Goal: Task Accomplishment & Management: Manage account settings

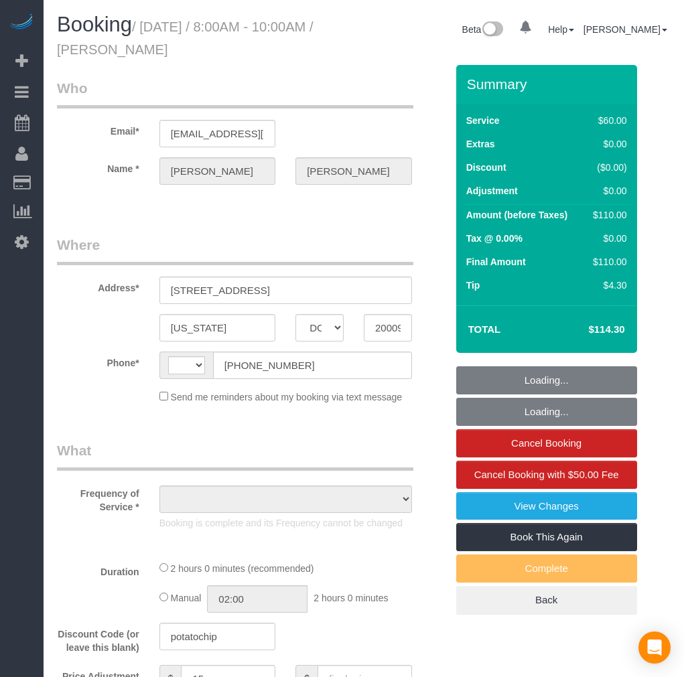
select select "DC"
select select "string:US"
select select "object:814"
select select "string:fspay-6f1b3e71-95e2-45a6-804e-aaf402a9409c"
select select "number:1"
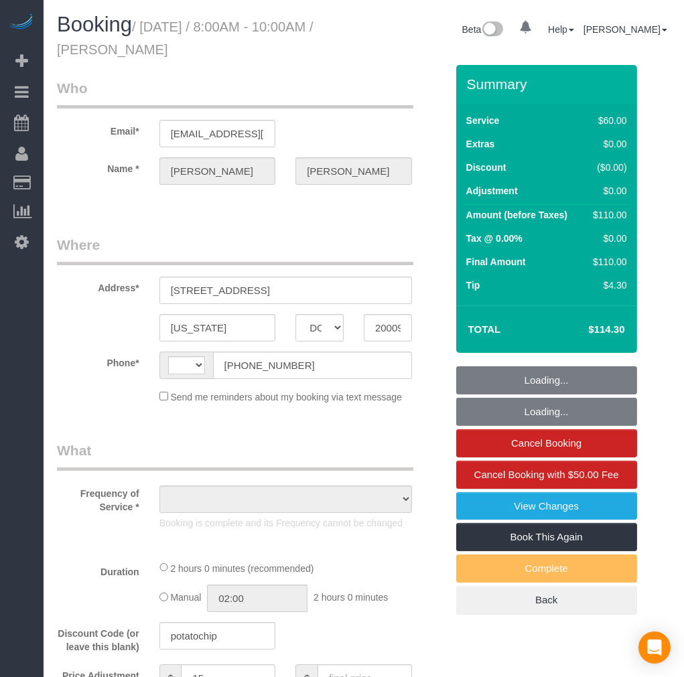
select select "number:17"
select select "1"
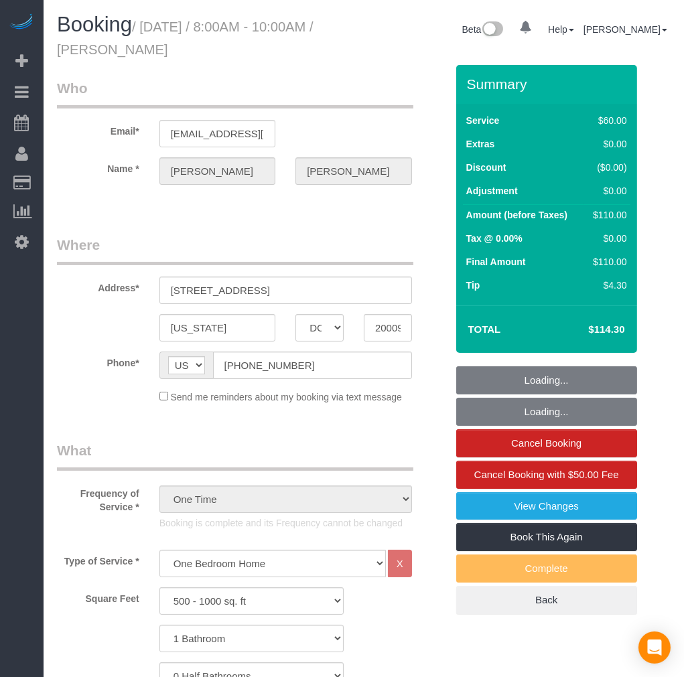
select select "spot1"
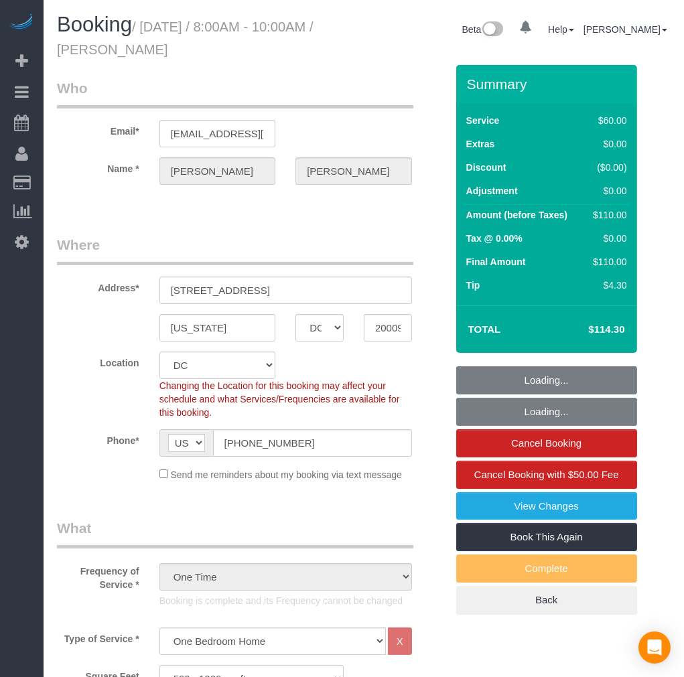
select select "object:1033"
select select "1"
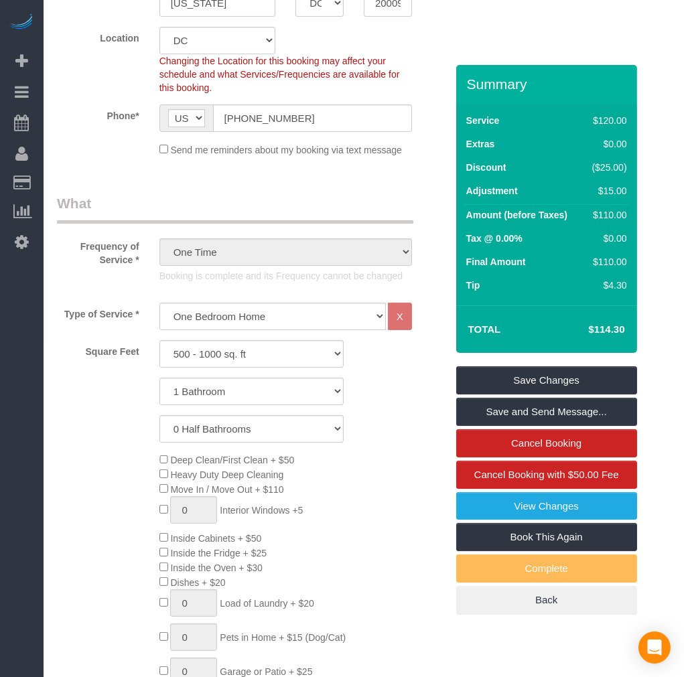
scroll to position [149, 0]
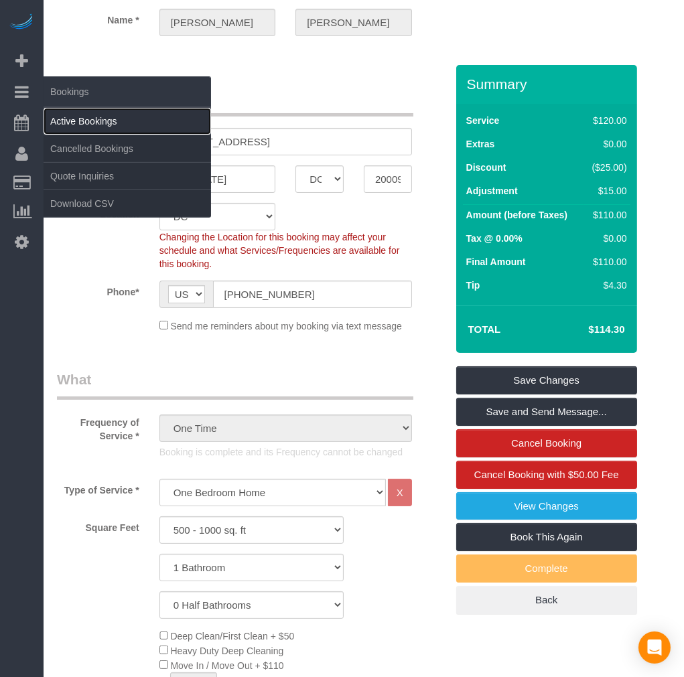
click at [74, 114] on link "Active Bookings" at bounding box center [128, 121] width 168 height 27
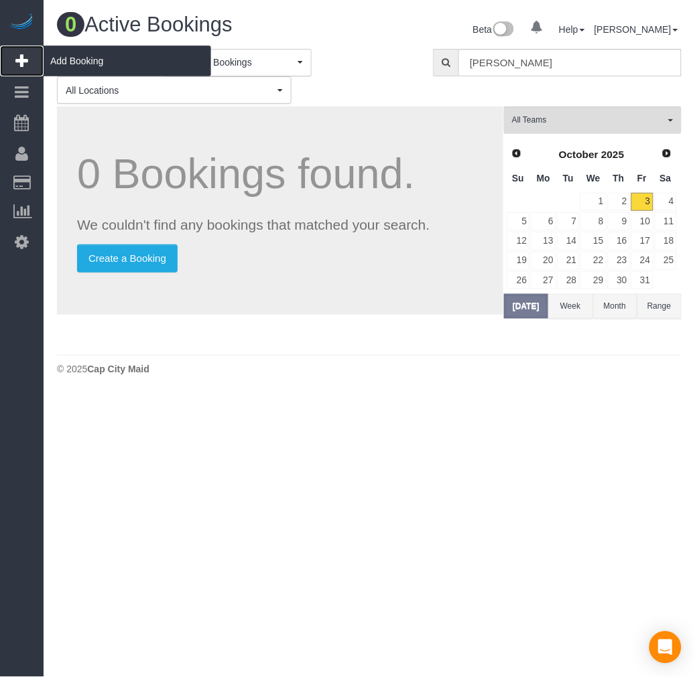
click at [62, 66] on span "Add Booking" at bounding box center [128, 61] width 168 height 31
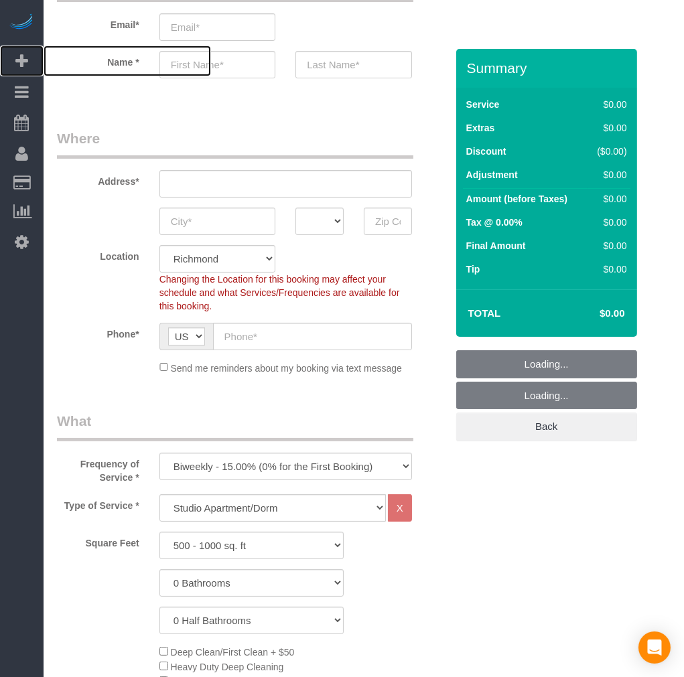
scroll to position [149, 0]
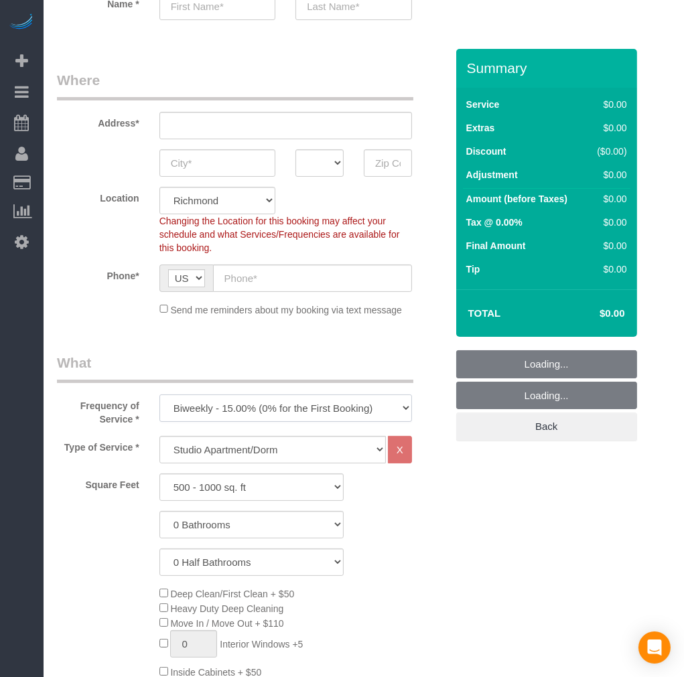
drag, startPoint x: 210, startPoint y: 406, endPoint x: 204, endPoint y: 419, distance: 13.8
click at [210, 406] on select "One Time Weekly - 20.00% (0% for the First Booking) Biweekly - 15.00% (0% for t…" at bounding box center [285, 408] width 253 height 27
select select "object:1964"
click at [159, 395] on select "One Time Weekly - 20.00% (0% for the First Booking) Biweekly - 15.00% (0% for t…" at bounding box center [285, 408] width 253 height 27
click at [222, 458] on select "Studio Apartment/Dorm One Bedroom Home Two Bedroom Home Three Bedroom Home Four…" at bounding box center [272, 449] width 226 height 27
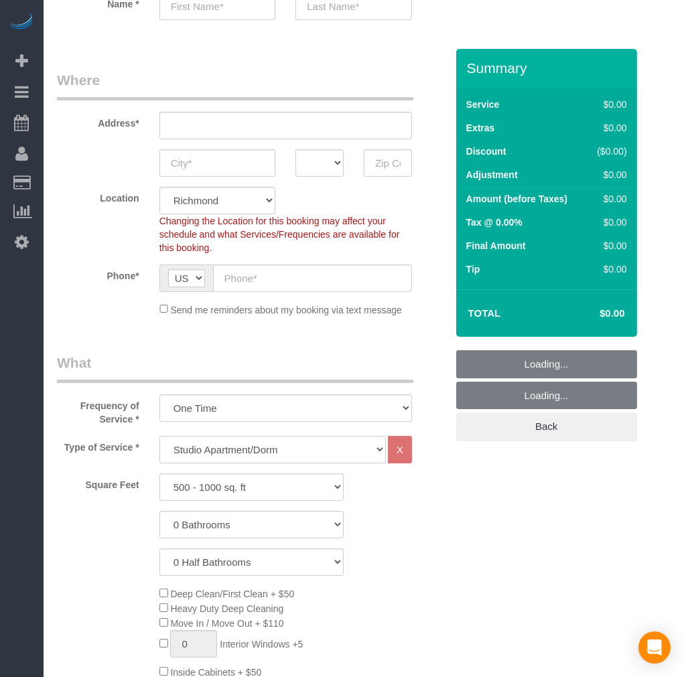
select select "135"
click at [159, 437] on select "Studio Apartment/Dorm One Bedroom Home Two Bedroom Home Three Bedroom Home Four…" at bounding box center [272, 449] width 226 height 27
click at [224, 526] on select "0 Bathrooms 1 Bathroom 2 Bathrooms 3 Bathrooms 4 Bathrooms 5 Bathrooms 6 Bathro…" at bounding box center [251, 524] width 184 height 27
select select "1"
click at [159, 512] on select "0 Bathrooms 1 Bathroom 2 Bathrooms 3 Bathrooms 4 Bathrooms 5 Bathrooms 6 Bathro…" at bounding box center [251, 524] width 184 height 27
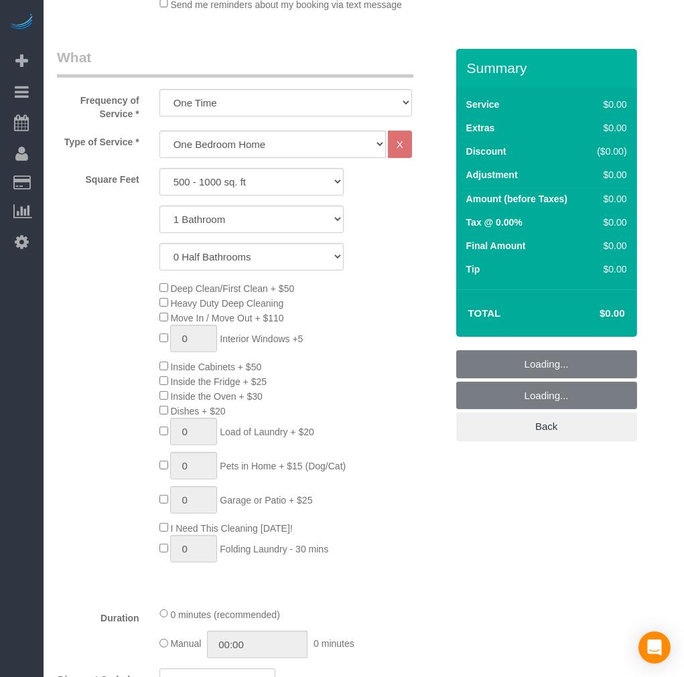
scroll to position [521, 0]
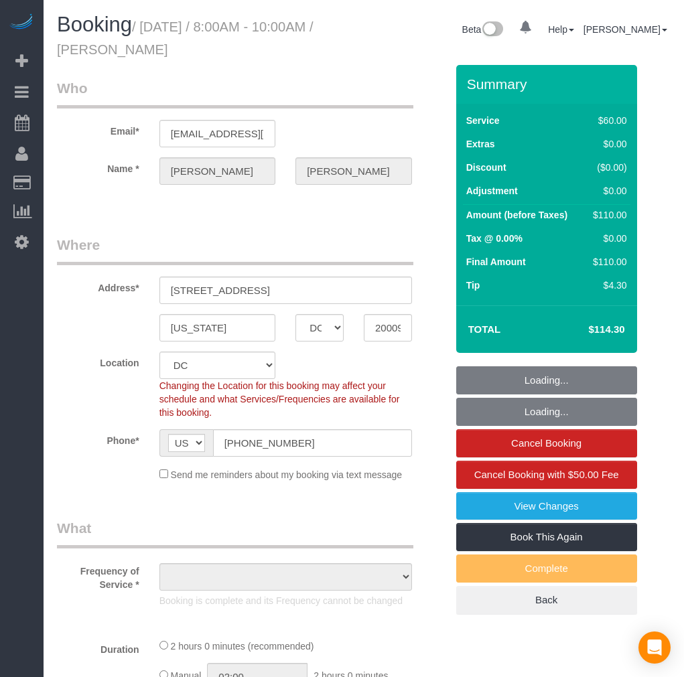
select select "DC"
select select "object:816"
select select "spot1"
select select "number:1"
select select "number:17"
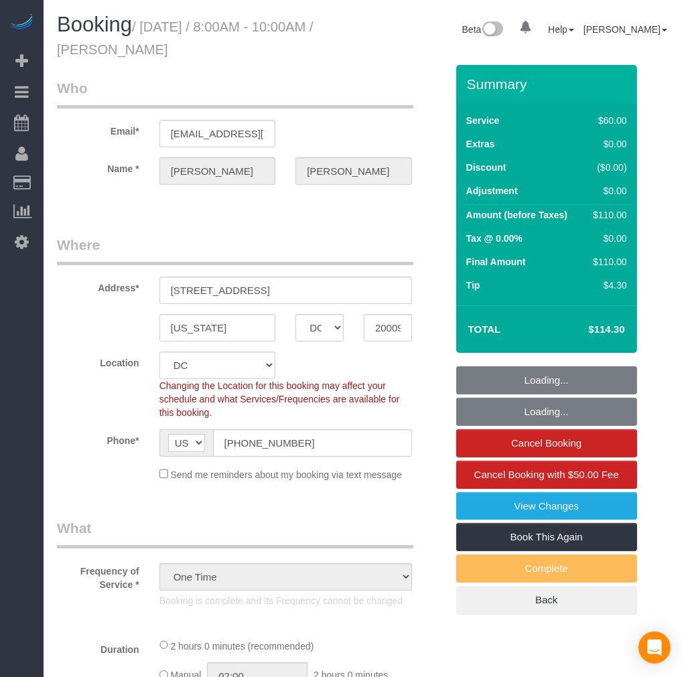
select select "object:1125"
select select "1"
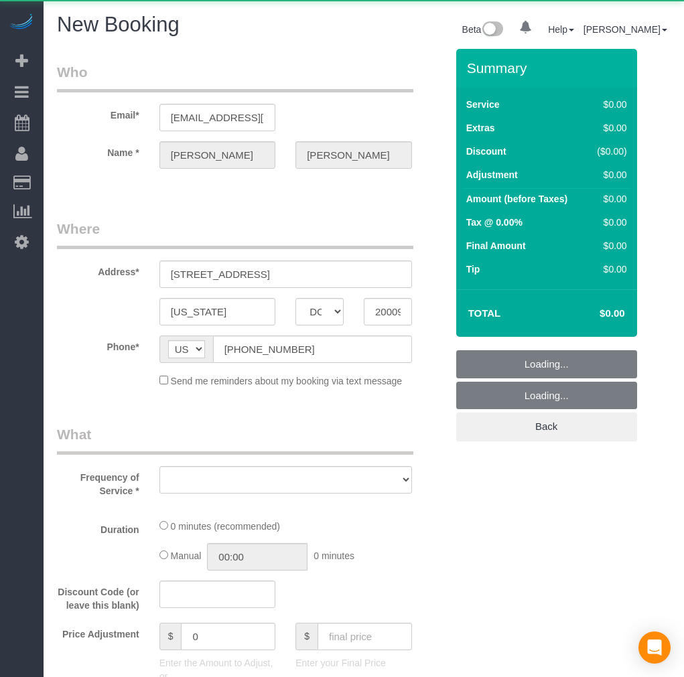
select select "DC"
select select "string:fspay-6f1b3e71-95e2-45a6-804e-aaf402a9409c"
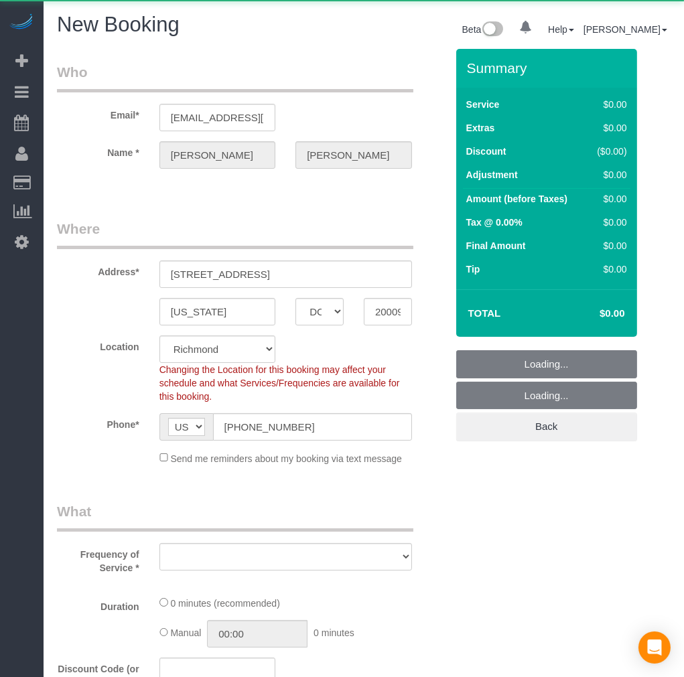
select select "object:2940"
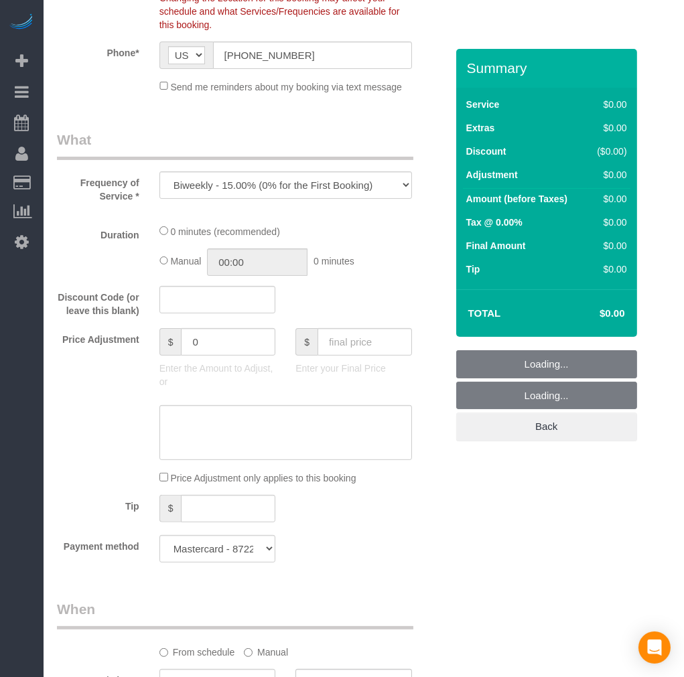
select select "36"
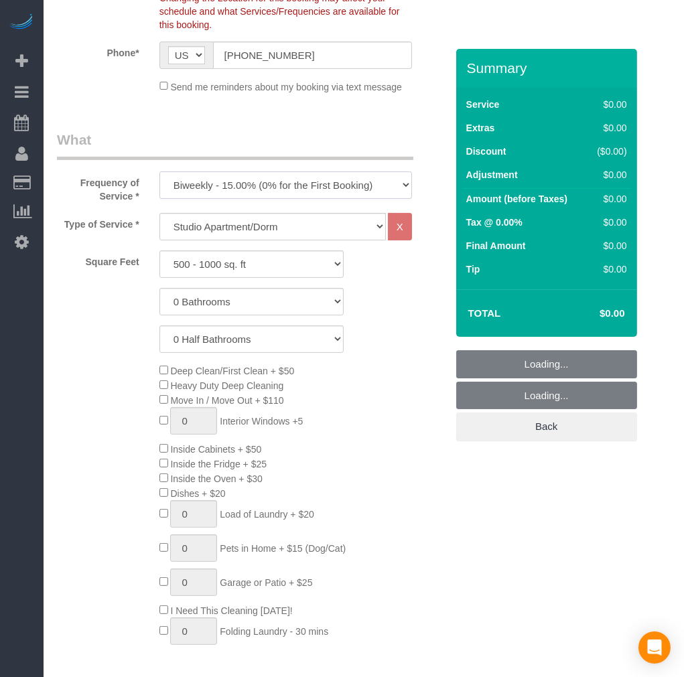
click at [250, 190] on select "One Time Weekly - 20.00% (0% for the First Booking) Biweekly - 15.00% (0% for t…" at bounding box center [285, 185] width 253 height 27
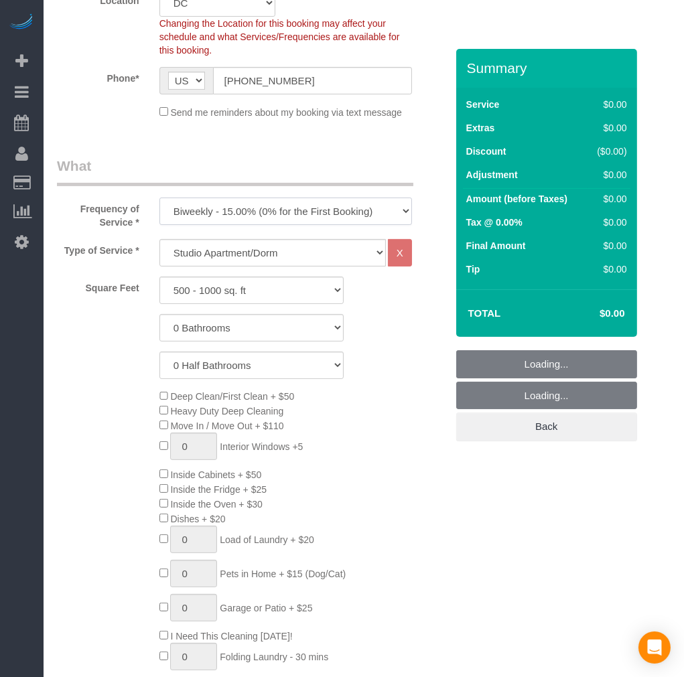
scroll to position [397, 0]
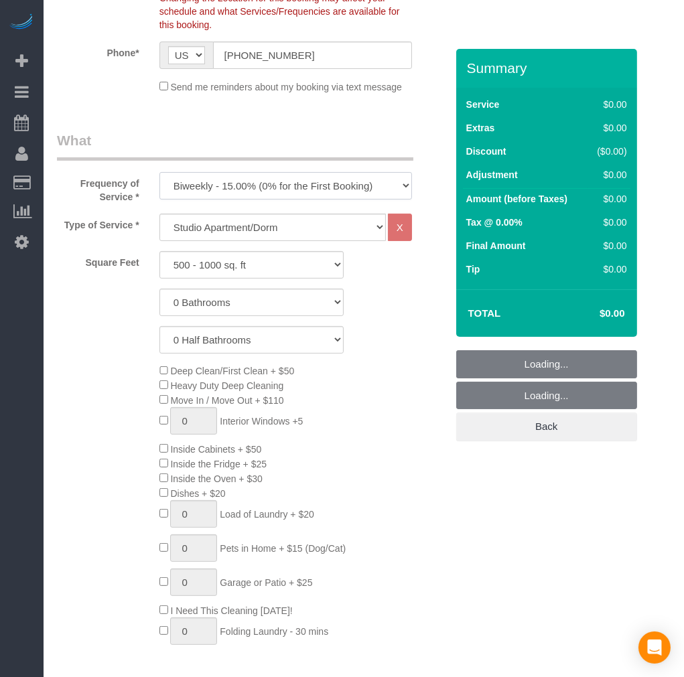
select select "object:3457"
click at [159, 173] on select "One Time Weekly - 20.00% (0% for the First Booking) Biweekly - 15.00% (0% for t…" at bounding box center [285, 185] width 253 height 27
drag, startPoint x: 228, startPoint y: 232, endPoint x: 226, endPoint y: 240, distance: 8.5
click at [228, 232] on select "Studio Apartment/Dorm One Bedroom Home Two Bedroom Home Three Bedroom Home Four…" at bounding box center [272, 227] width 226 height 27
select select "135"
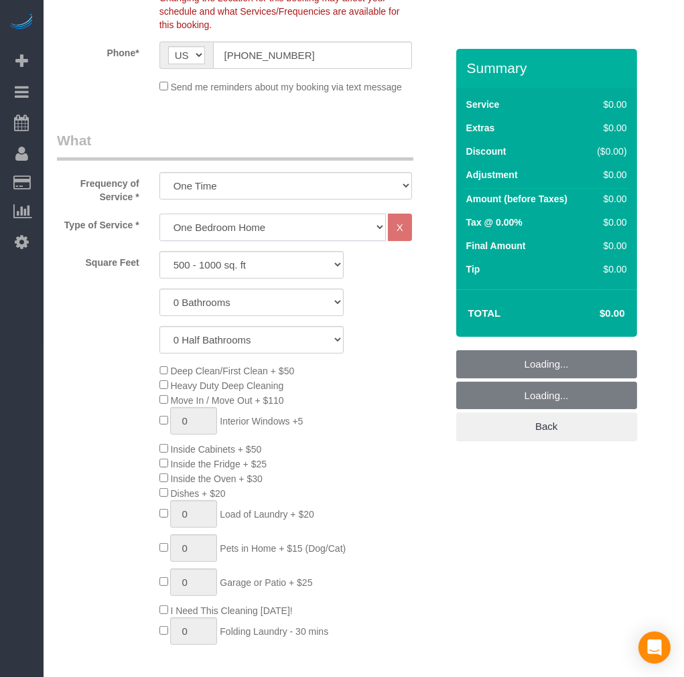
click at [159, 214] on select "Studio Apartment/Dorm One Bedroom Home Two Bedroom Home Three Bedroom Home Four…" at bounding box center [272, 227] width 226 height 27
click at [229, 306] on select "0 Bathrooms 1 Bathroom 2 Bathrooms 3 Bathrooms 4 Bathrooms 5 Bathrooms 6 Bathro…" at bounding box center [251, 302] width 184 height 27
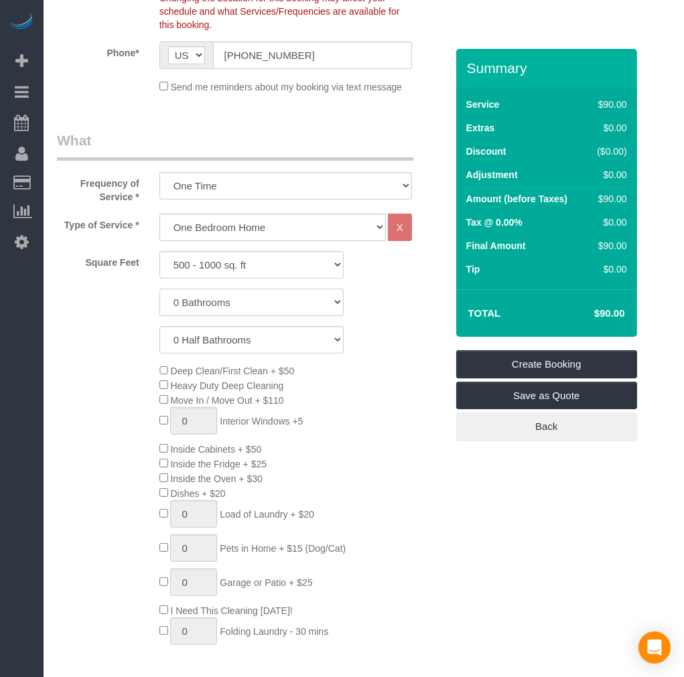
select select "1"
click at [159, 289] on select "0 Bathrooms 1 Bathroom 2 Bathrooms 3 Bathrooms 4 Bathrooms 5 Bathrooms 6 Bathro…" at bounding box center [251, 302] width 184 height 27
click at [369, 387] on div "Deep Clean/First Clean + $50 Heavy Duty Deep Cleaning Move In / Move Out + $110…" at bounding box center [302, 508] width 307 height 288
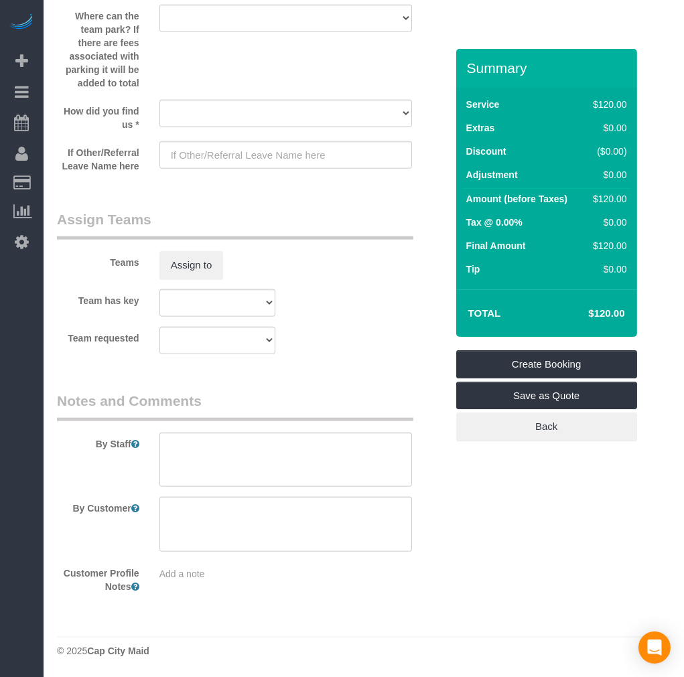
scroll to position [1887, 0]
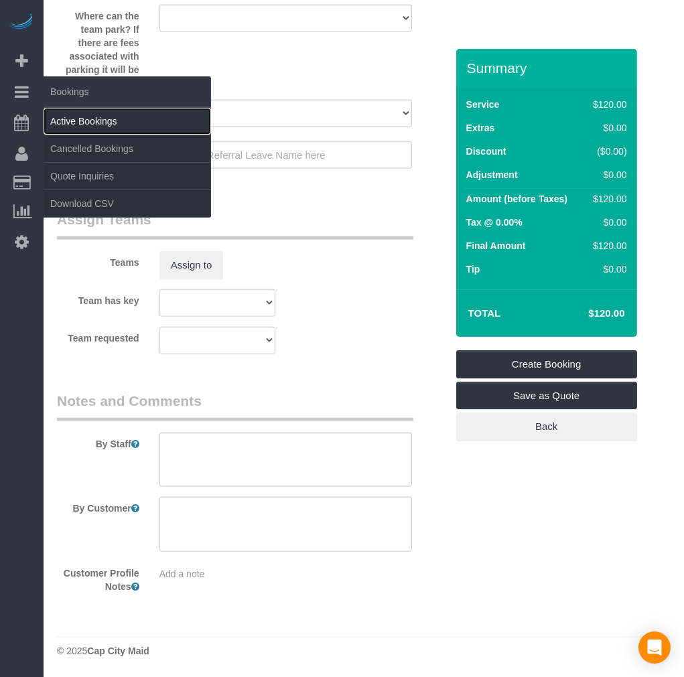
drag, startPoint x: 92, startPoint y: 122, endPoint x: 101, endPoint y: 123, distance: 9.4
click at [92, 122] on link "Active Bookings" at bounding box center [128, 121] width 168 height 27
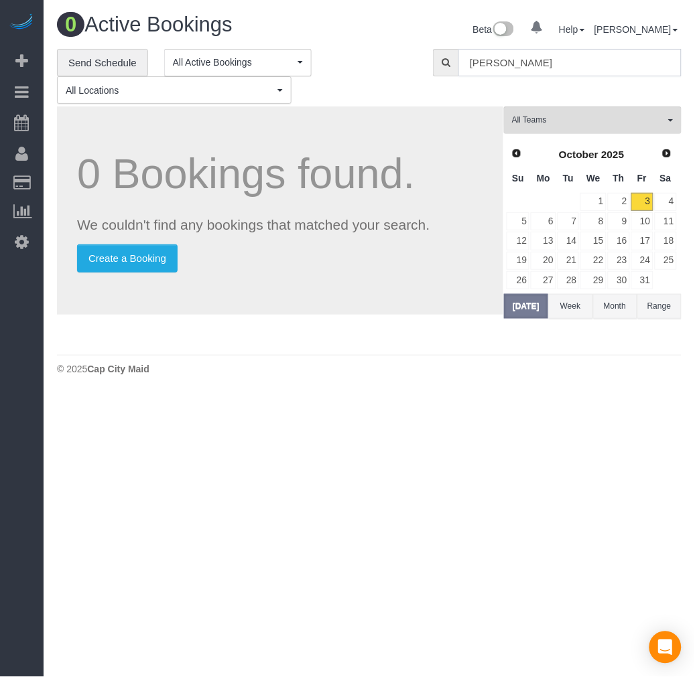
click at [543, 66] on input "regan" at bounding box center [569, 62] width 223 height 27
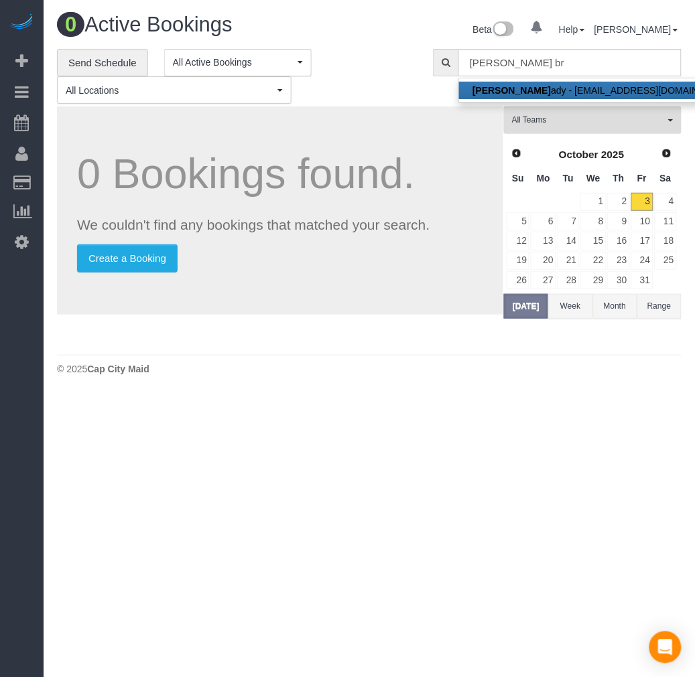
click at [563, 89] on link "Regan Br ady - reganbrady16@gmail.com" at bounding box center [603, 90] width 288 height 17
type input "[EMAIL_ADDRESS][DOMAIN_NAME]"
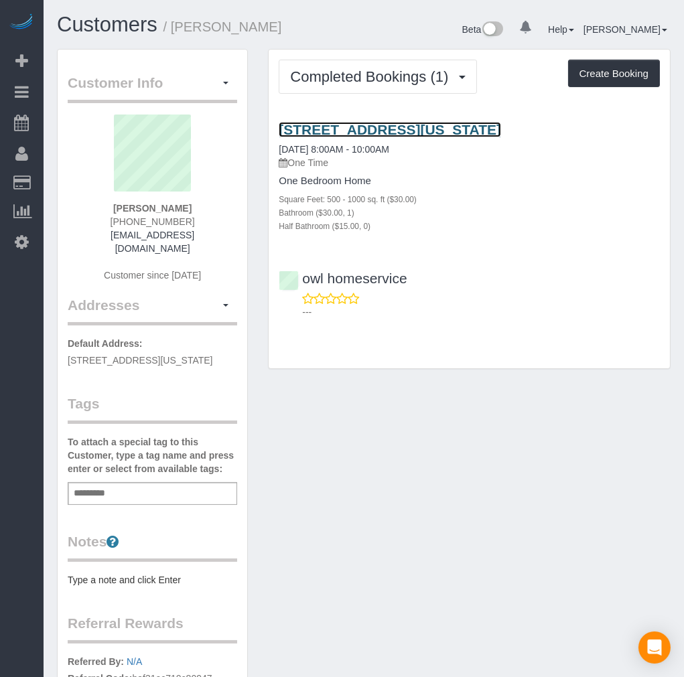
click at [436, 131] on link "[STREET_ADDRESS][US_STATE]" at bounding box center [390, 129] width 222 height 15
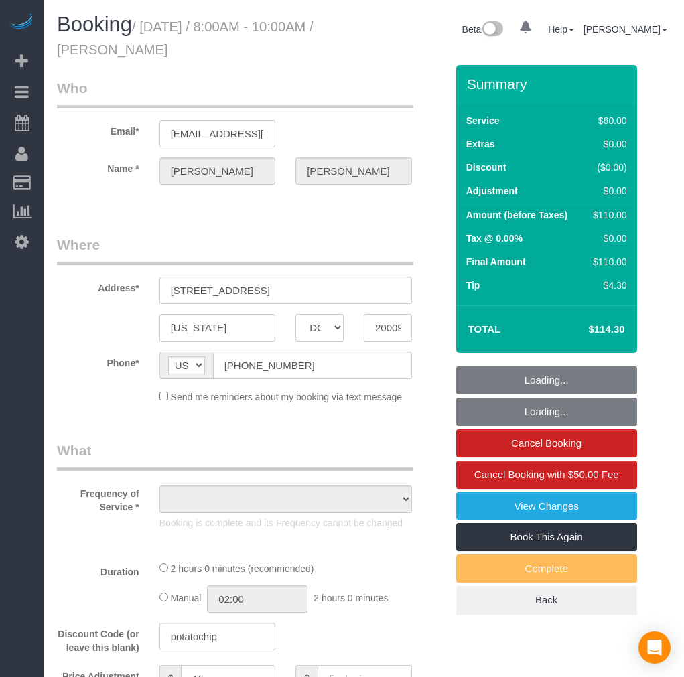
select select "DC"
select select "object:816"
select select "number:1"
select select "number:17"
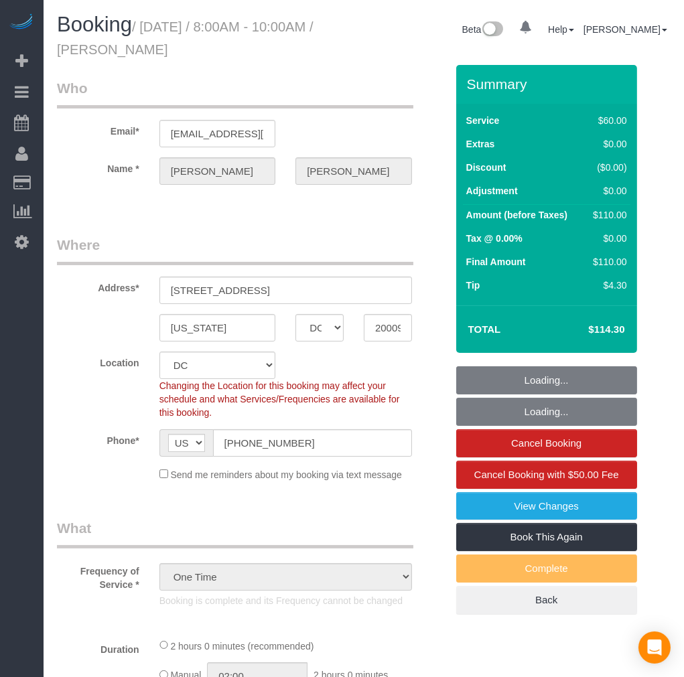
select select "object:821"
select select "spot1"
select select "1"
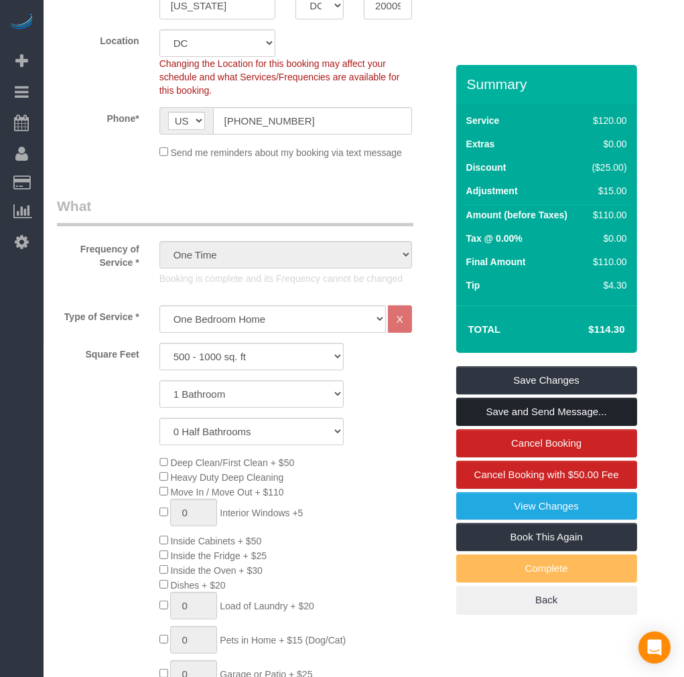
scroll to position [446, 0]
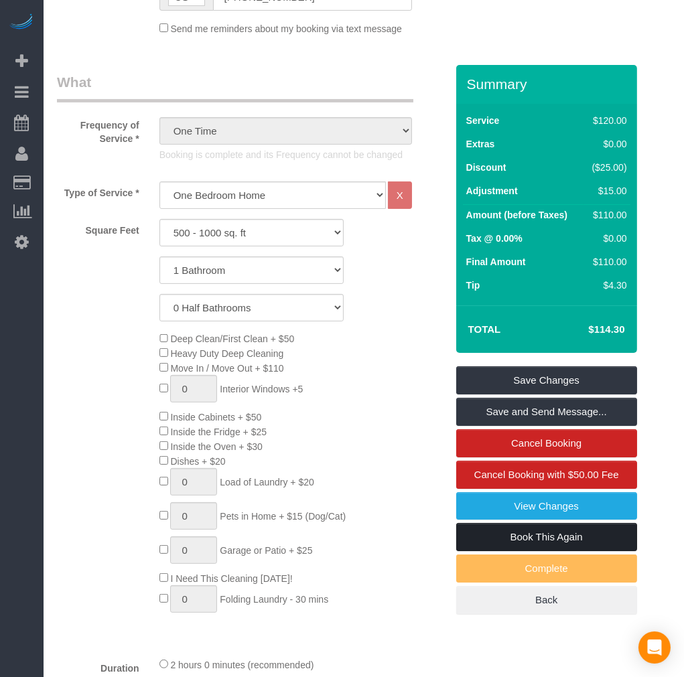
click at [557, 537] on link "Book This Again" at bounding box center [546, 537] width 181 height 28
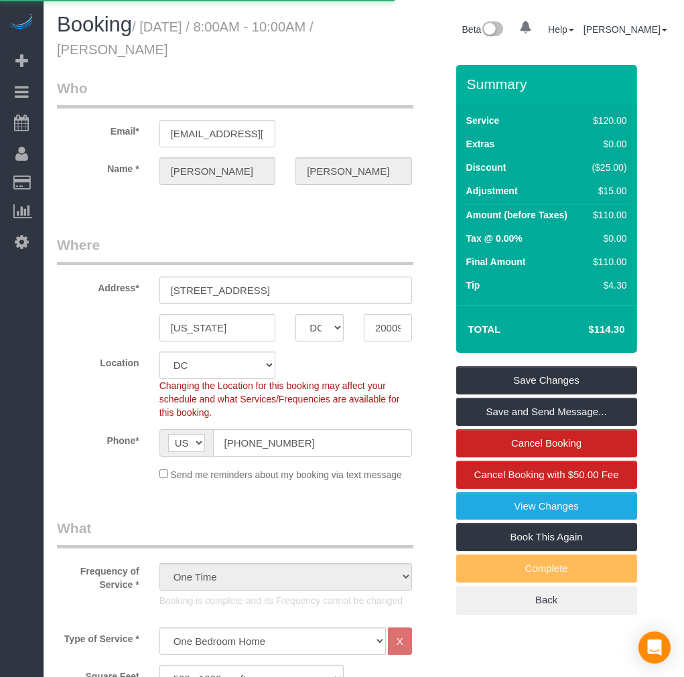
select select "DC"
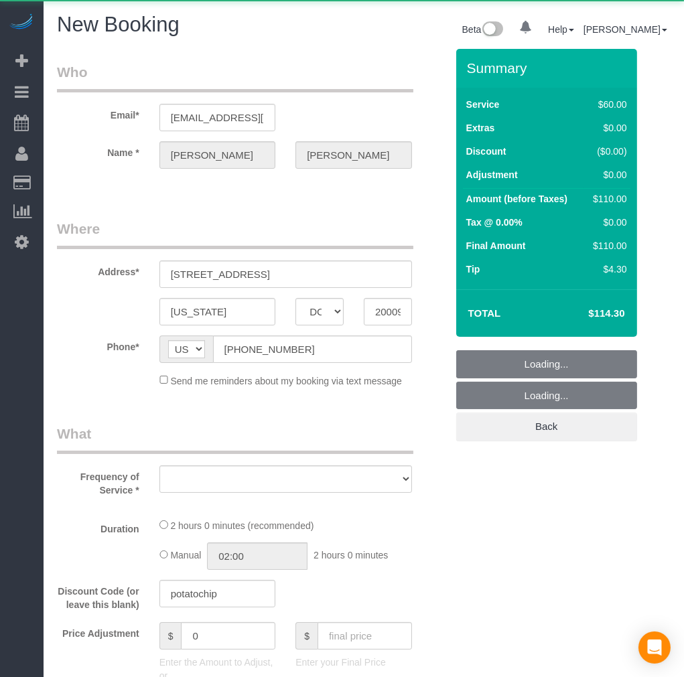
select select "string:fspay-6f1b3e71-95e2-45a6-804e-aaf402a9409c"
select select "number:1"
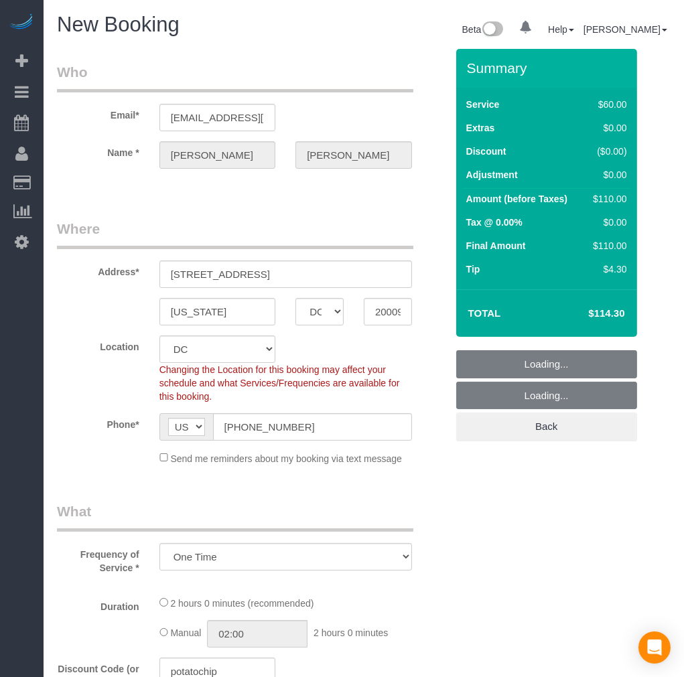
select select "object:1813"
select select "1"
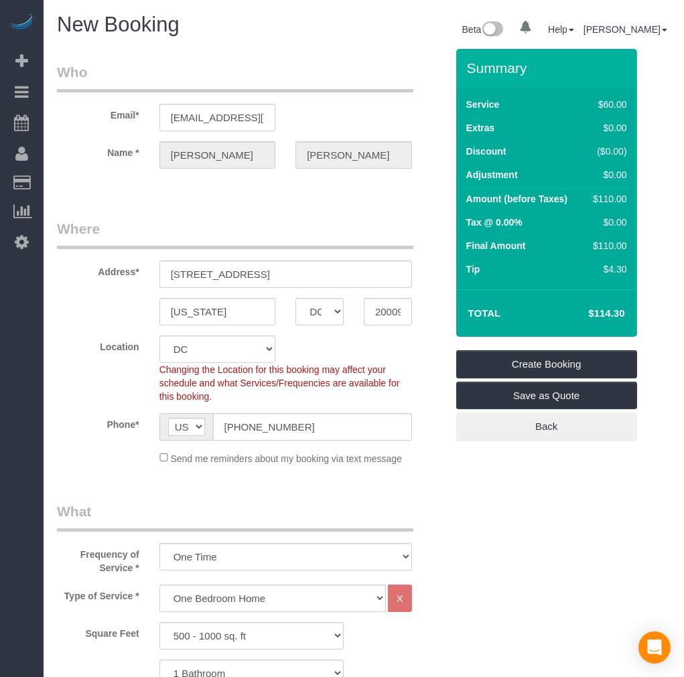
select select "1"
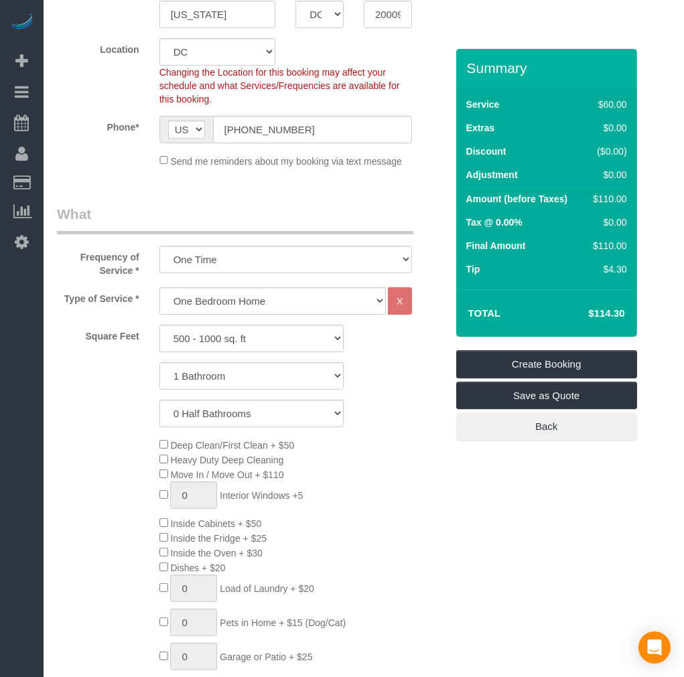
select select "object:1915"
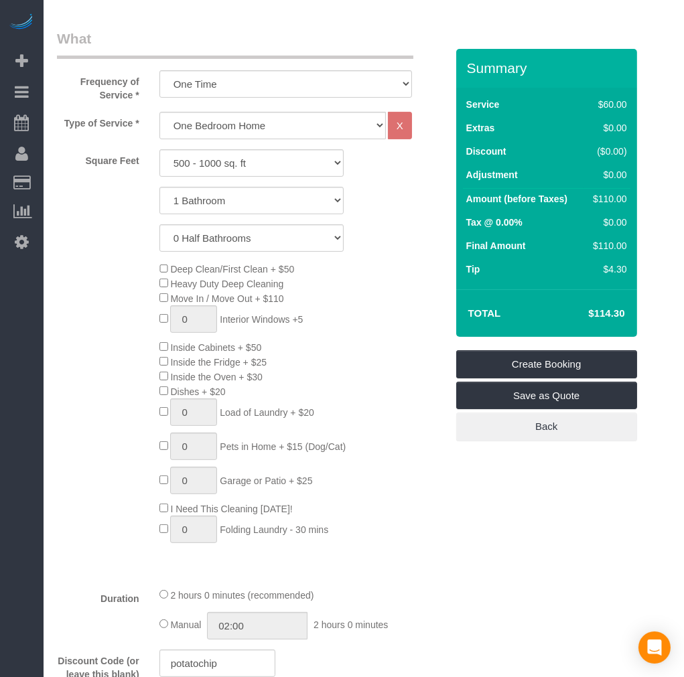
select select "1"
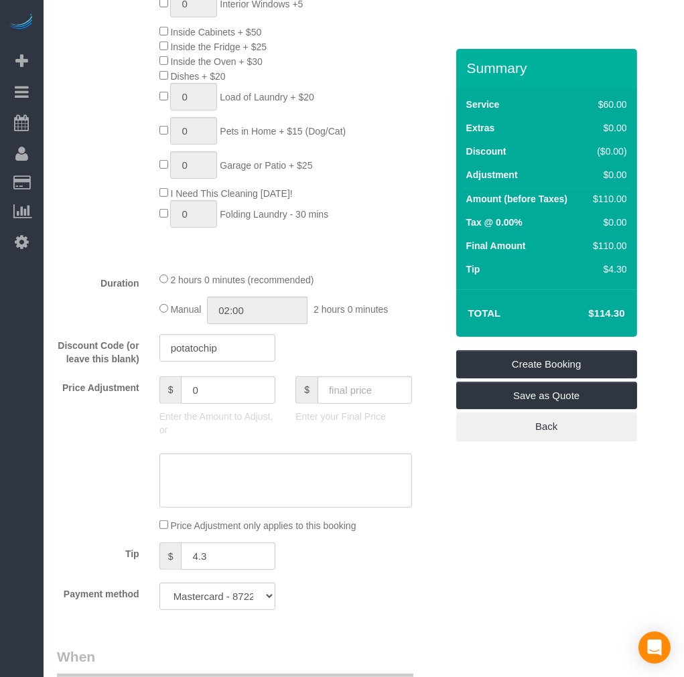
scroll to position [819, 0]
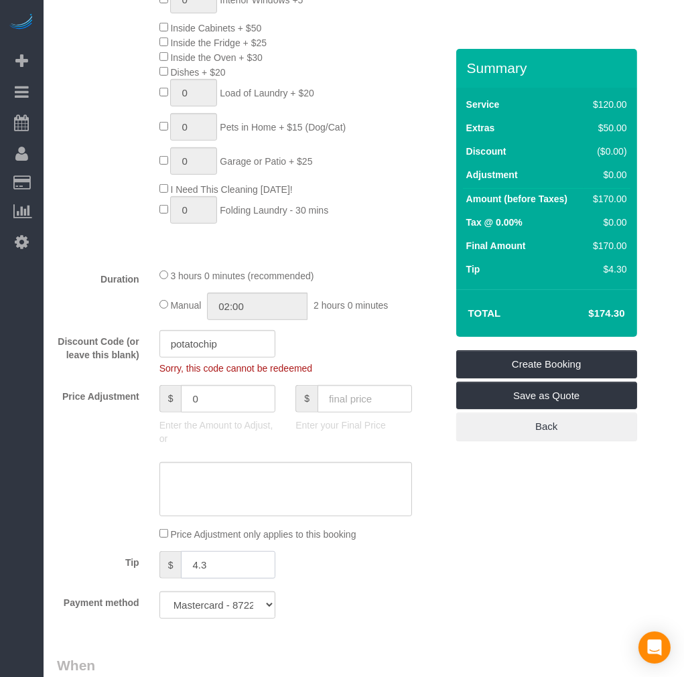
click at [217, 578] on input "4.3" at bounding box center [228, 564] width 94 height 27
click at [194, 578] on input "4.3" at bounding box center [228, 564] width 94 height 27
click at [153, 573] on div "$ 4.3" at bounding box center [217, 566] width 137 height 30
click at [189, 577] on input "4.3" at bounding box center [228, 564] width 94 height 27
drag, startPoint x: 208, startPoint y: 574, endPoint x: 186, endPoint y: 574, distance: 22.8
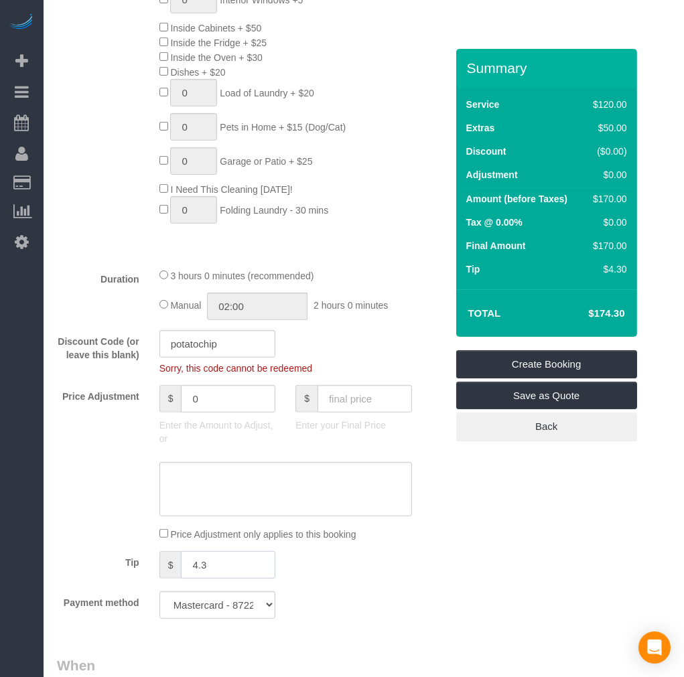
click at [186, 574] on input "4.3" at bounding box center [228, 564] width 94 height 27
click at [507, 509] on div "Who Email* reganbrady16@gmail.com Name * Regan Brady Where Address* 1616 16th S…" at bounding box center [364, 462] width 614 height 2464
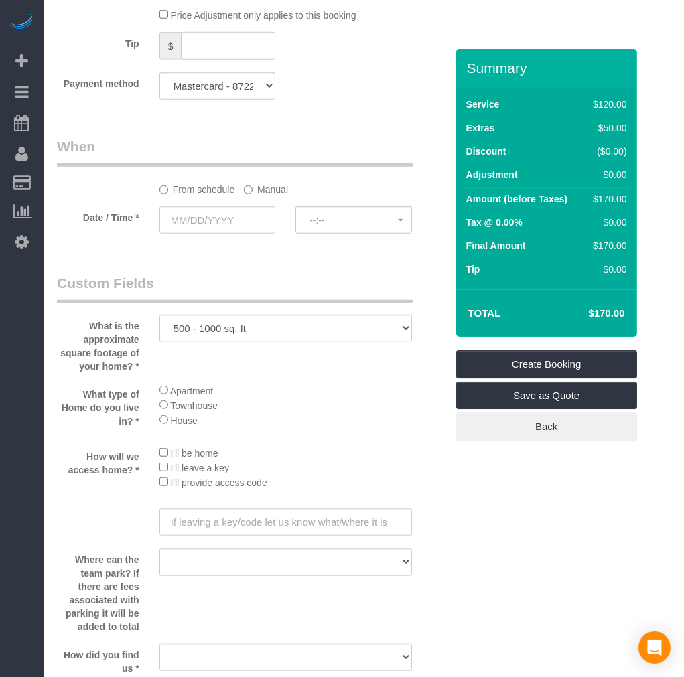
scroll to position [1340, 0]
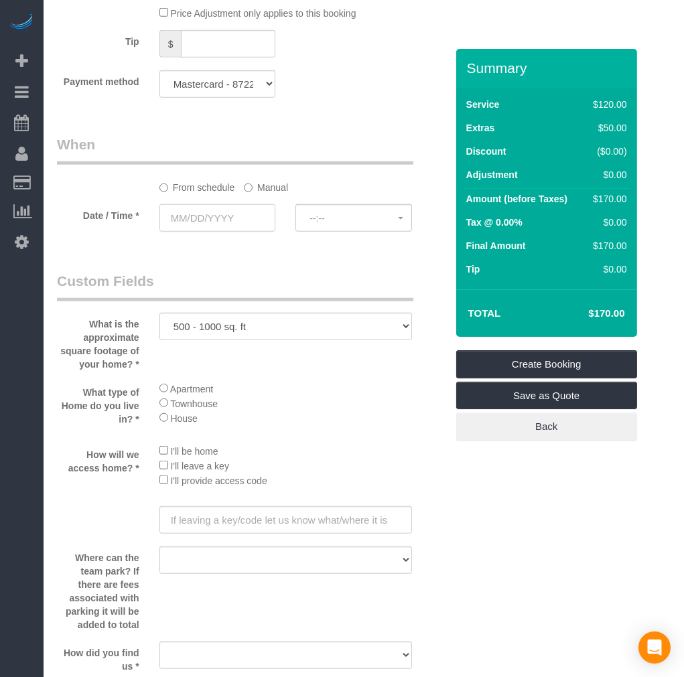
click at [190, 220] on input "text" at bounding box center [217, 217] width 117 height 27
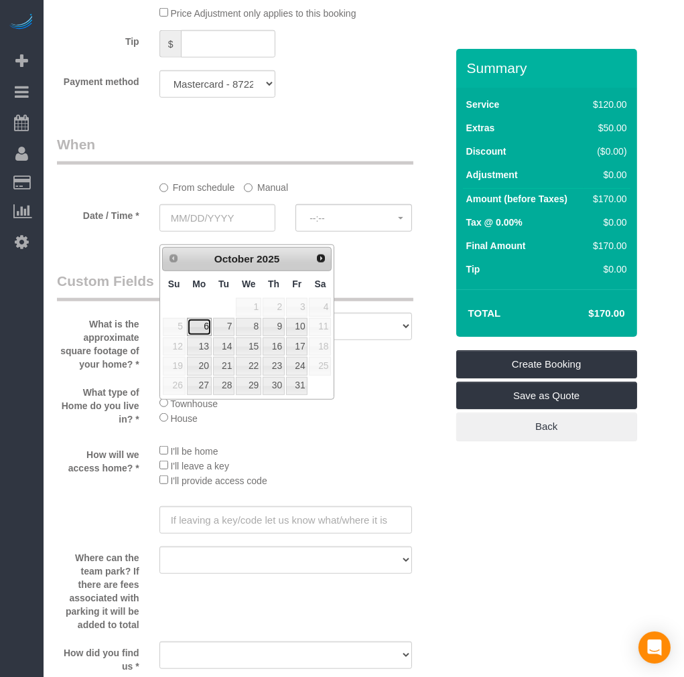
click at [204, 327] on link "6" at bounding box center [199, 327] width 25 height 18
type input "[DATE]"
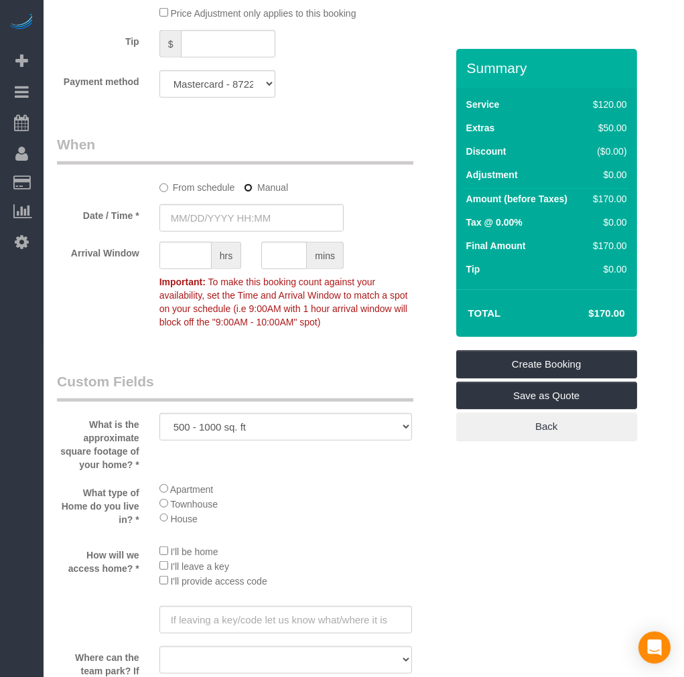
type input "10/06/2025 8:00AM"
click at [171, 194] on label "From schedule" at bounding box center [197, 185] width 76 height 18
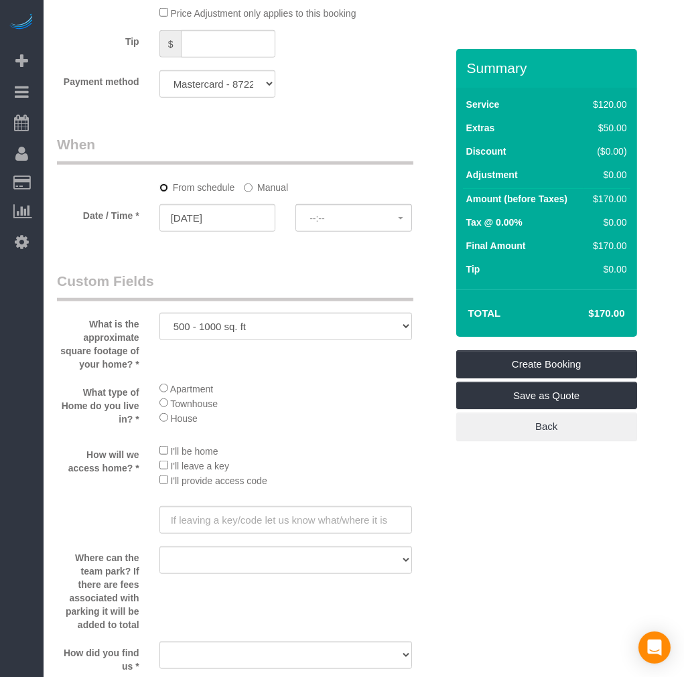
select select "spot30"
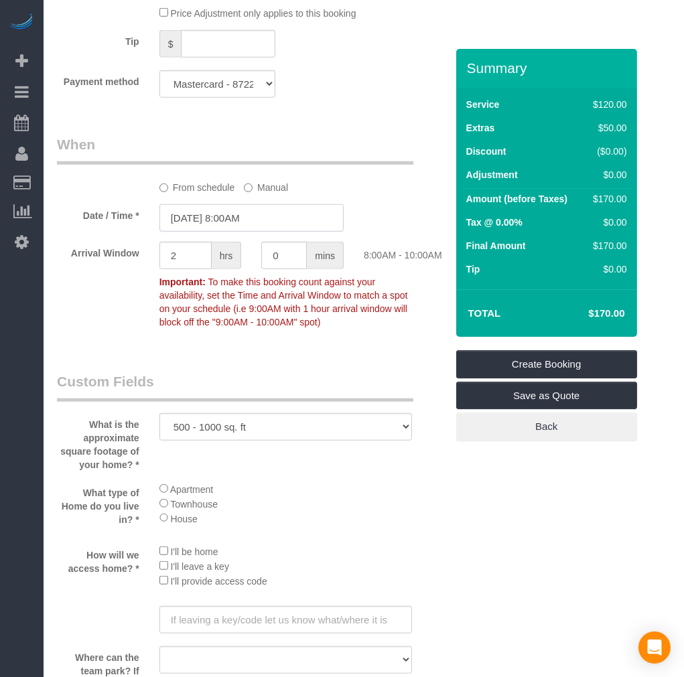
click at [232, 230] on input "10/06/2025 8:00AM" at bounding box center [251, 217] width 184 height 27
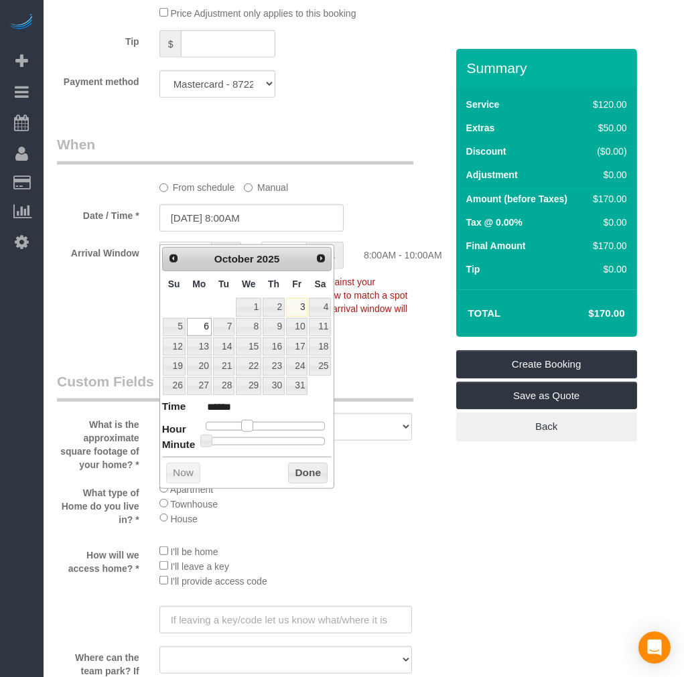
type input "10/06/2025 9:00AM"
type input "******"
type input "10/06/2025 10:00AM"
type input "*******"
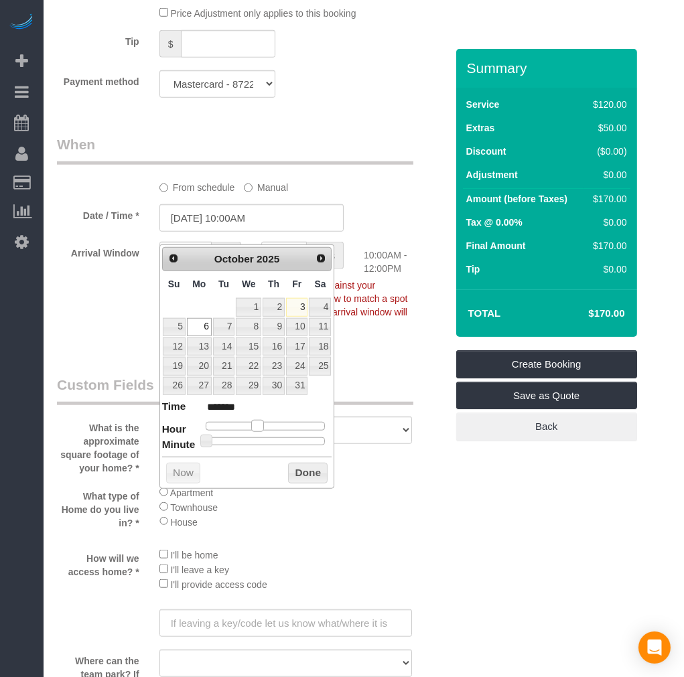
type input "10/06/2025 11:00AM"
type input "*******"
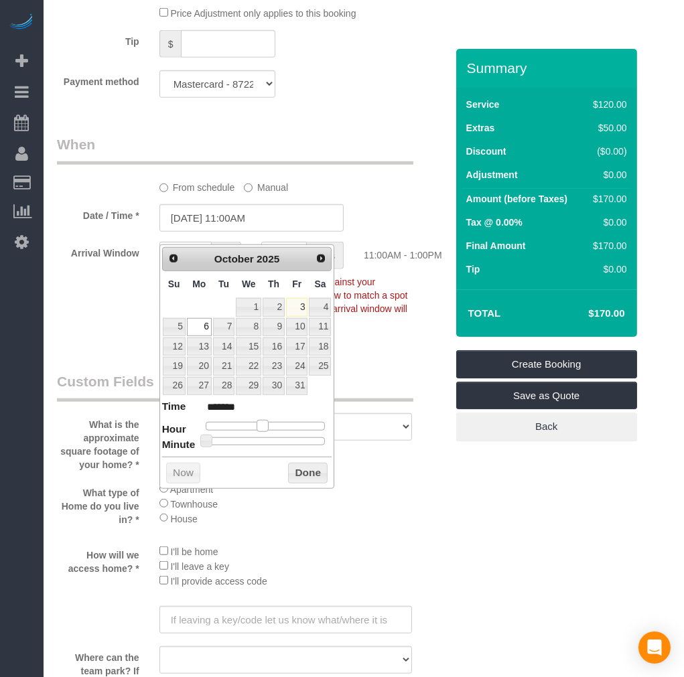
type input "10/06/2025 12:00PM"
type input "*******"
type input "[DATE] 1:00PM"
type input "******"
drag, startPoint x: 253, startPoint y: 421, endPoint x: 280, endPoint y: 420, distance: 27.5
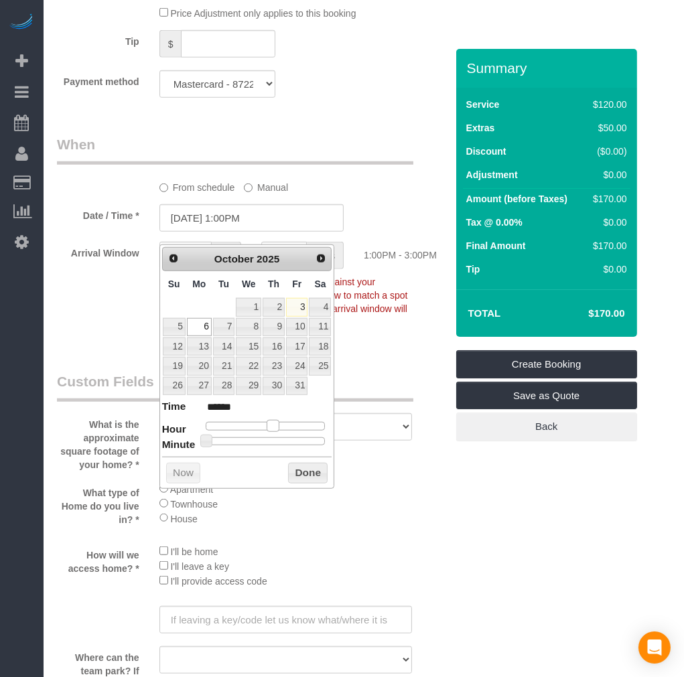
click at [280, 420] on dl "Time ****** Hour Minute Second Millisecond Microsecond Time Zone ***** ***** **…" at bounding box center [247, 422] width 170 height 46
click at [305, 479] on button "Done" at bounding box center [308, 473] width 40 height 21
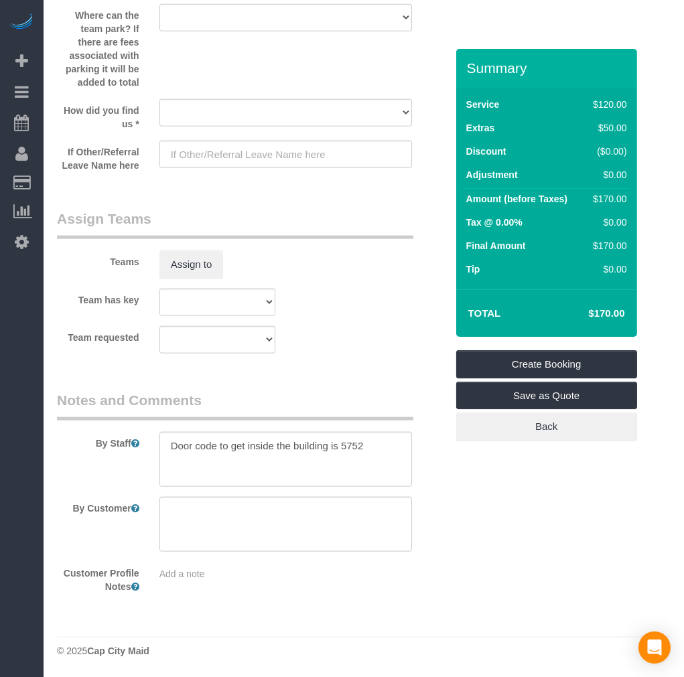
scroll to position [2001, 0]
click at [191, 262] on button "Assign to" at bounding box center [191, 265] width 64 height 28
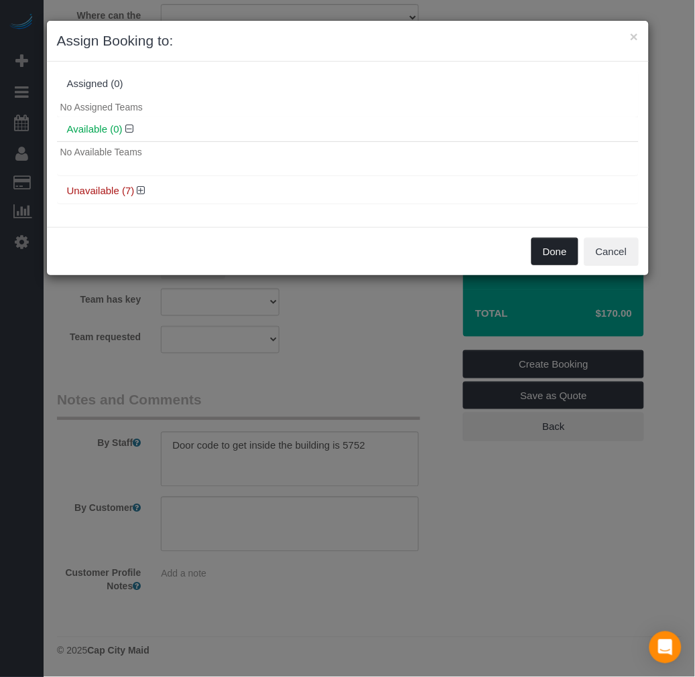
click at [559, 255] on button "Done" at bounding box center [554, 252] width 47 height 28
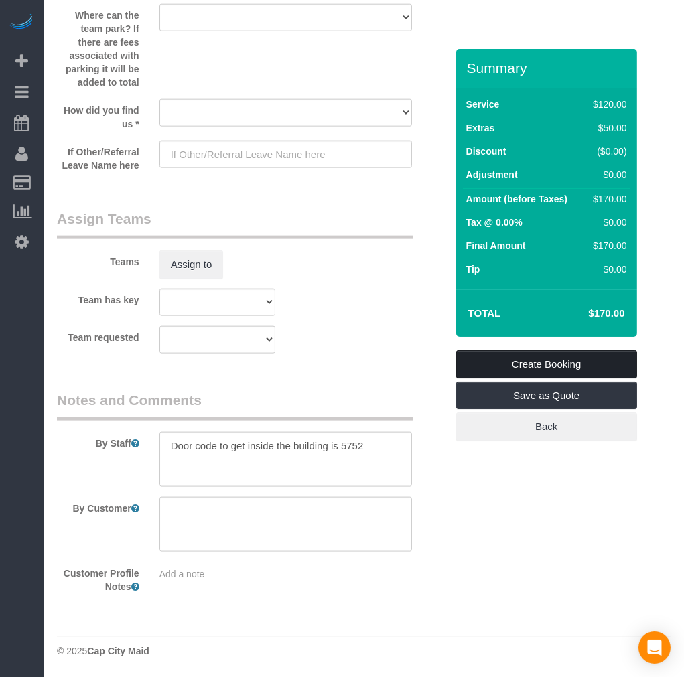
click at [517, 360] on link "Create Booking" at bounding box center [546, 364] width 181 height 28
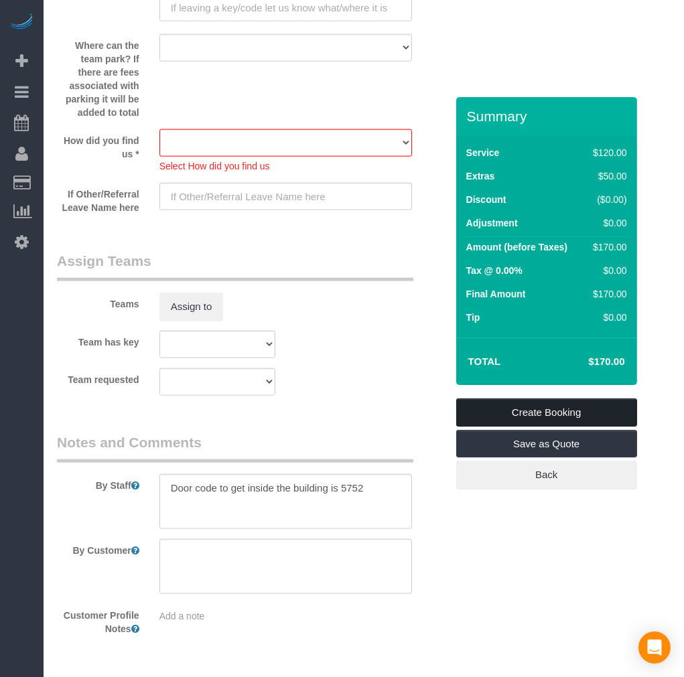
scroll to position [1772, 0]
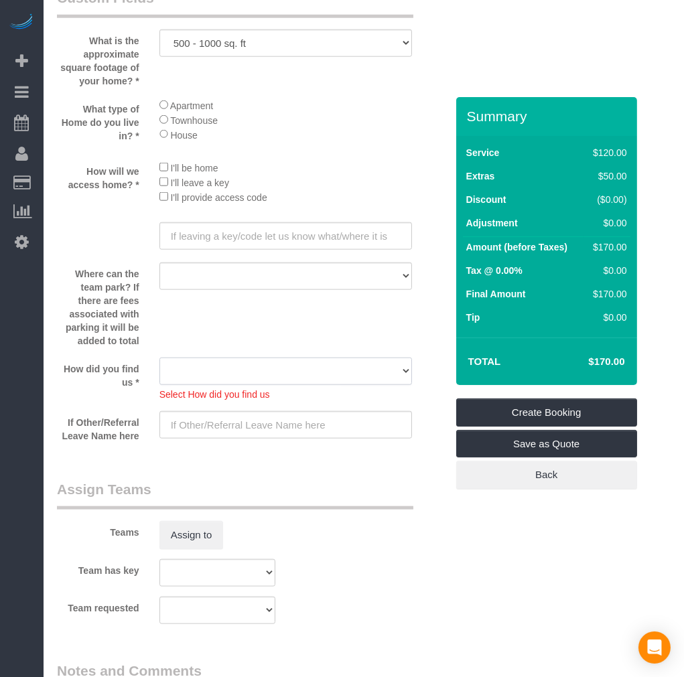
click at [312, 385] on select "Yelp Google Twitter Instagram Nextdoor Facebook Returning Customer Craigslist R…" at bounding box center [285, 371] width 253 height 27
select select "number:42"
click at [159, 377] on select "Yelp Google Twitter Instagram Nextdoor Facebook Returning Customer Craigslist R…" at bounding box center [285, 371] width 253 height 27
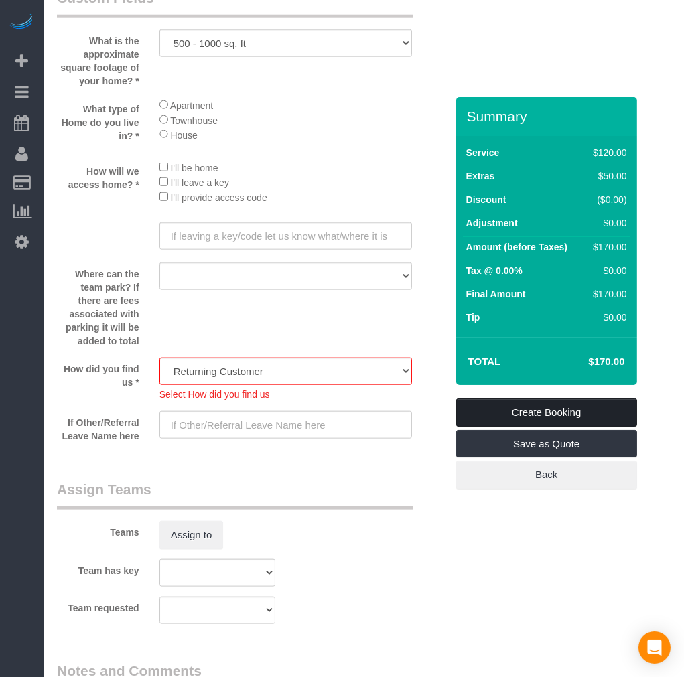
click at [550, 403] on link "Create Booking" at bounding box center [546, 413] width 181 height 28
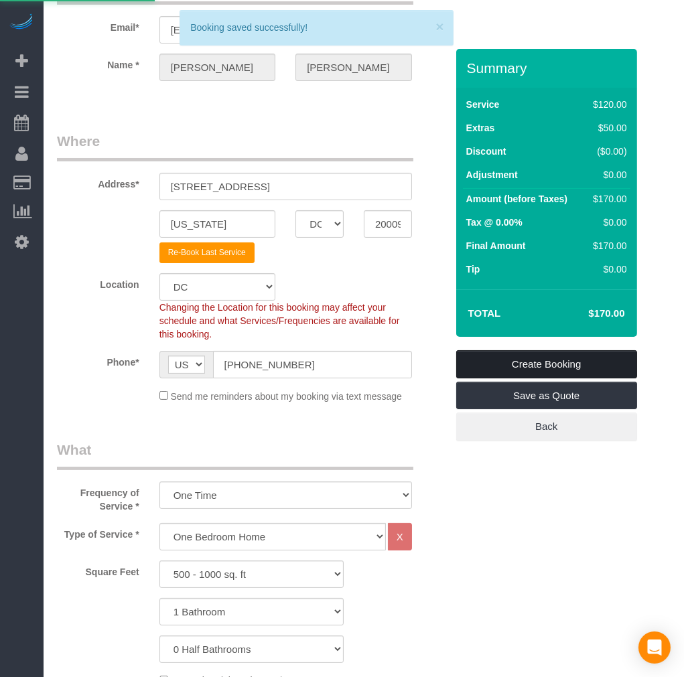
scroll to position [86, 0]
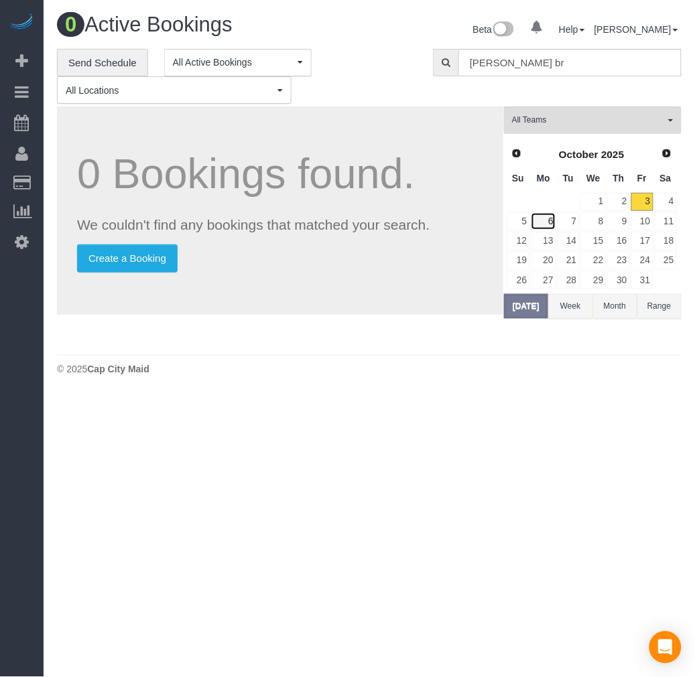
click at [545, 229] on link "6" at bounding box center [543, 221] width 25 height 18
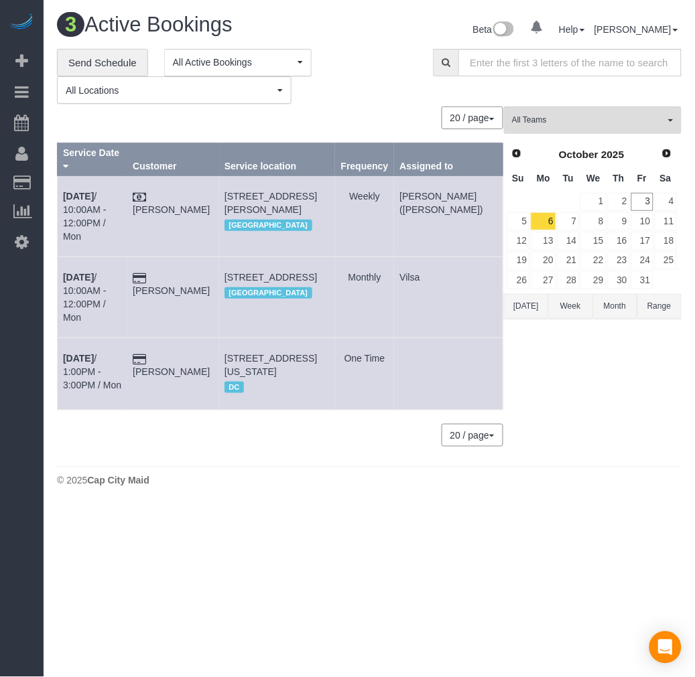
drag, startPoint x: 251, startPoint y: 320, endPoint x: 360, endPoint y: 342, distance: 110.9
click at [360, 342] on tr "Oct 6th / 1:00PM - 3:00PM / Mon Regan Brady 1616 16th St Nw #302, Washington, D…" at bounding box center [281, 374] width 446 height 72
copy tr "[STREET_ADDRESS][US_STATE]"
click at [92, 353] on b "[DATE]" at bounding box center [78, 358] width 31 height 11
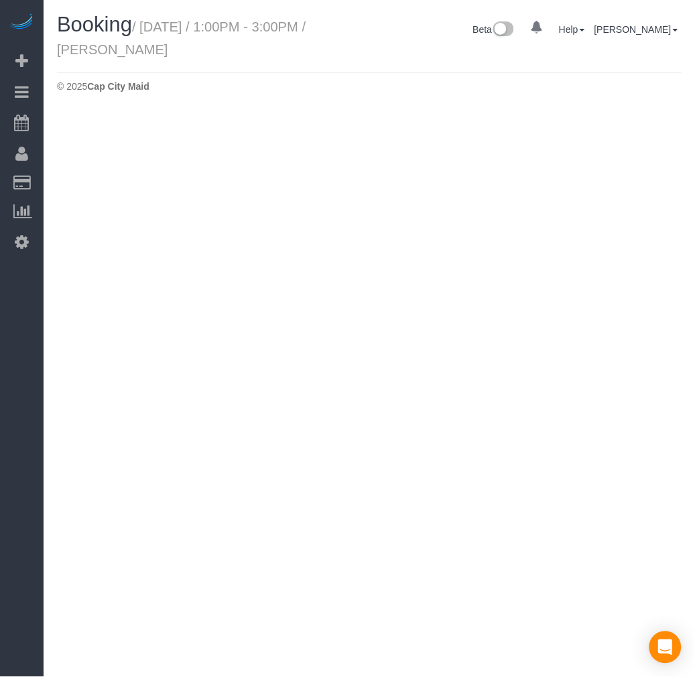
select select "DC"
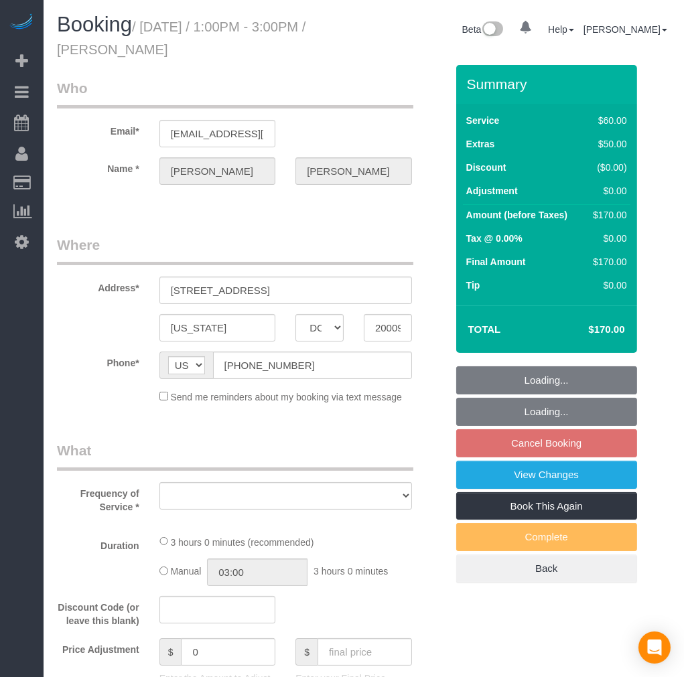
select select "string:fspay-6f1b3e71-95e2-45a6-804e-aaf402a9409c"
select select "1"
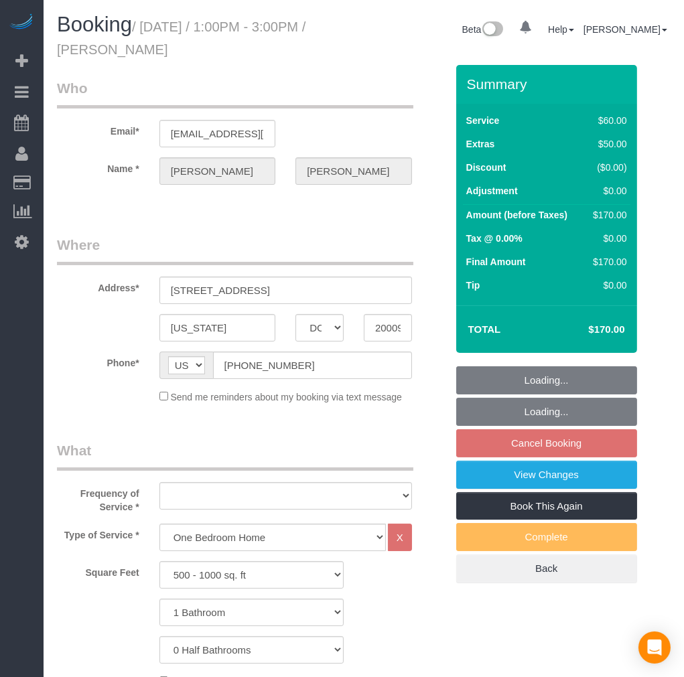
select select "object:2947"
select select "number:1"
select select "number:42"
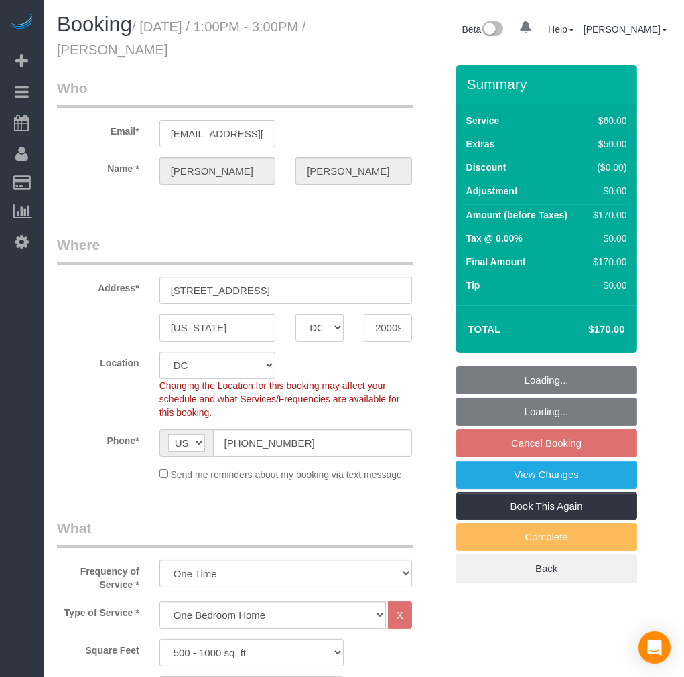
select select "object:3172"
select select "1"
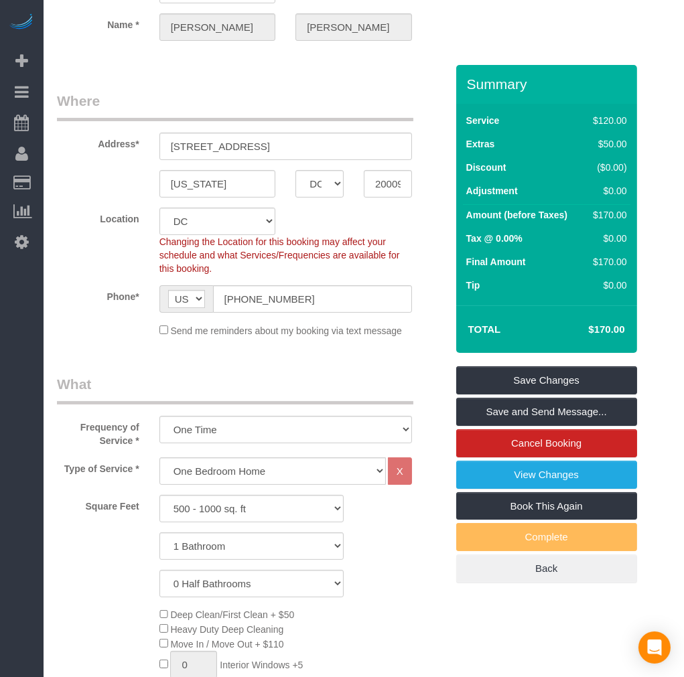
scroll to position [149, 0]
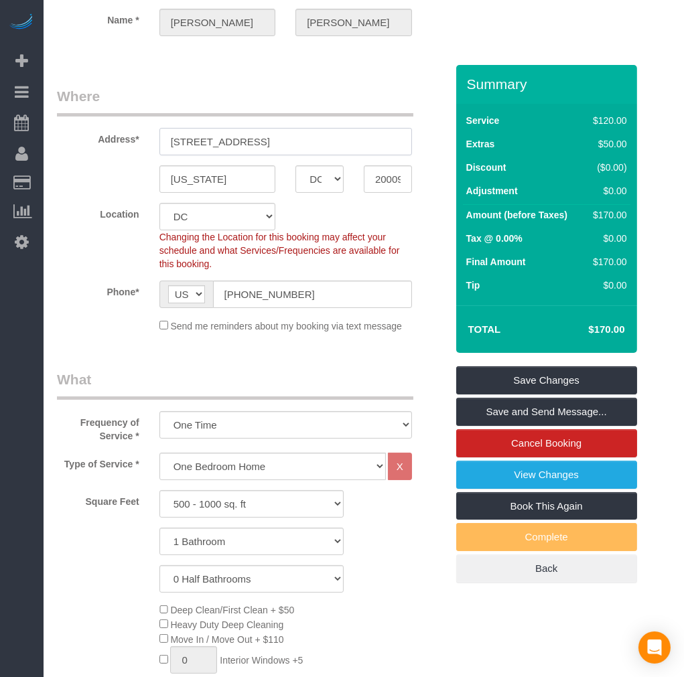
drag, startPoint x: 299, startPoint y: 135, endPoint x: 134, endPoint y: 131, distance: 164.9
click at [249, 135] on input "[STREET_ADDRESS]" at bounding box center [285, 141] width 253 height 27
click at [130, 130] on label "Address*" at bounding box center [98, 137] width 103 height 18
drag, startPoint x: 157, startPoint y: 138, endPoint x: 291, endPoint y: 142, distance: 134.1
click at [291, 142] on div "[STREET_ADDRESS]" at bounding box center [285, 141] width 273 height 27
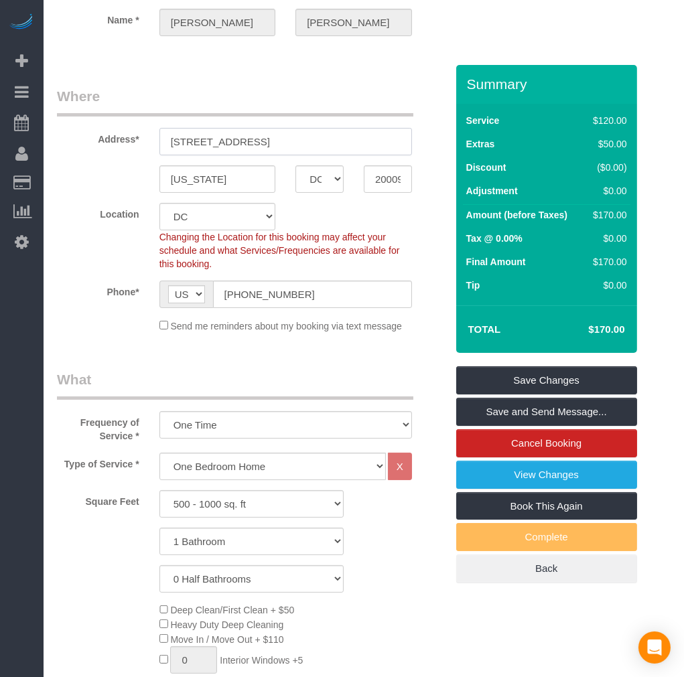
drag, startPoint x: 260, startPoint y: 142, endPoint x: 157, endPoint y: 137, distance: 102.7
click at [157, 137] on div "[STREET_ADDRESS]" at bounding box center [285, 141] width 273 height 27
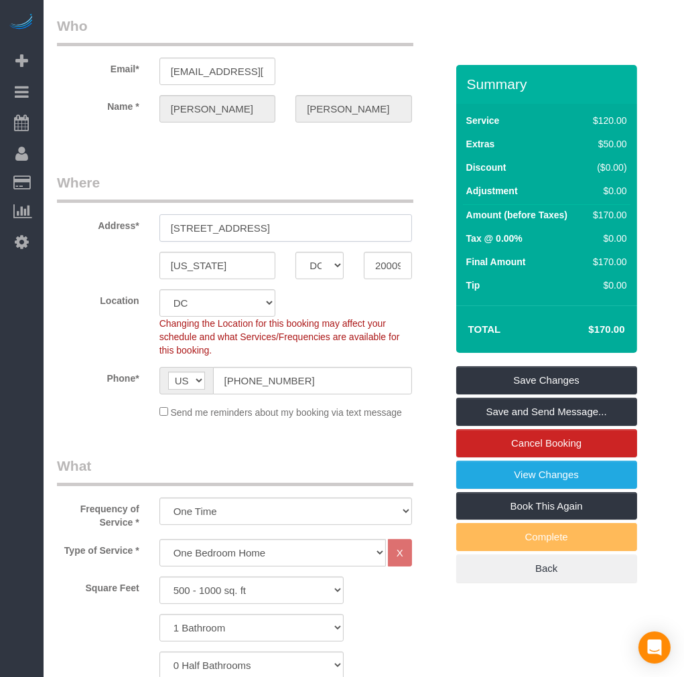
scroll to position [0, 0]
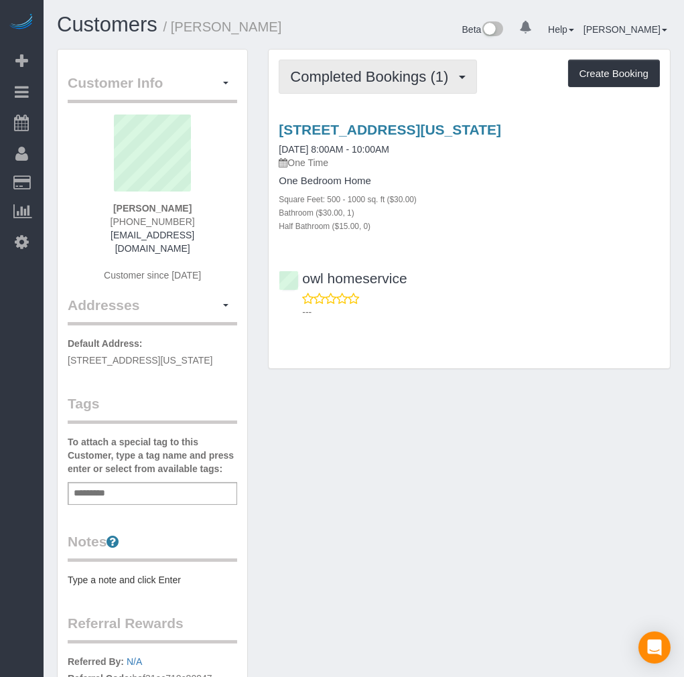
click at [389, 80] on span "Completed Bookings (1)" at bounding box center [372, 76] width 165 height 17
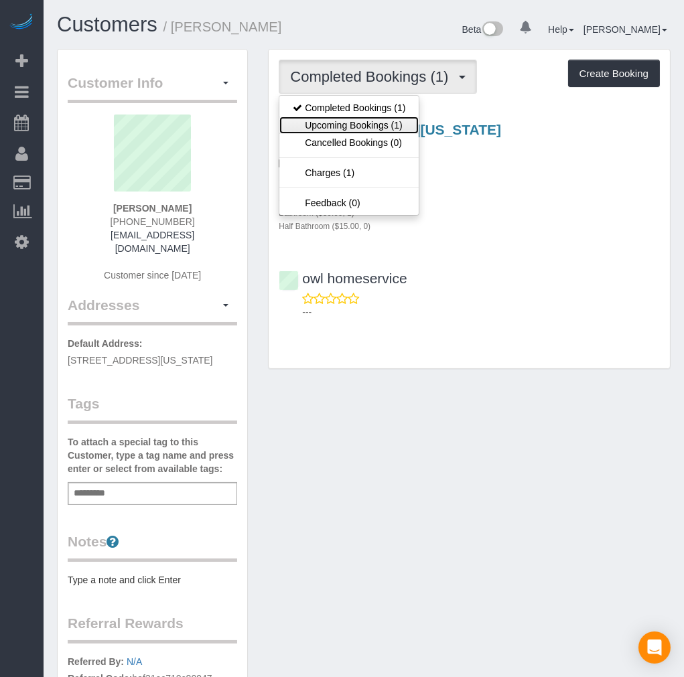
click at [403, 125] on link "Upcoming Bookings (1)" at bounding box center [348, 125] width 139 height 17
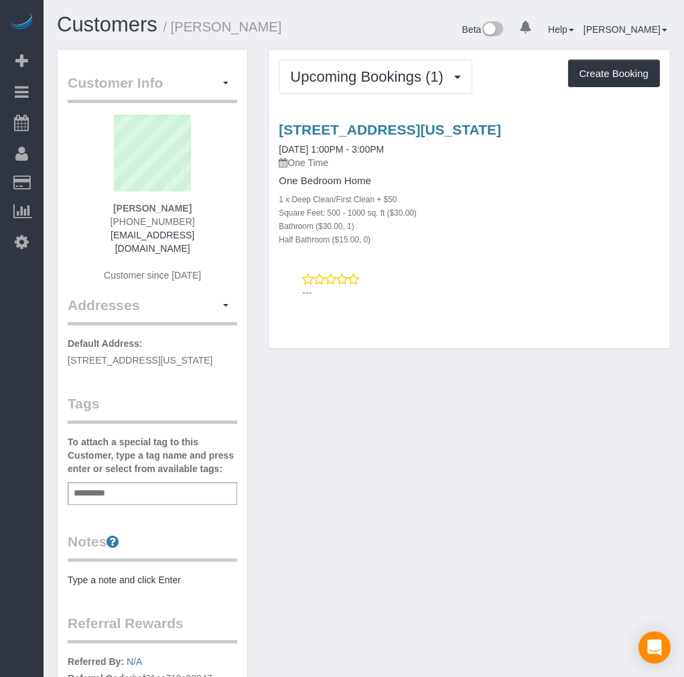
click at [487, 406] on div "Customer Info Edit Contact Info Send Message Email Preferences Special Sales Ta…" at bounding box center [364, 452] width 634 height 807
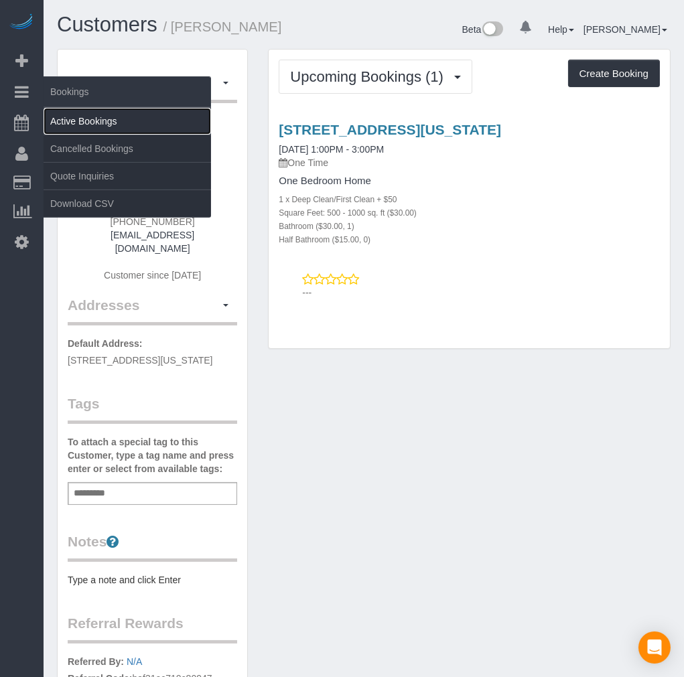
click at [92, 121] on link "Active Bookings" at bounding box center [128, 121] width 168 height 27
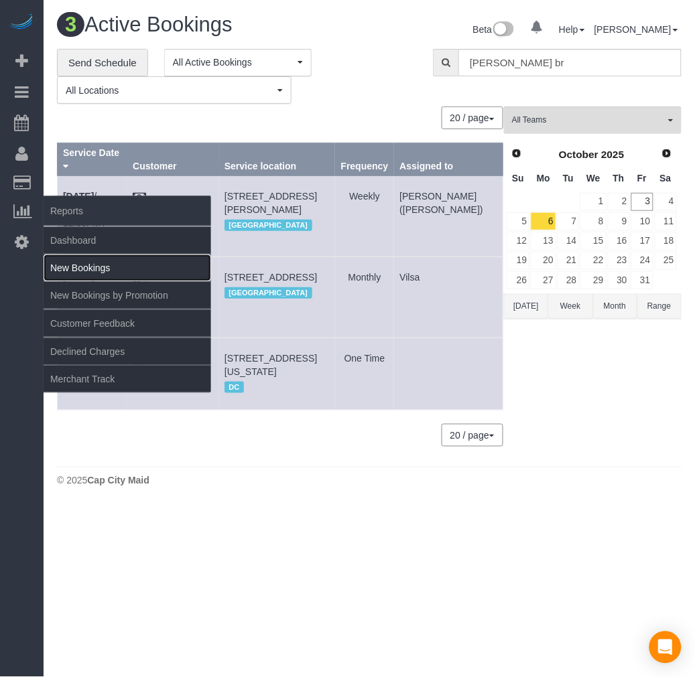
click at [109, 273] on link "New Bookings" at bounding box center [128, 268] width 168 height 27
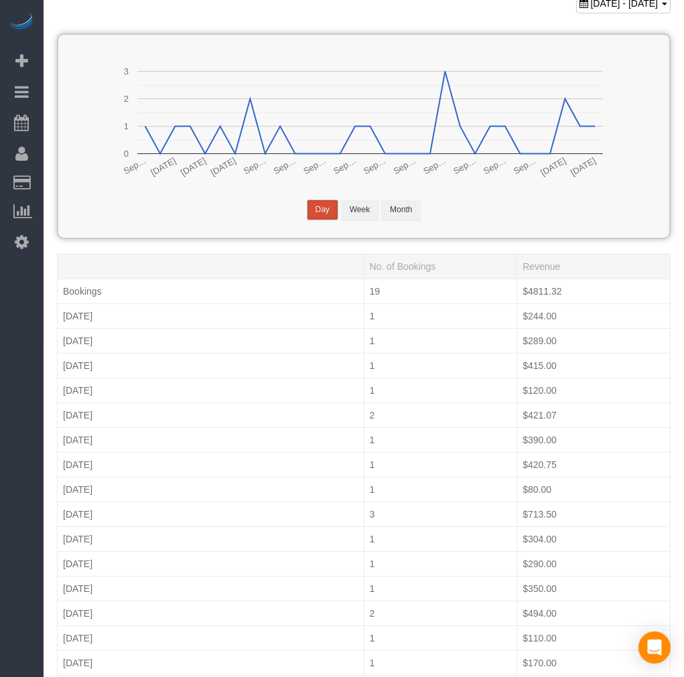
scroll to position [112, 0]
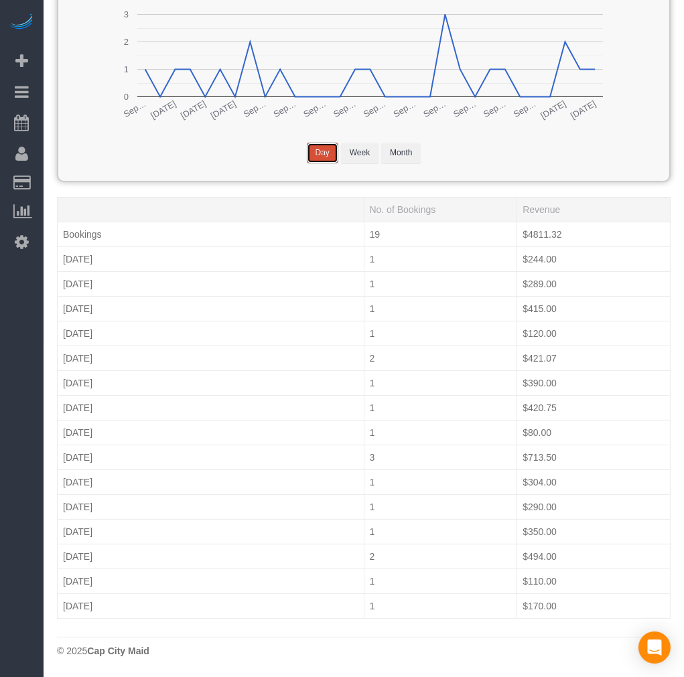
click at [335, 146] on button "Day" at bounding box center [322, 153] width 31 height 21
click at [353, 149] on button "Week" at bounding box center [360, 153] width 38 height 21
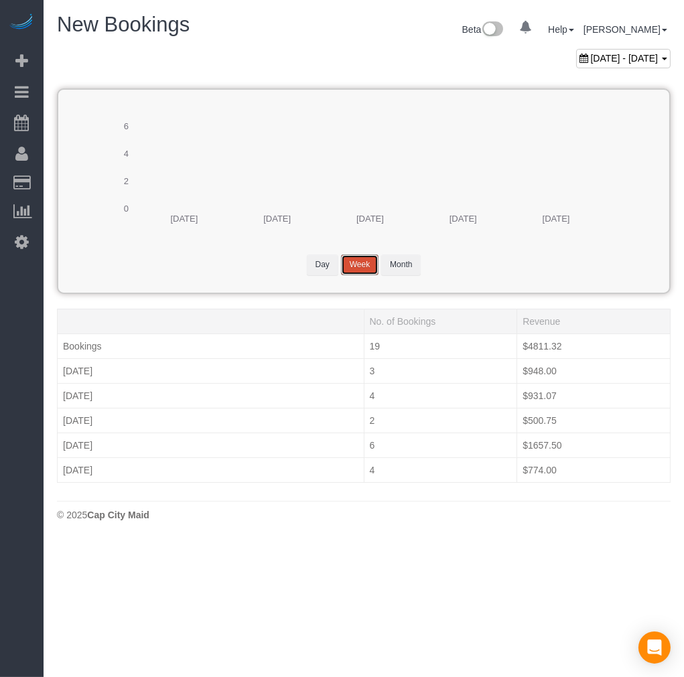
scroll to position [0, 0]
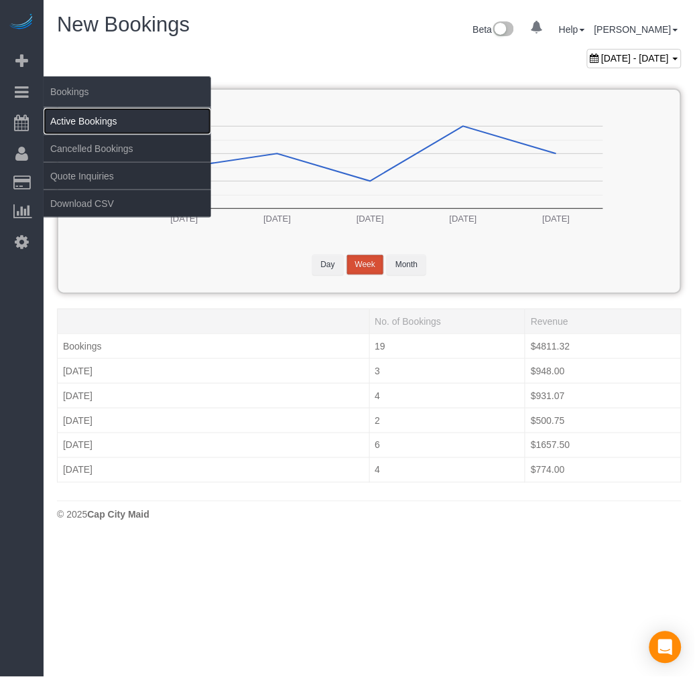
click at [79, 123] on link "Active Bookings" at bounding box center [128, 121] width 168 height 27
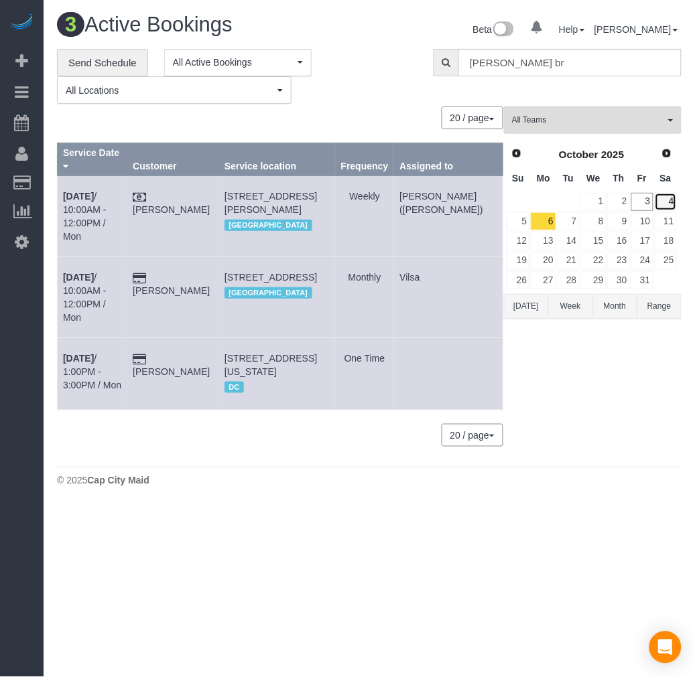
click at [661, 203] on link "4" at bounding box center [666, 202] width 22 height 18
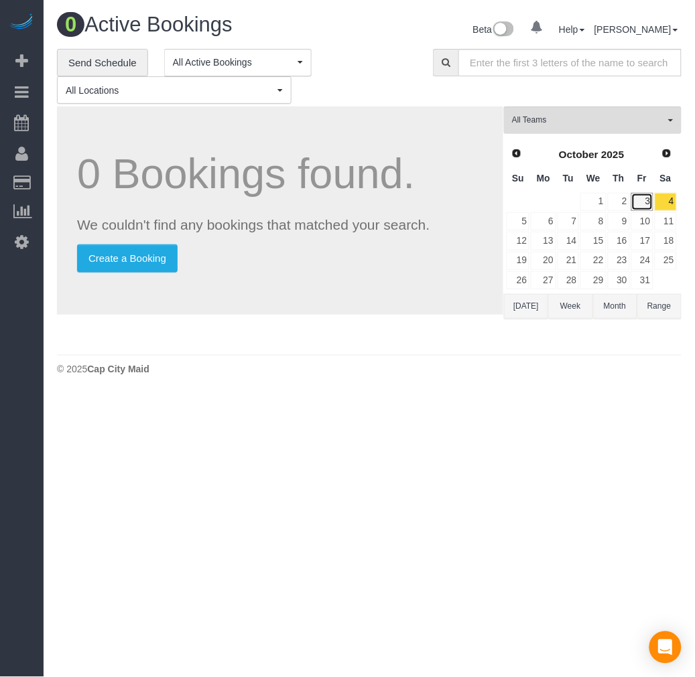
click at [644, 204] on link "3" at bounding box center [642, 202] width 22 height 18
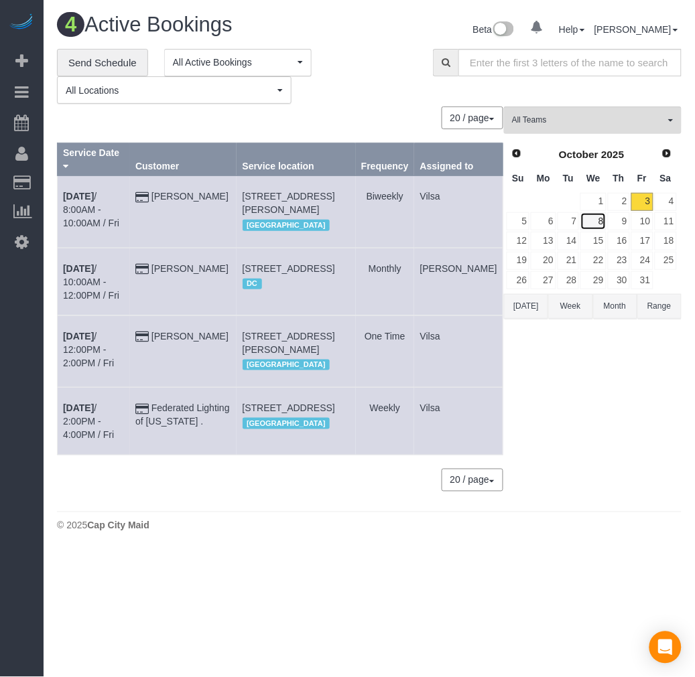
click at [585, 221] on link "8" at bounding box center [592, 221] width 25 height 18
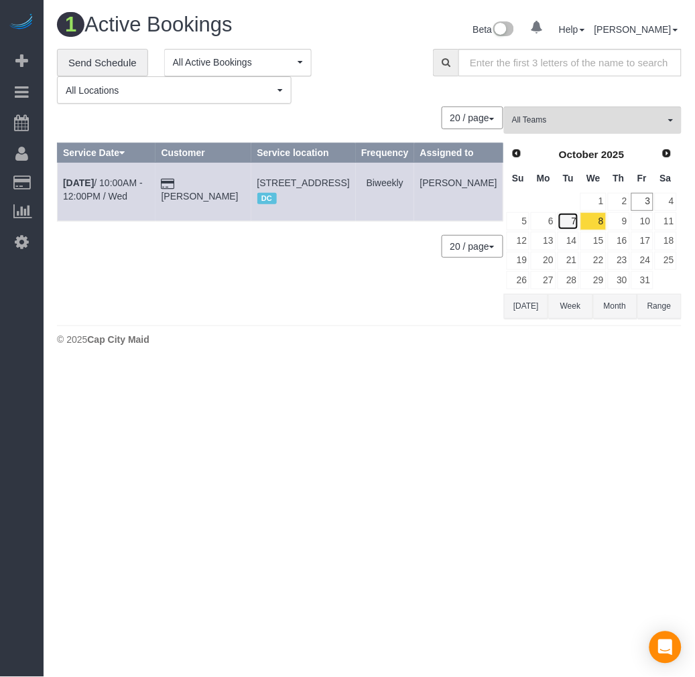
click at [575, 223] on link "7" at bounding box center [568, 221] width 22 height 18
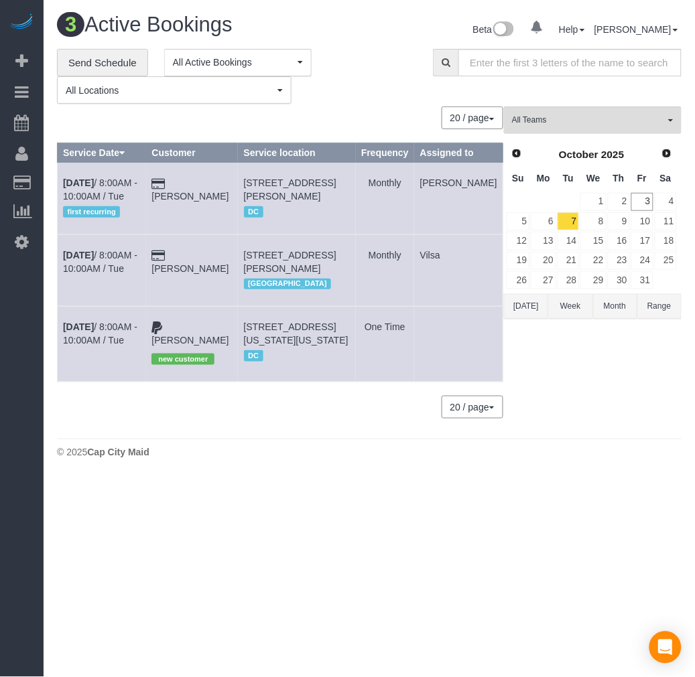
drag, startPoint x: 270, startPoint y: 193, endPoint x: 338, endPoint y: 208, distance: 69.4
click at [338, 208] on td "[STREET_ADDRESS][PERSON_NAME] DC" at bounding box center [296, 199] width 117 height 72
copy span "[STREET_ADDRESS][PERSON_NAME]"
click at [594, 232] on td "15" at bounding box center [593, 240] width 27 height 19
click at [593, 225] on link "8" at bounding box center [592, 221] width 25 height 18
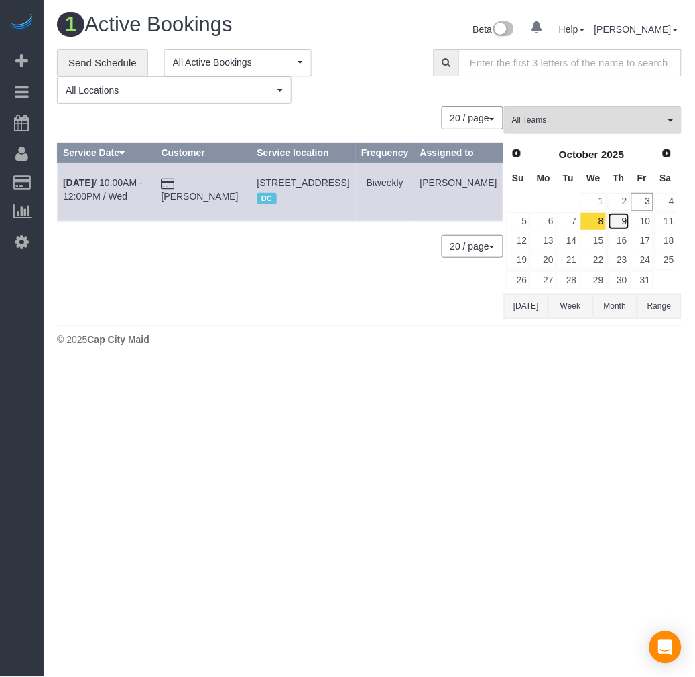
click at [626, 223] on link "9" at bounding box center [619, 221] width 22 height 18
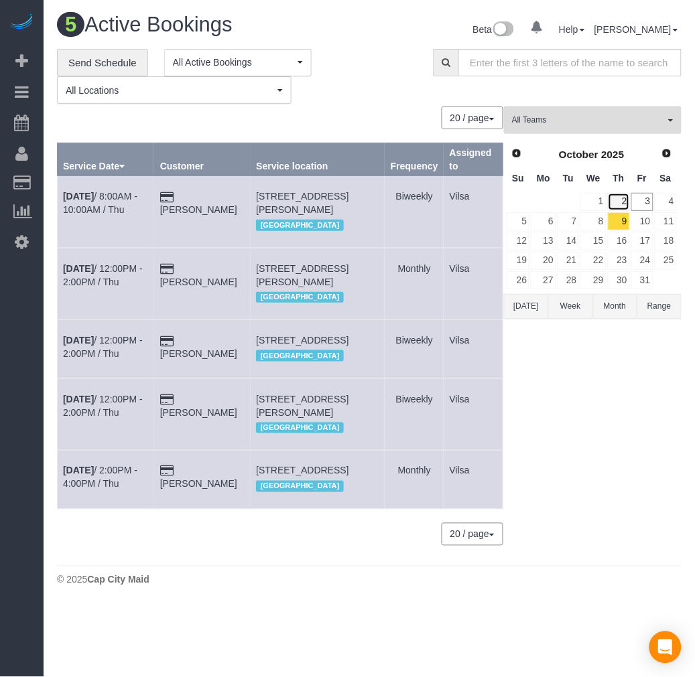
click at [614, 204] on link "2" at bounding box center [619, 202] width 22 height 18
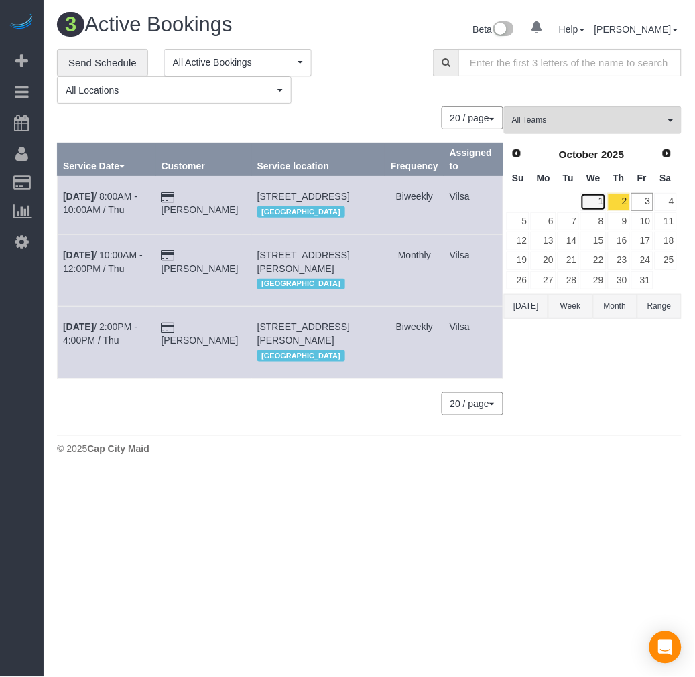
click at [604, 204] on link "1" at bounding box center [592, 202] width 25 height 18
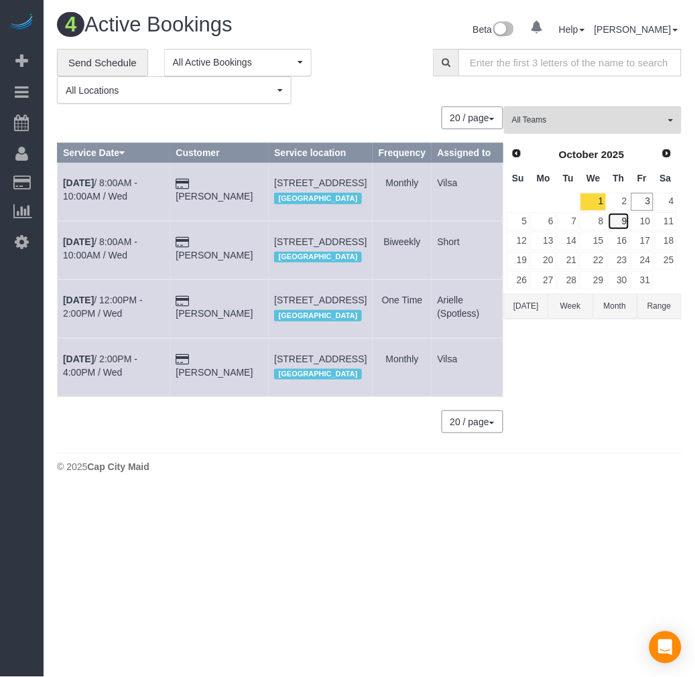
click at [617, 224] on link "9" at bounding box center [619, 221] width 22 height 18
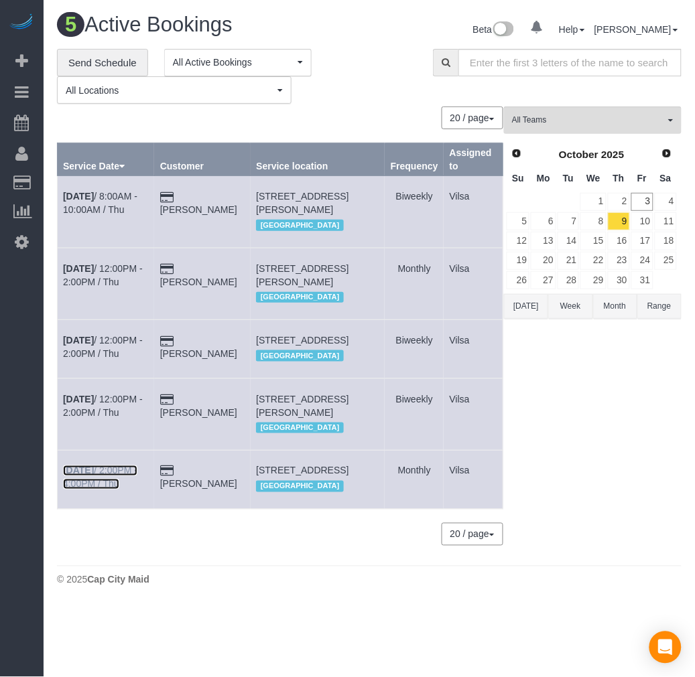
click at [82, 476] on b "[DATE]" at bounding box center [78, 471] width 31 height 11
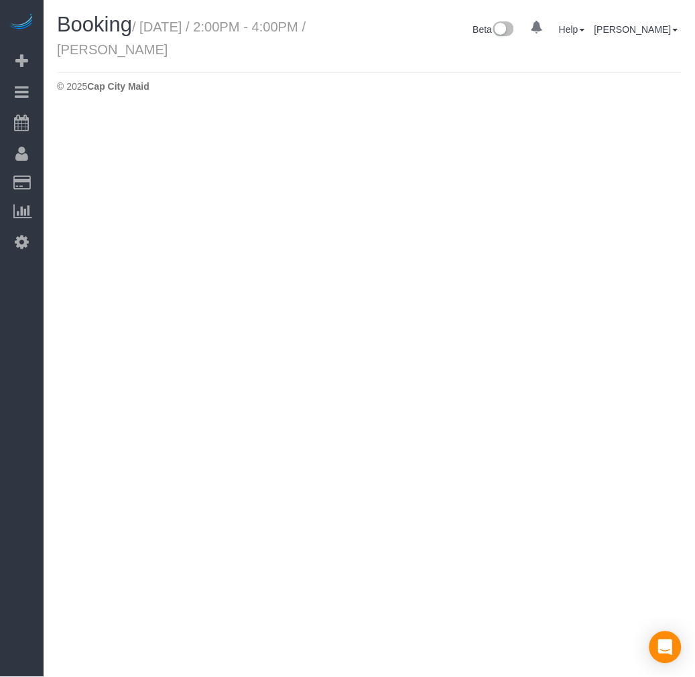
select select "VA"
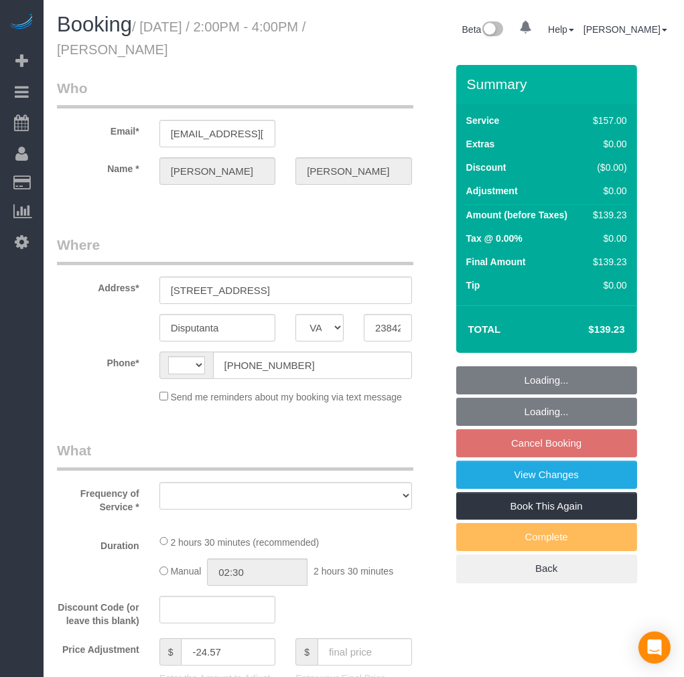
select select "object:1521"
select select "string:[GEOGRAPHIC_DATA]"
select select "string:fspay-0259863b-a8db-4e1a-892e-d374b9523516"
select select "spot4"
select select "number:4"
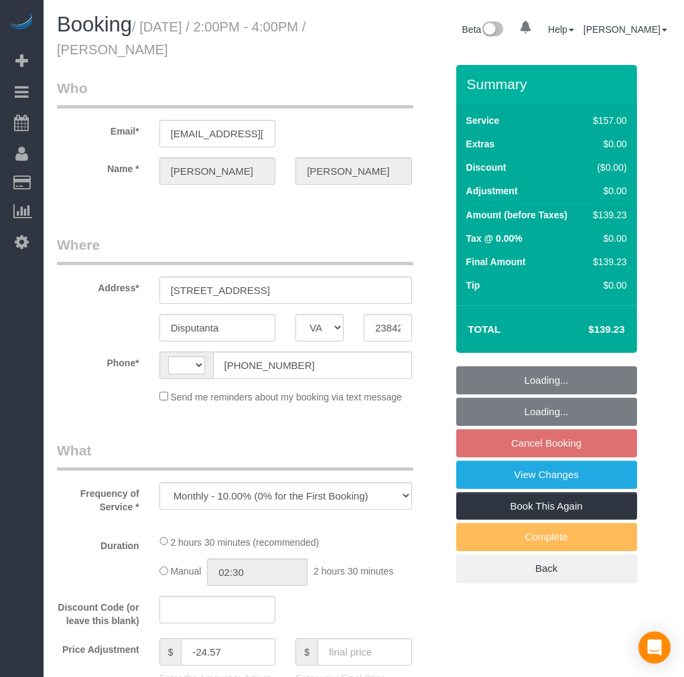
select select "number:24"
select select "number:17"
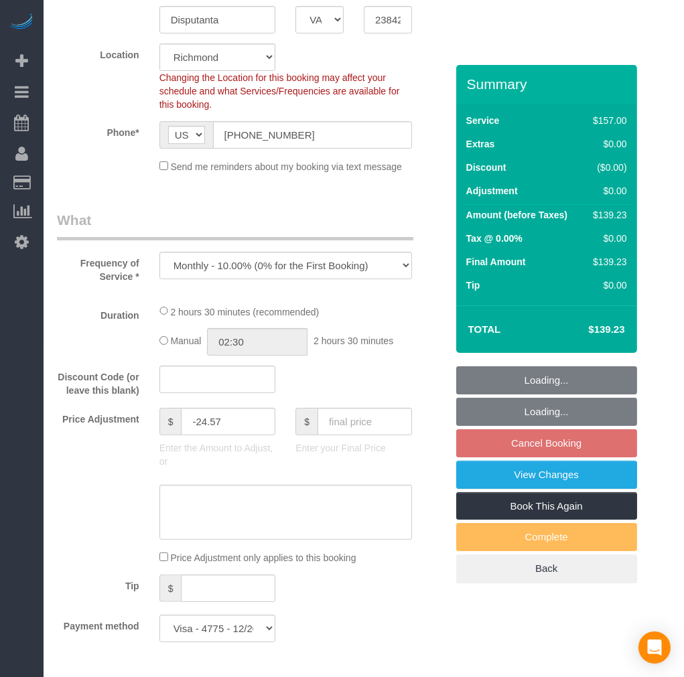
select select "object:2100"
select select "2001"
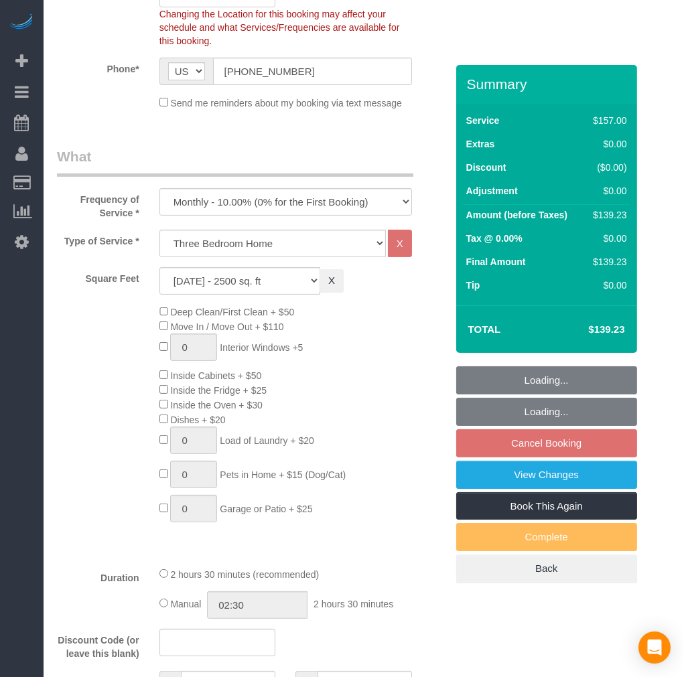
select select "2001"
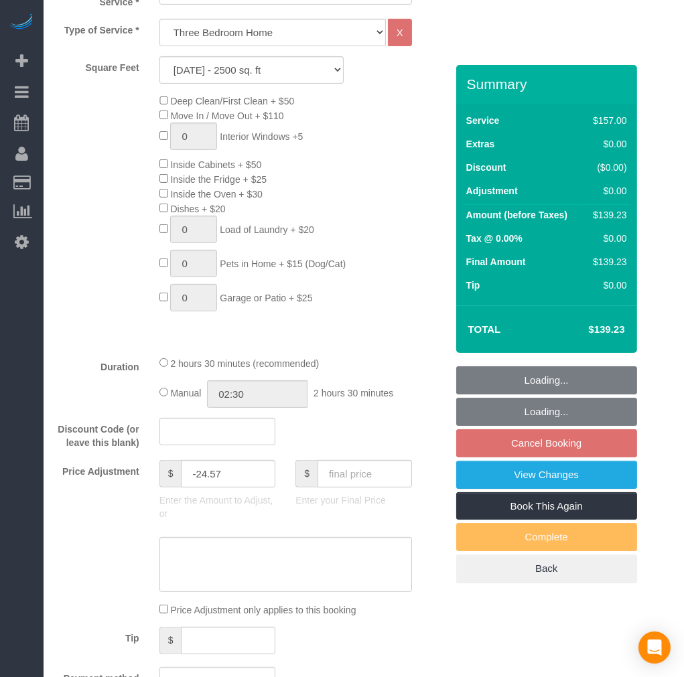
select select "spot21"
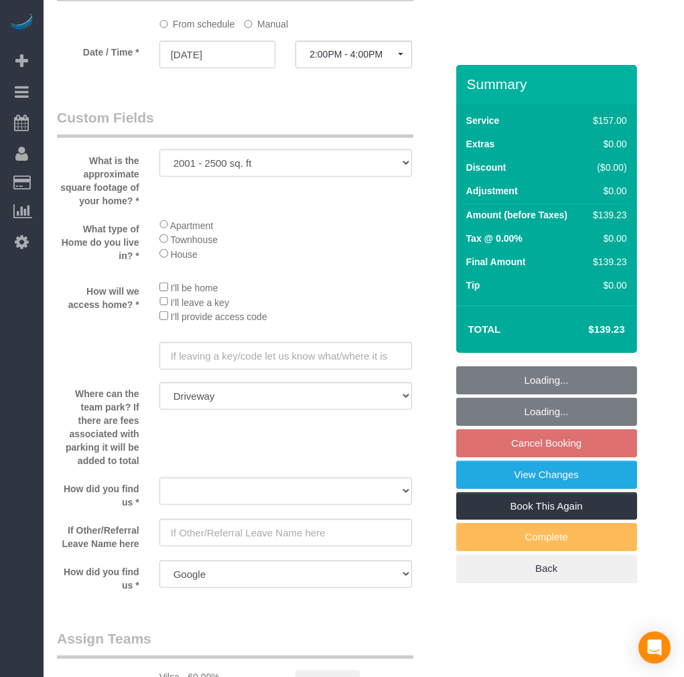
scroll to position [1265, 0]
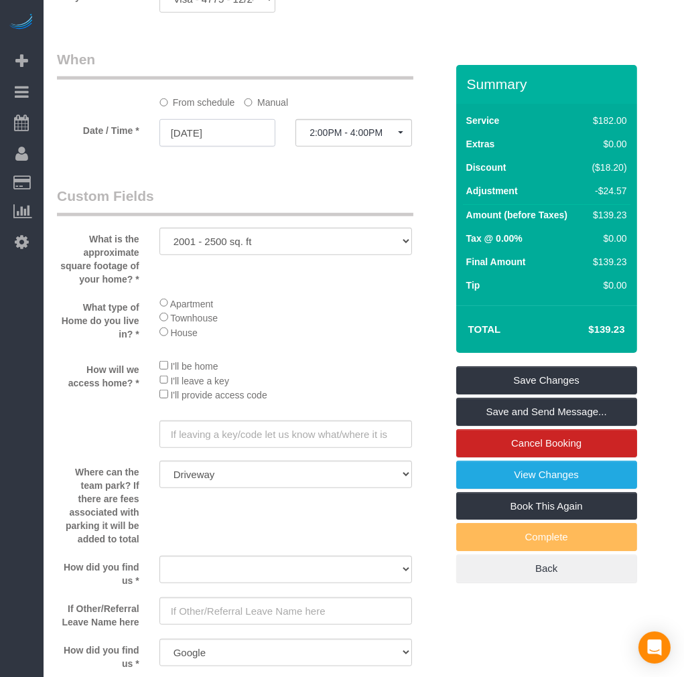
click at [203, 144] on input "[DATE]" at bounding box center [217, 132] width 117 height 27
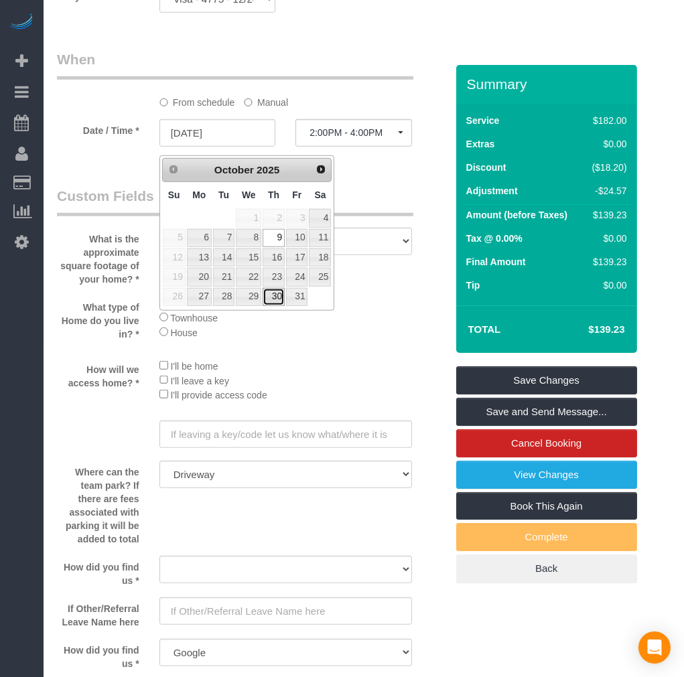
click at [273, 297] on link "30" at bounding box center [274, 297] width 22 height 18
type input "[DATE]"
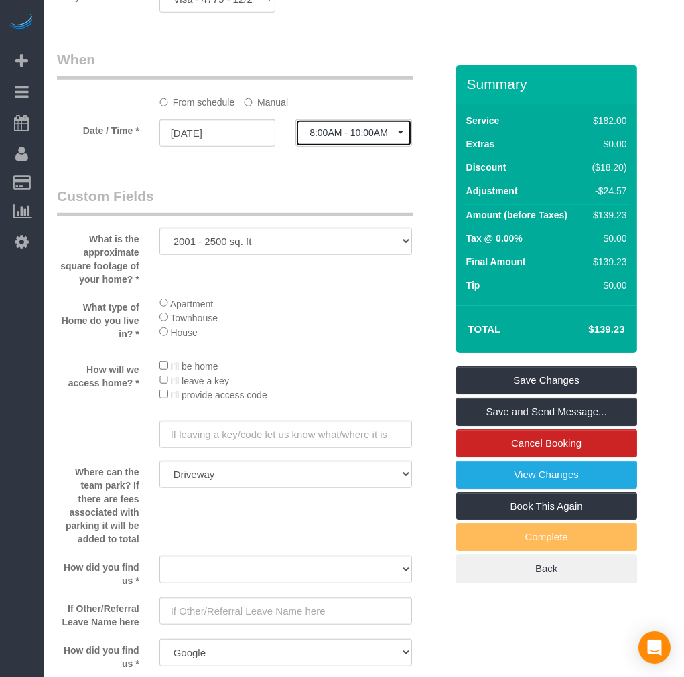
click at [360, 138] on span "8:00AM - 10:00AM" at bounding box center [354, 132] width 88 height 11
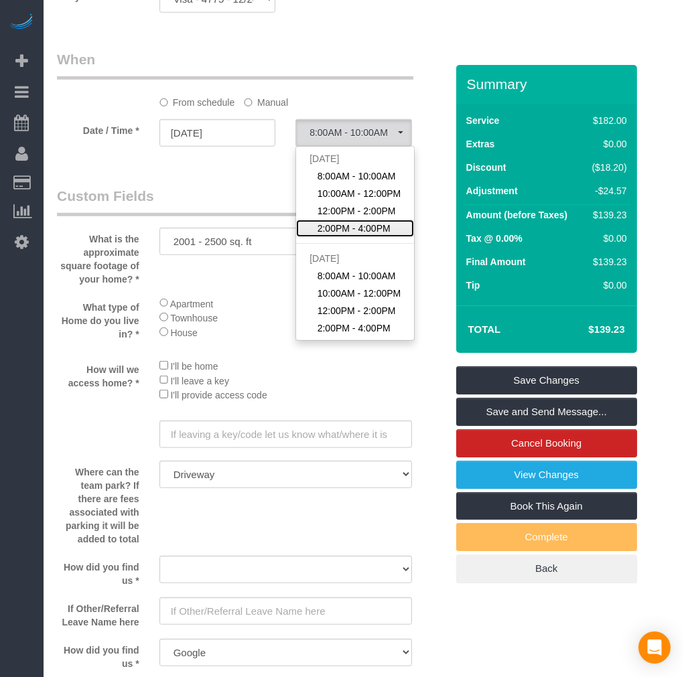
click at [352, 237] on link "2:00PM - 4:00PM" at bounding box center [355, 228] width 118 height 17
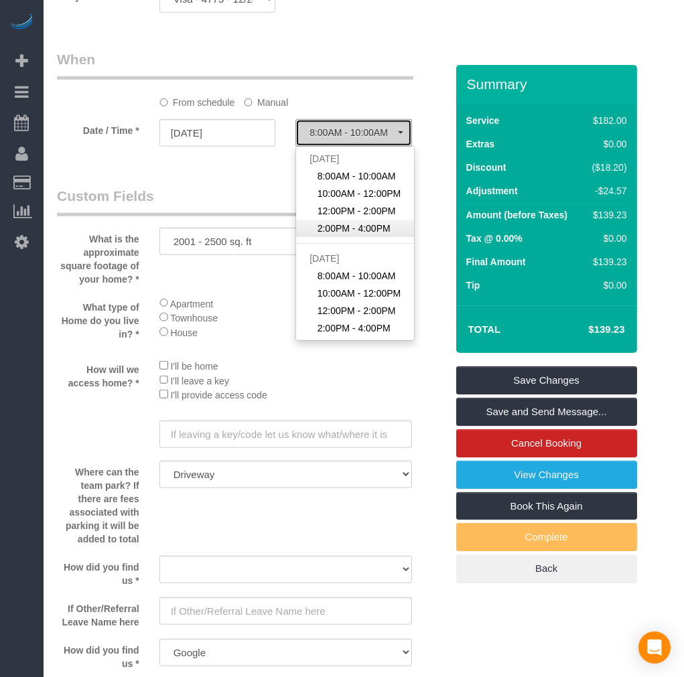
select select "spot38"
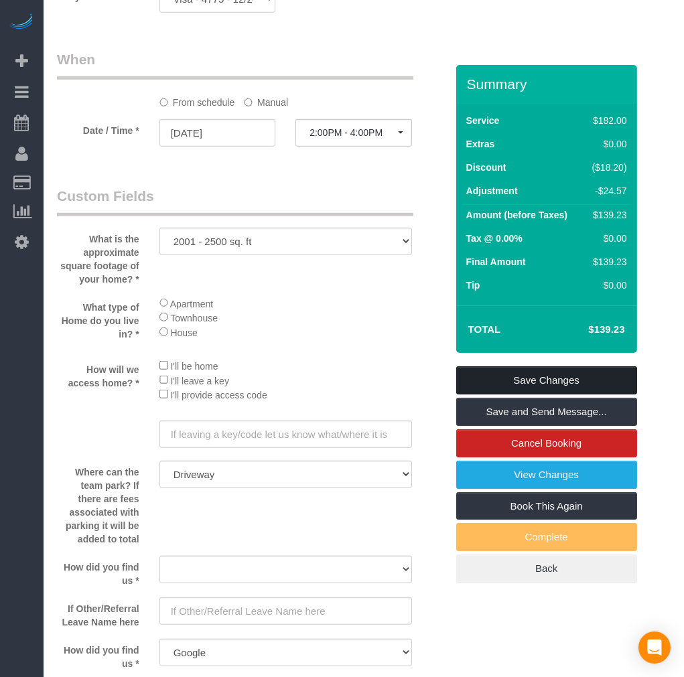
click at [566, 370] on link "Save Changes" at bounding box center [546, 381] width 181 height 28
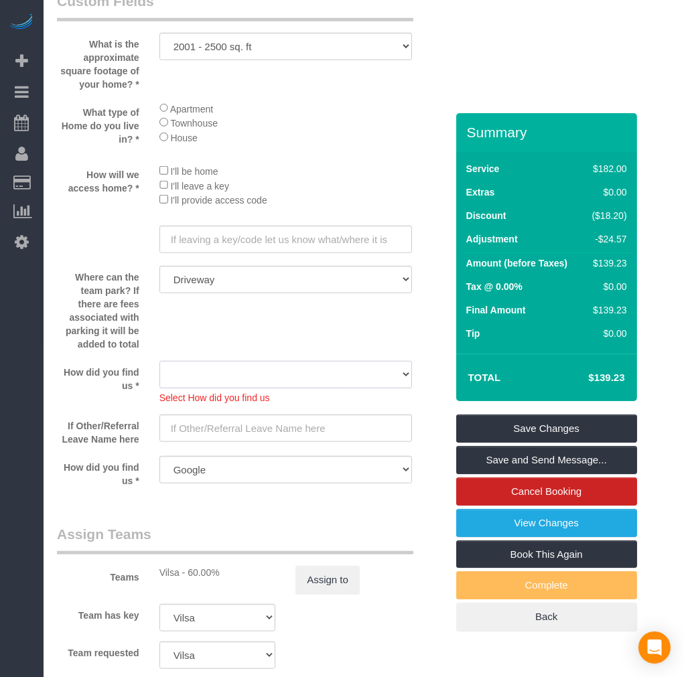
click at [330, 389] on select "Yelp Google Twitter Instagram Nextdoor Facebook Returning Customer Craigslist R…" at bounding box center [285, 374] width 253 height 27
select select "number:35"
click at [159, 377] on select "Yelp Google Twitter Instagram Nextdoor Facebook Returning Customer Craigslist R…" at bounding box center [285, 374] width 253 height 27
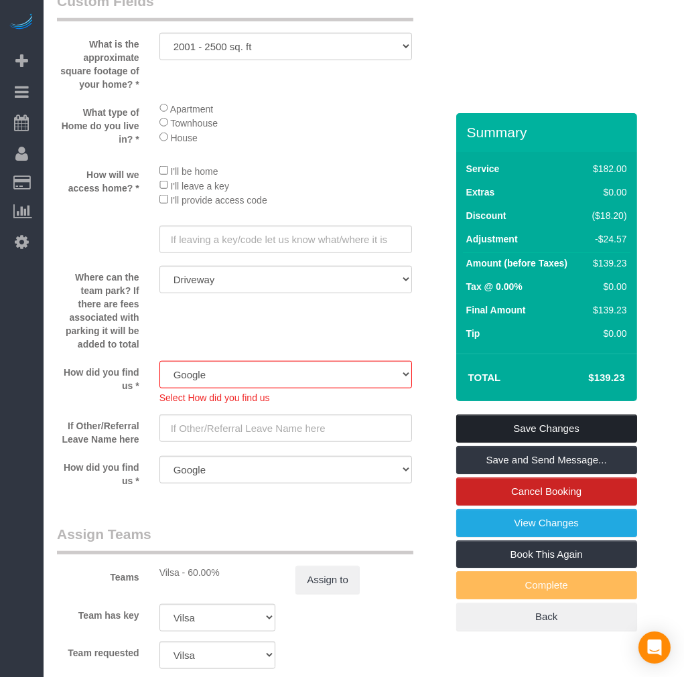
click at [514, 425] on link "Save Changes" at bounding box center [546, 429] width 181 height 28
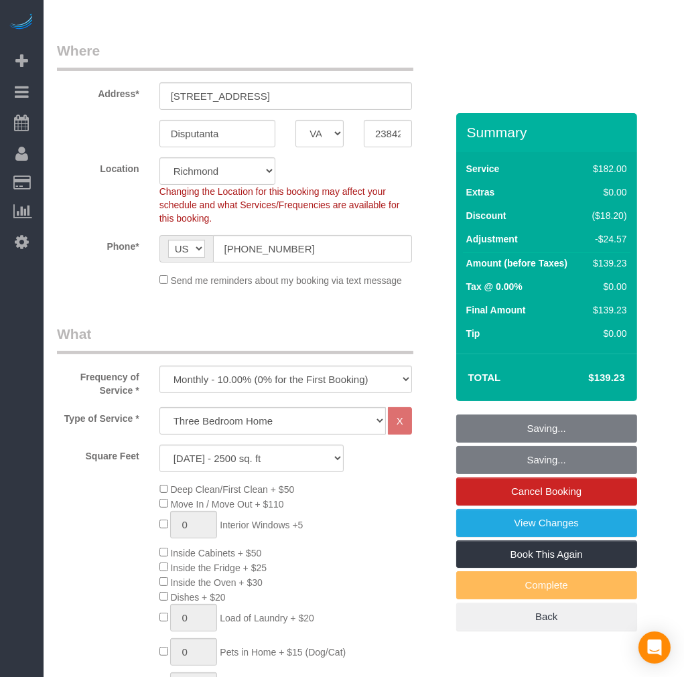
scroll to position [0, 0]
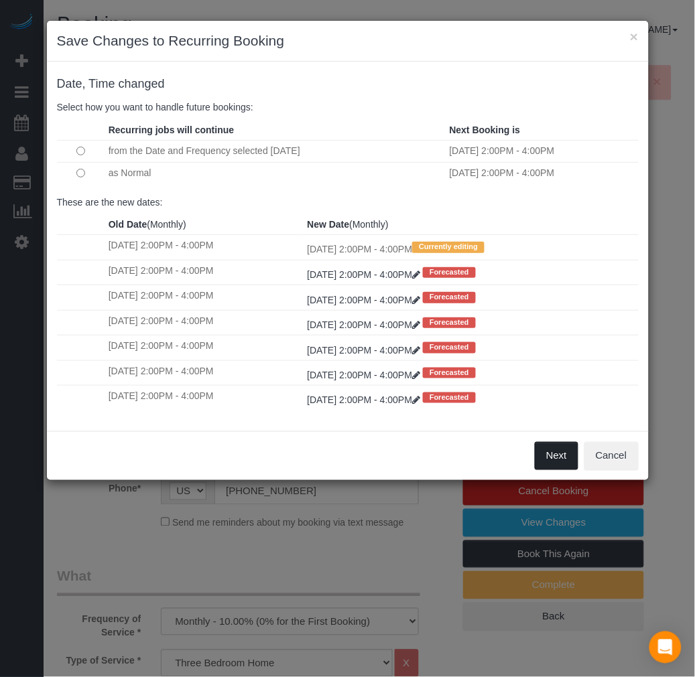
click at [550, 466] on button "Next" at bounding box center [557, 456] width 44 height 28
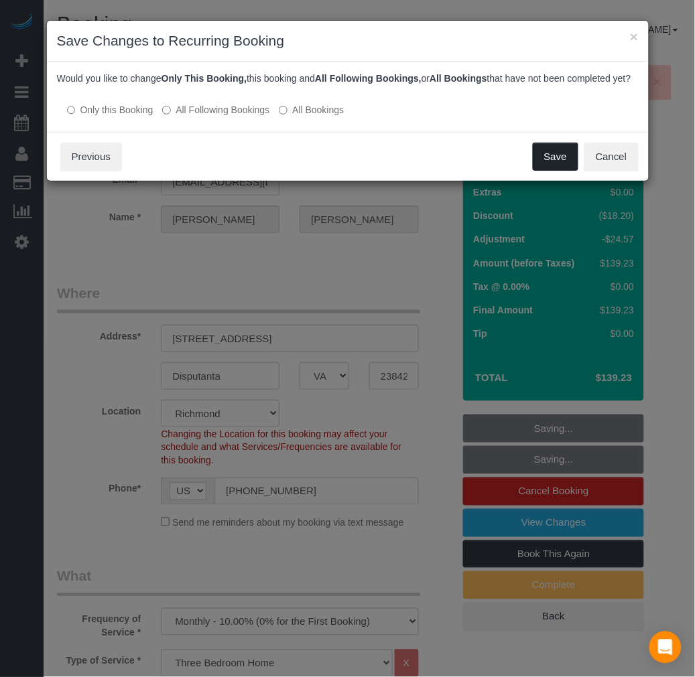
click at [545, 171] on button "Save" at bounding box center [556, 157] width 46 height 28
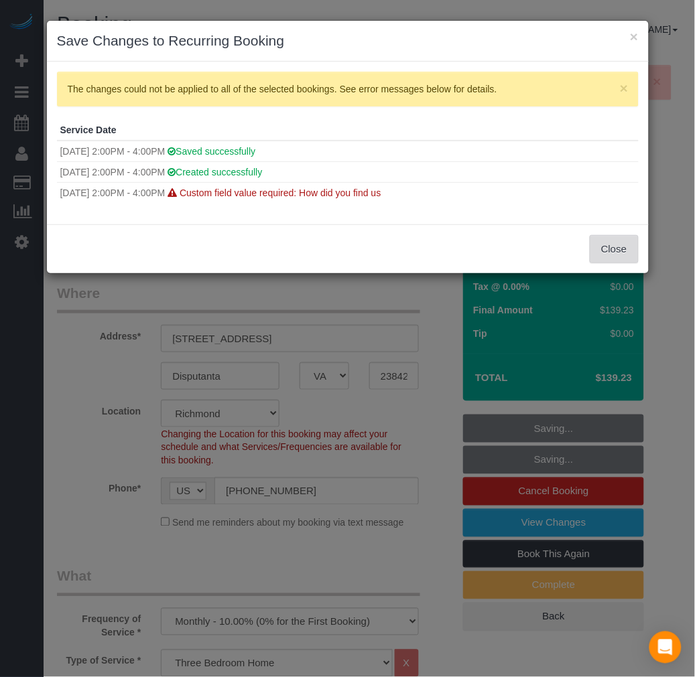
click at [628, 253] on button "Close" at bounding box center [614, 249] width 48 height 28
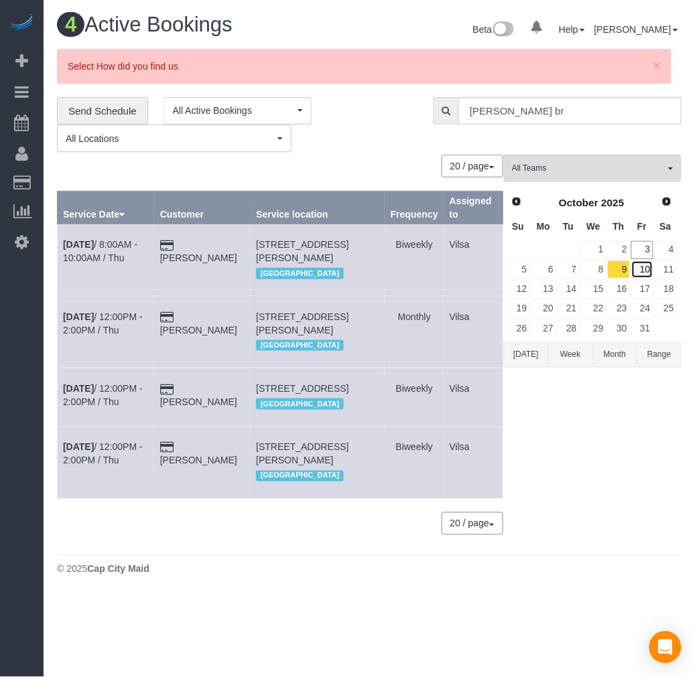
click at [642, 273] on link "10" at bounding box center [642, 270] width 22 height 18
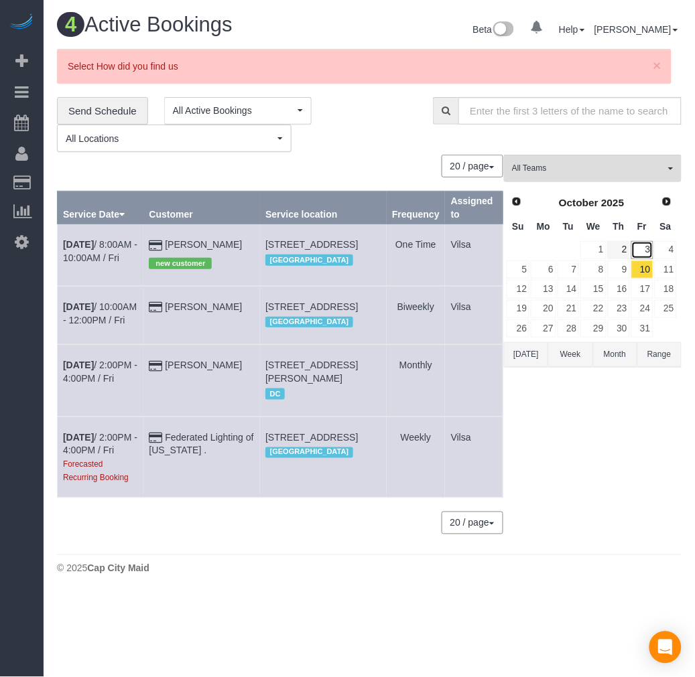
click at [632, 253] on link "3" at bounding box center [642, 250] width 22 height 18
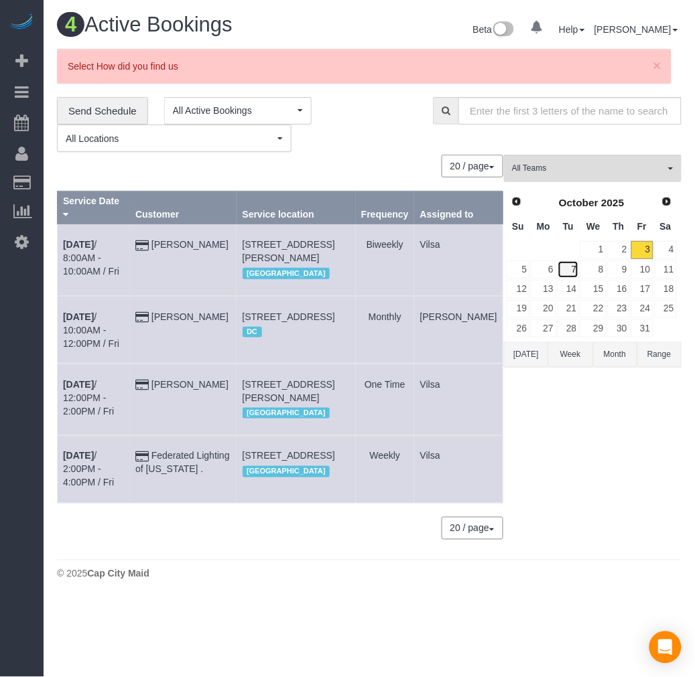
click at [565, 277] on link "7" at bounding box center [568, 270] width 22 height 18
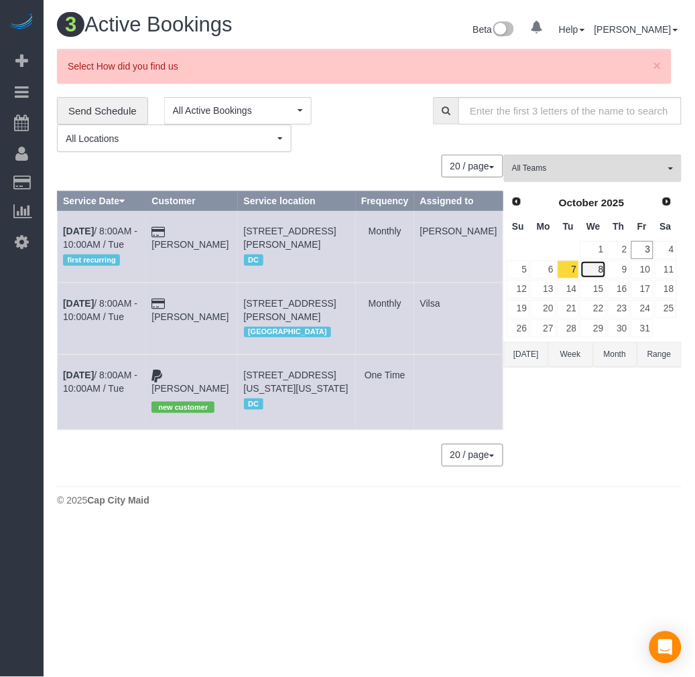
click at [599, 269] on link "8" at bounding box center [592, 270] width 25 height 18
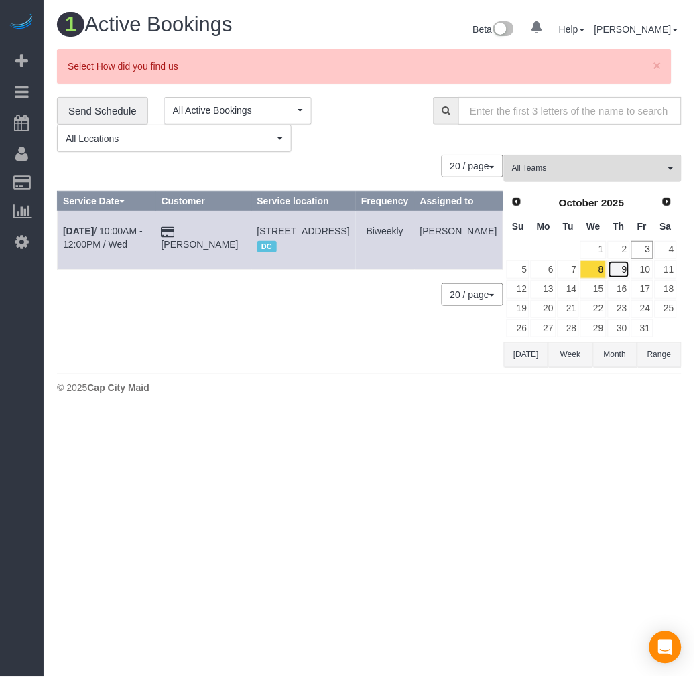
click at [618, 270] on link "9" at bounding box center [619, 270] width 22 height 18
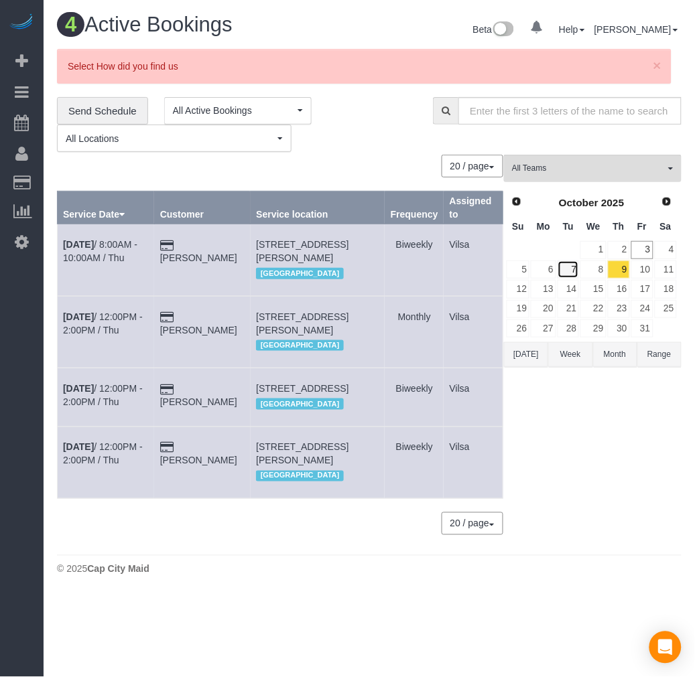
click at [577, 269] on link "7" at bounding box center [568, 270] width 22 height 18
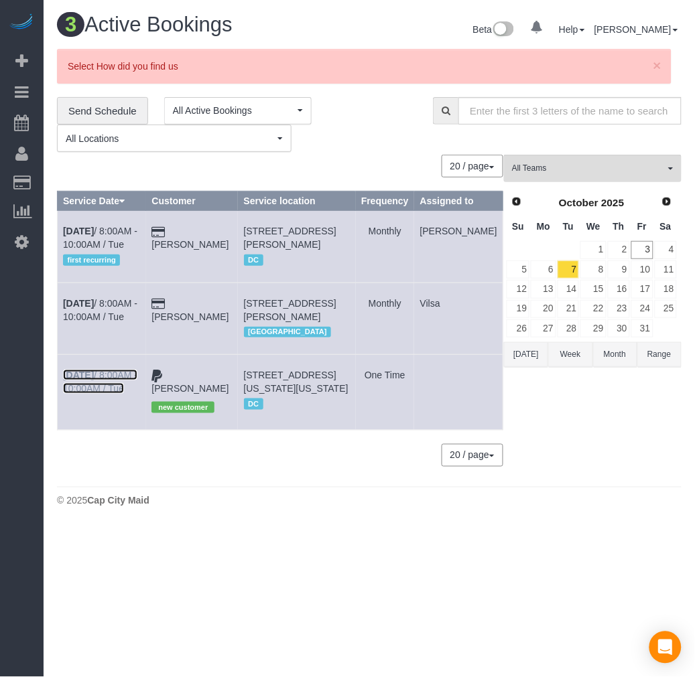
click at [80, 381] on b "[DATE]" at bounding box center [78, 375] width 31 height 11
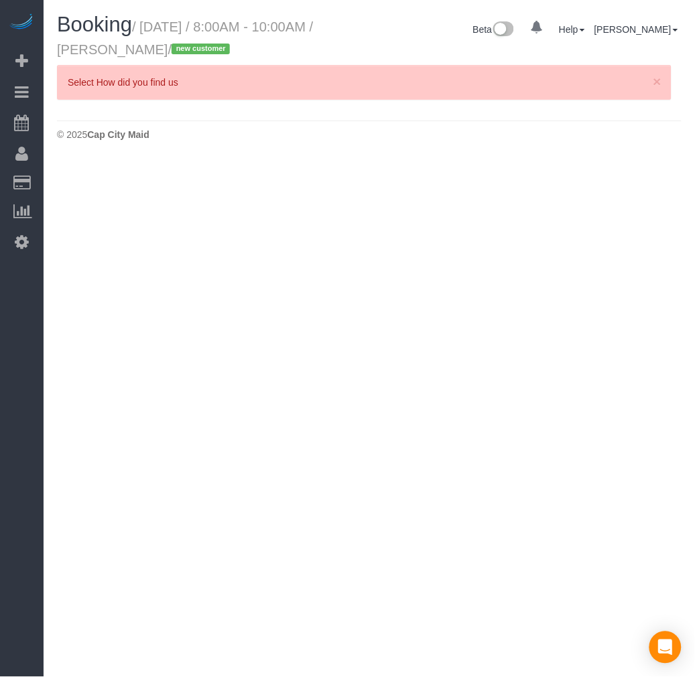
select select "DC"
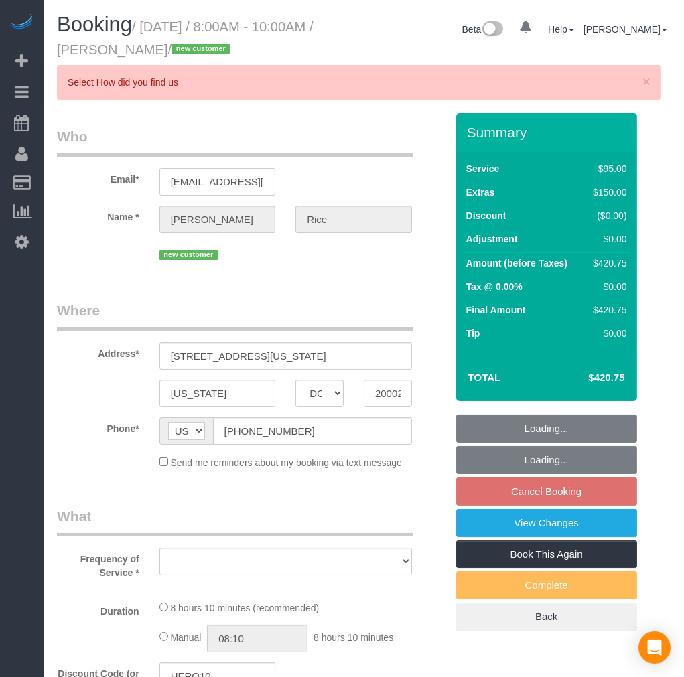
select select "number:4"
select select "number:41"
select select "object:3261"
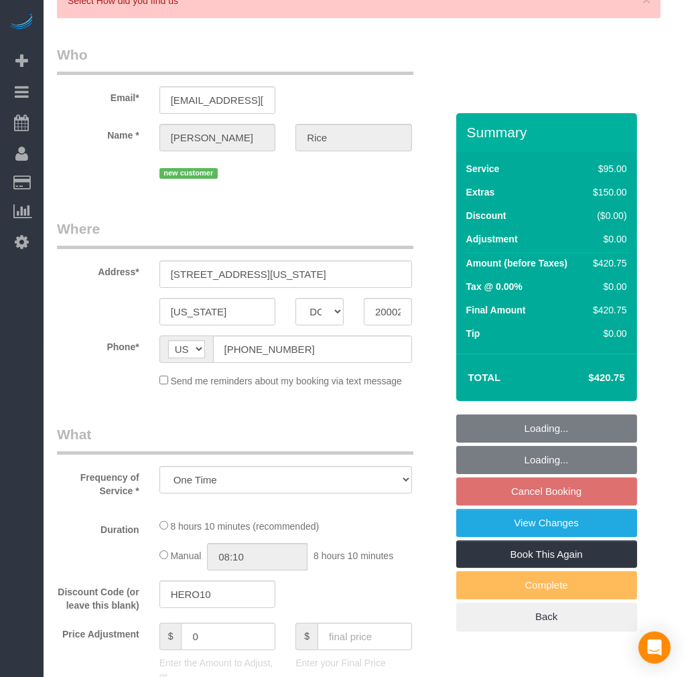
select select "spot52"
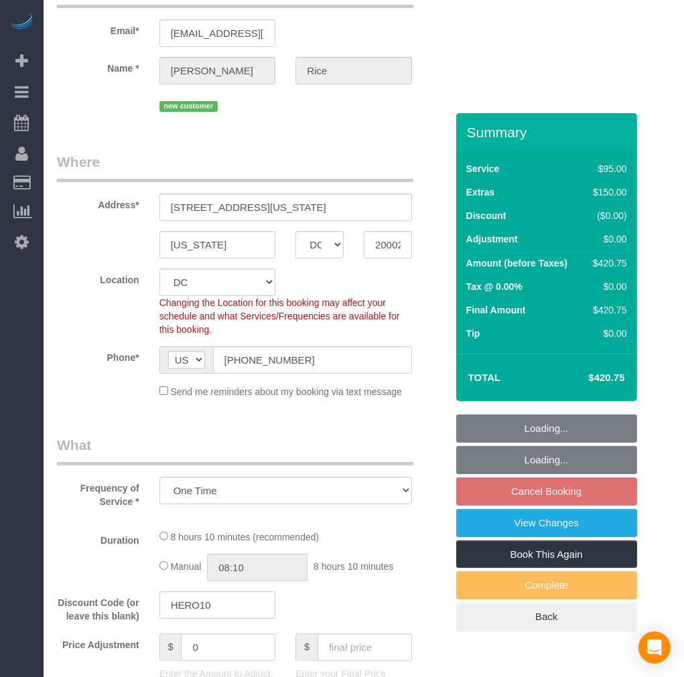
select select "object:3273"
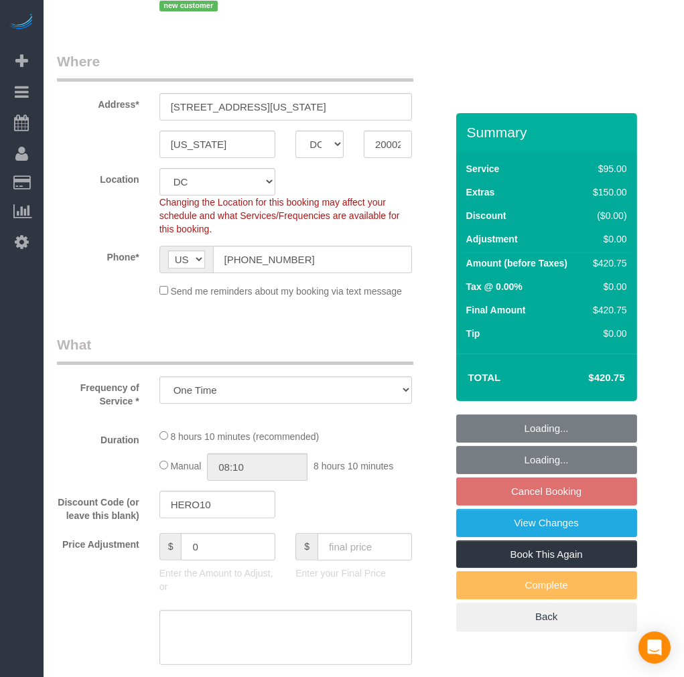
select select "2001"
select select "3"
select select "1"
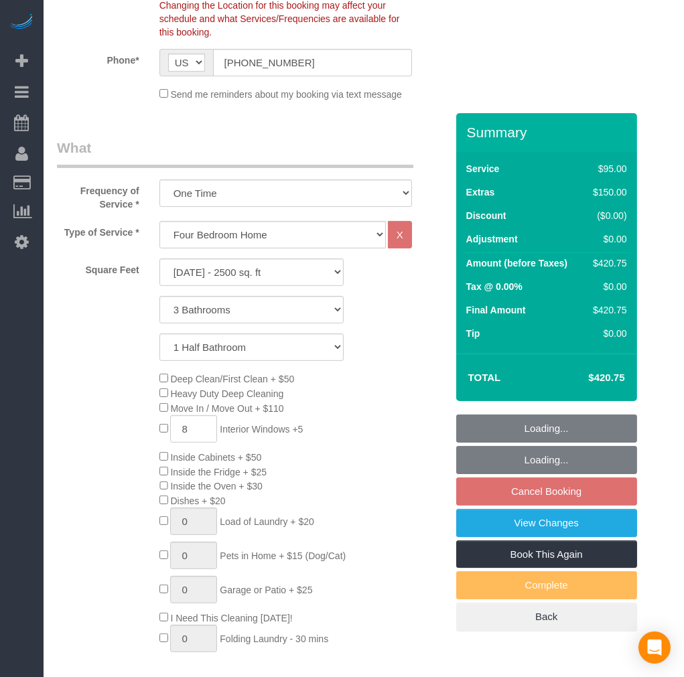
select select "2001"
select select "3"
select select "1"
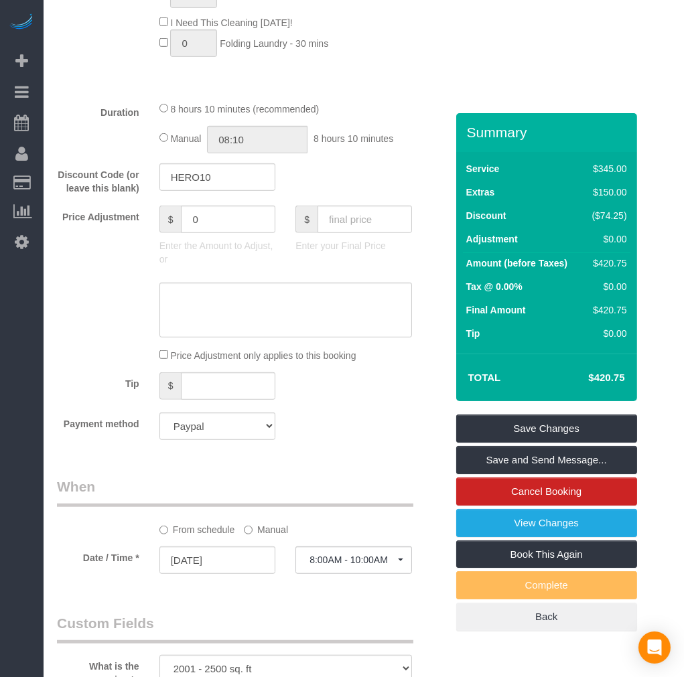
scroll to position [1191, 0]
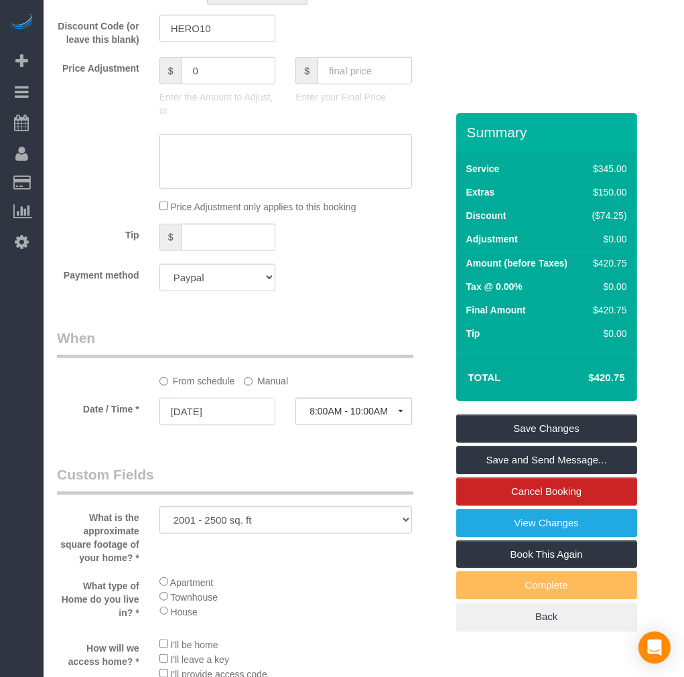
click at [222, 425] on input "[DATE]" at bounding box center [217, 411] width 117 height 27
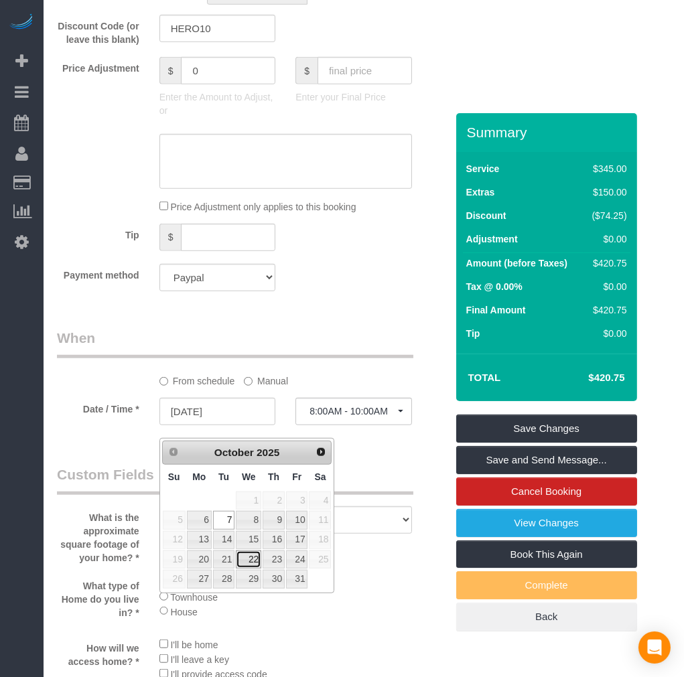
click at [251, 559] on link "22" at bounding box center [248, 560] width 25 height 18
type input "[DATE]"
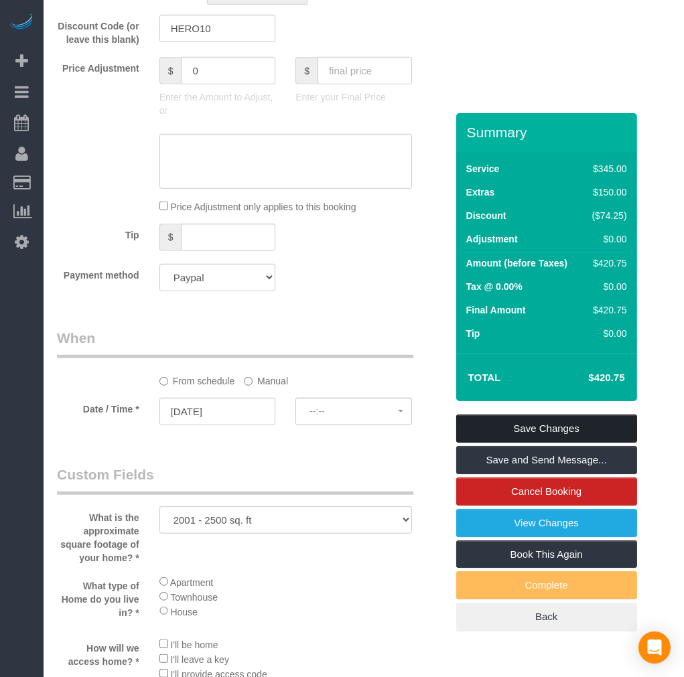
select select "spot69"
click at [539, 425] on link "Save Changes" at bounding box center [546, 429] width 181 height 28
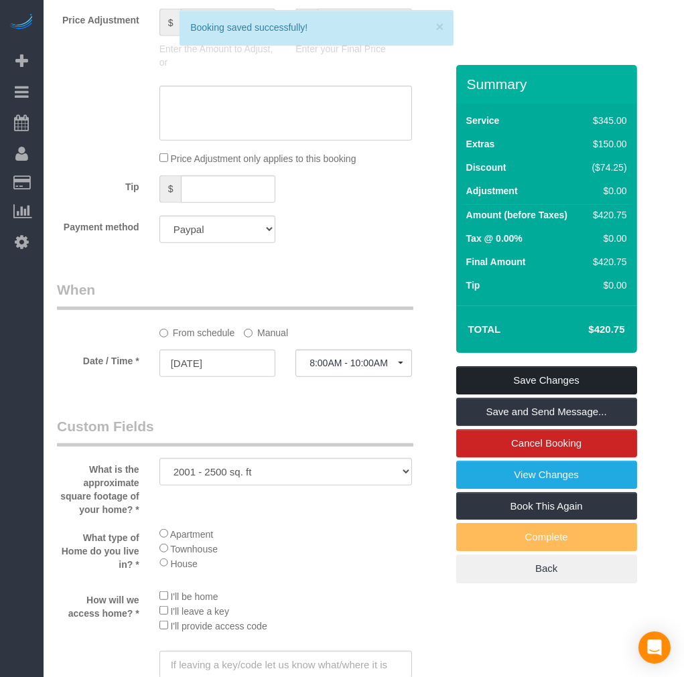
scroll to position [1142, 0]
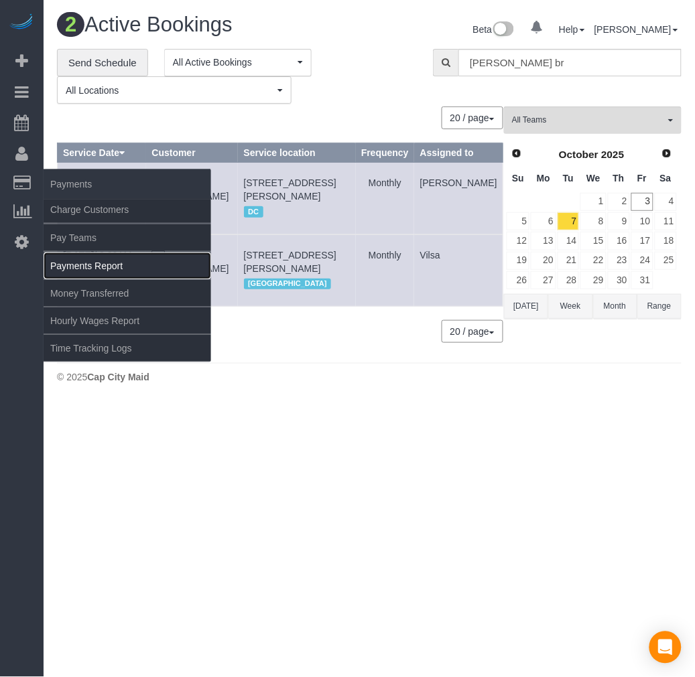
click at [89, 266] on link "Payments Report" at bounding box center [128, 266] width 168 height 27
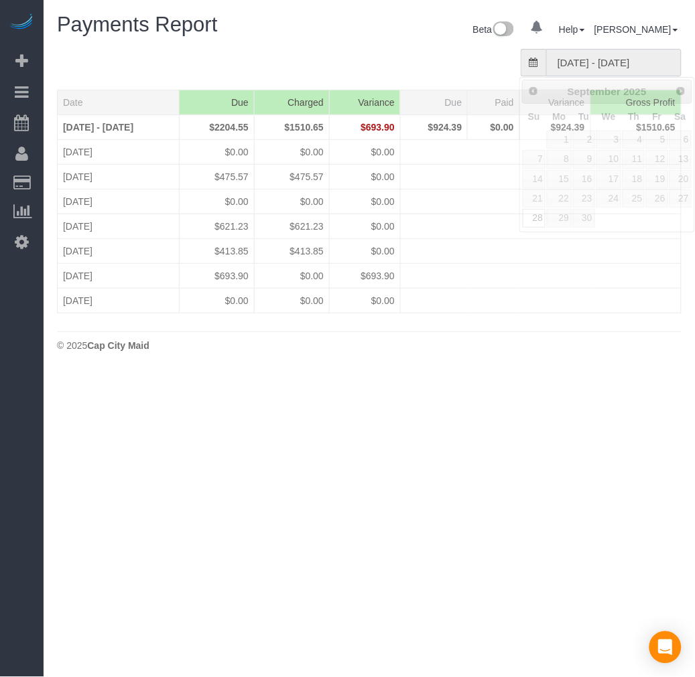
click at [608, 54] on input "[DATE] - [DATE]" at bounding box center [613, 62] width 135 height 27
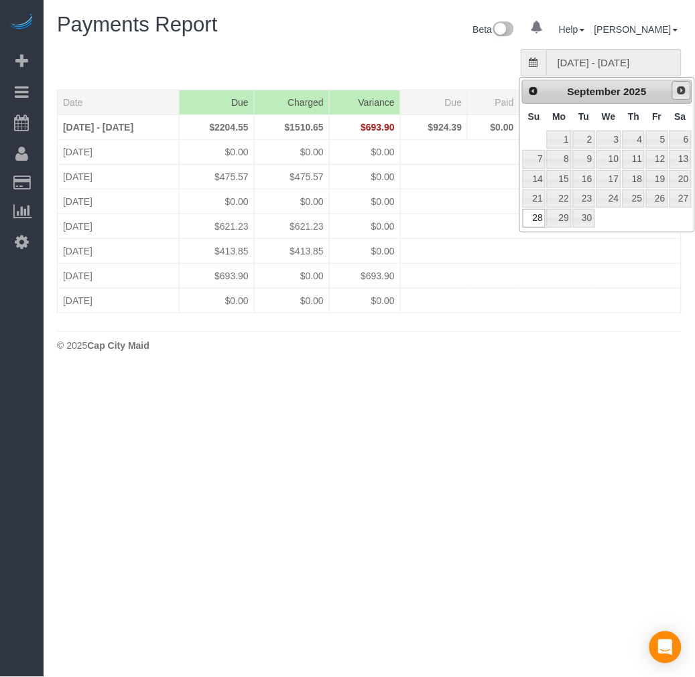
click at [681, 94] on span "Next" at bounding box center [681, 90] width 11 height 11
click at [533, 161] on link "5" at bounding box center [534, 159] width 23 height 18
type input "[DATE] - [DATE]"
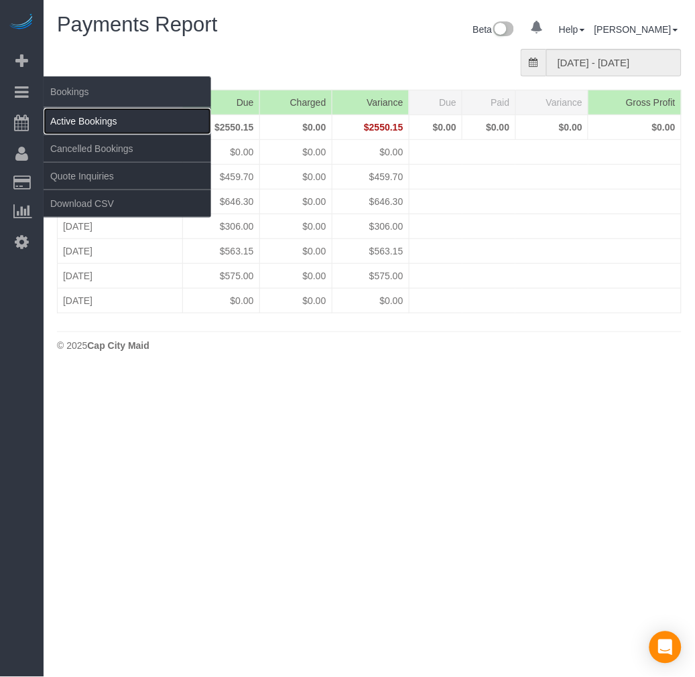
click at [72, 128] on link "Active Bookings" at bounding box center [128, 121] width 168 height 27
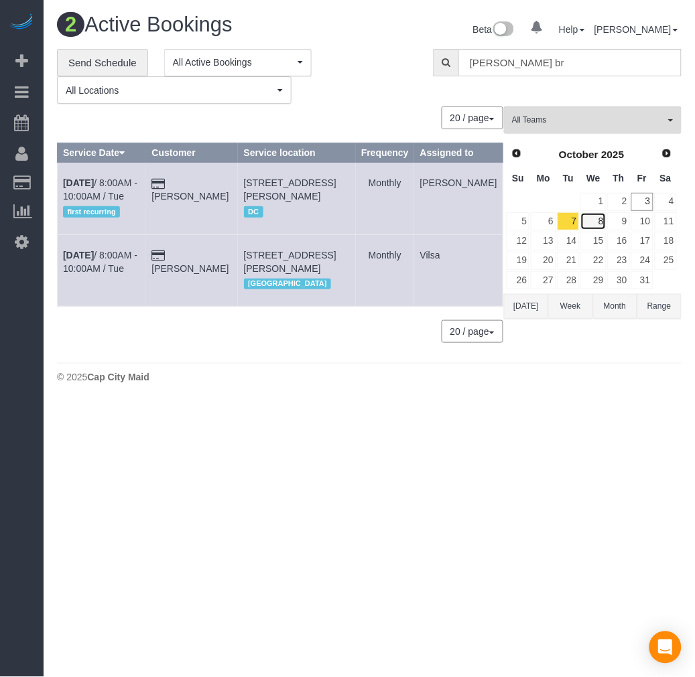
click at [596, 223] on link "8" at bounding box center [592, 221] width 25 height 18
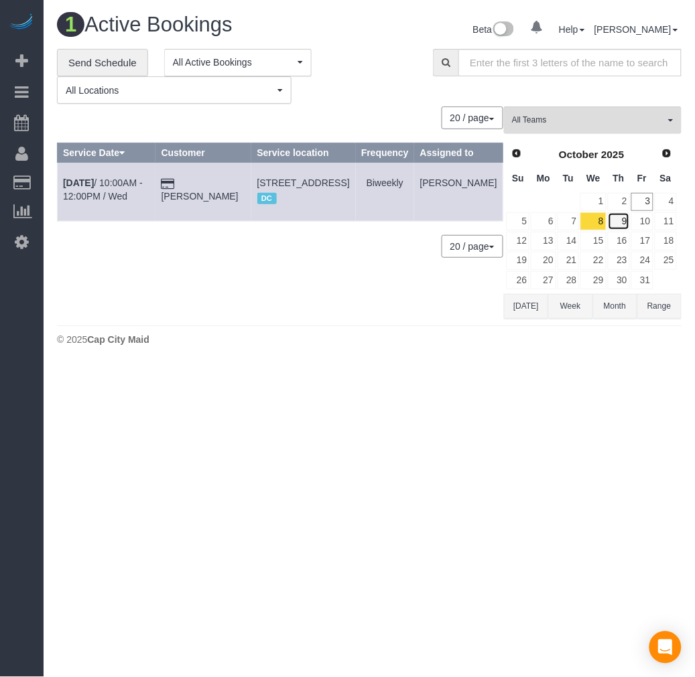
click at [620, 226] on link "9" at bounding box center [619, 221] width 22 height 18
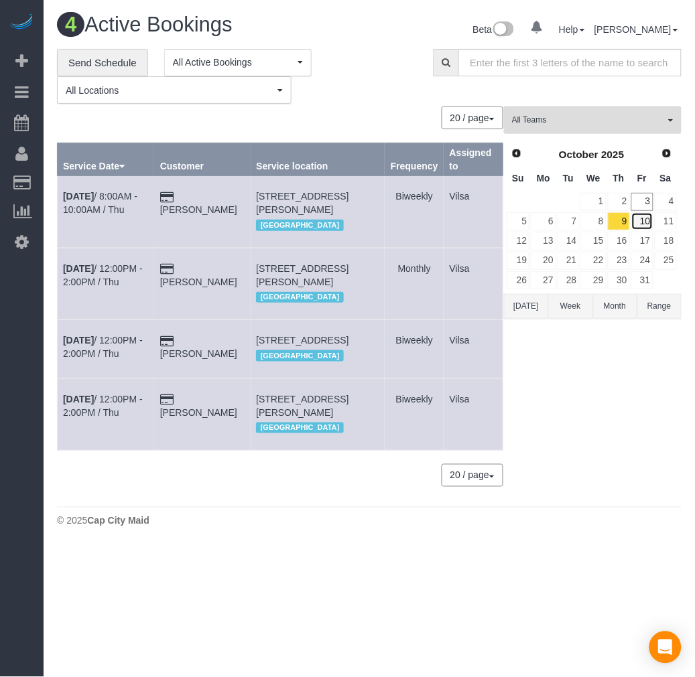
click at [649, 224] on link "10" at bounding box center [642, 221] width 22 height 18
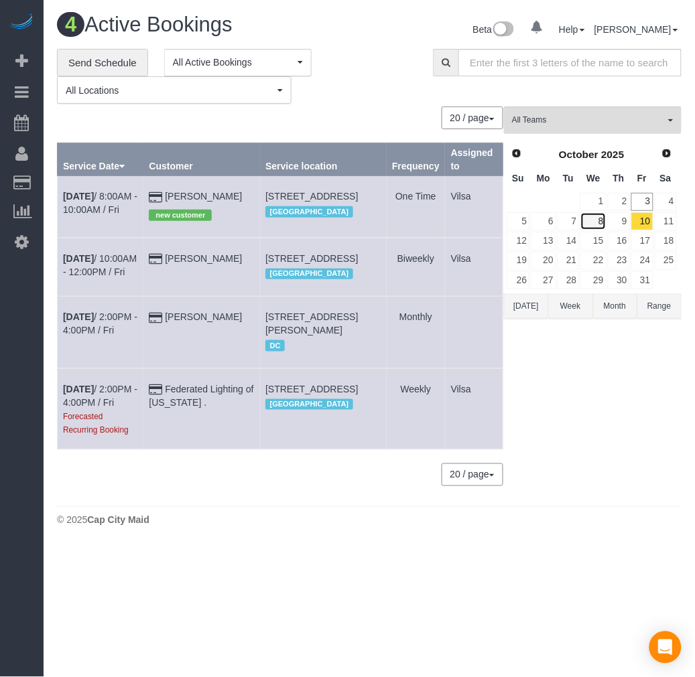
click at [593, 223] on link "8" at bounding box center [592, 221] width 25 height 18
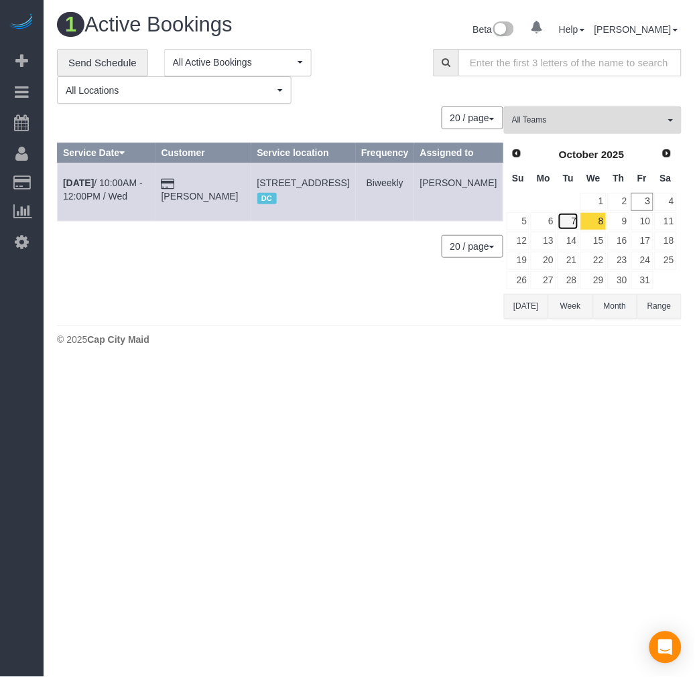
click at [570, 222] on link "7" at bounding box center [568, 221] width 22 height 18
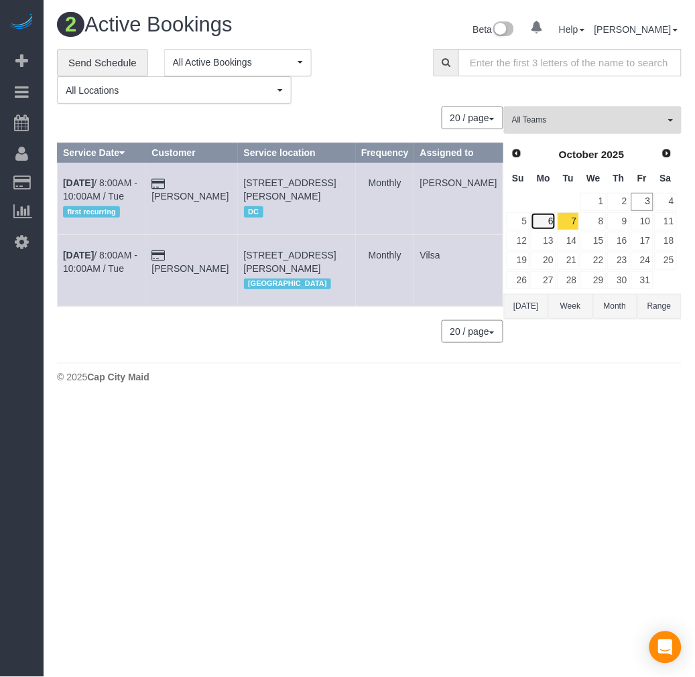
click at [545, 219] on link "6" at bounding box center [543, 221] width 25 height 18
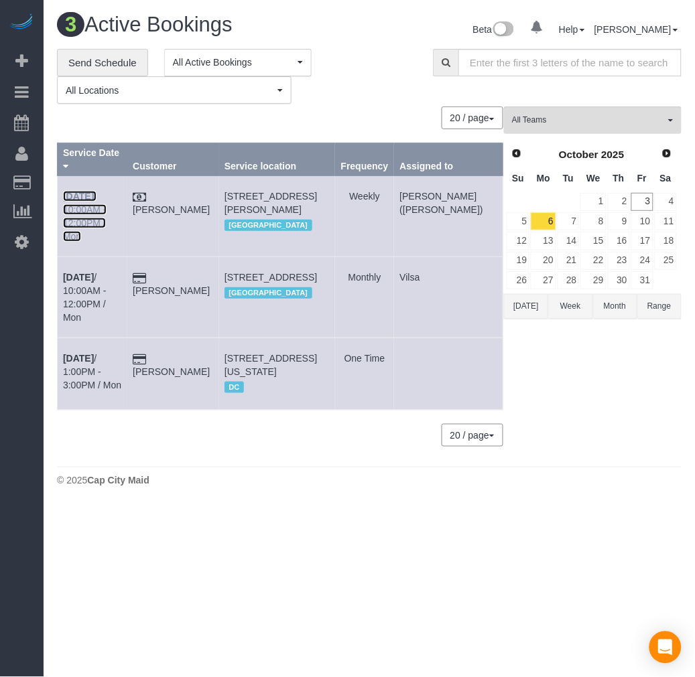
click at [78, 191] on b "[DATE]" at bounding box center [78, 196] width 31 height 11
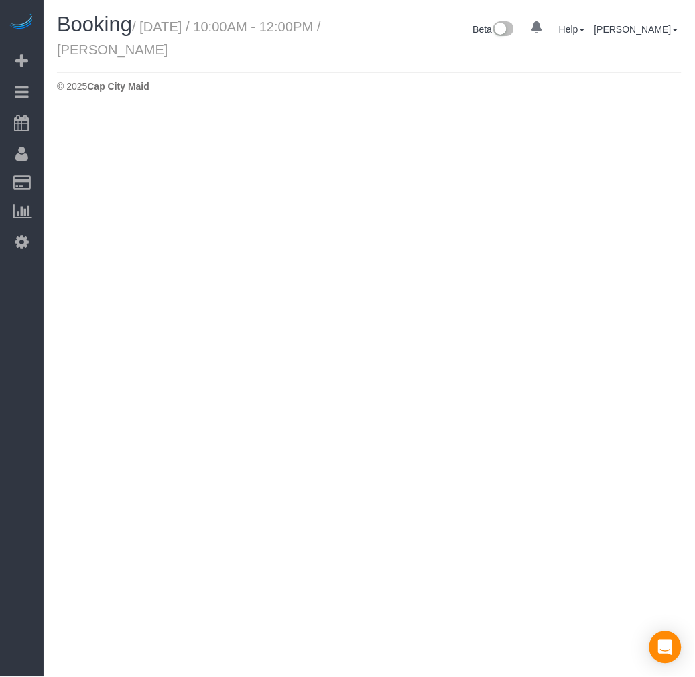
select select "VA"
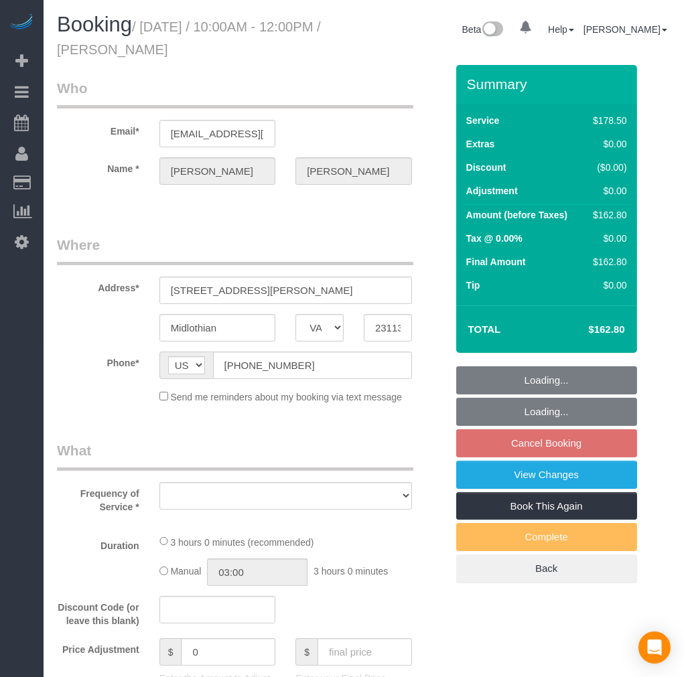
select select "2001"
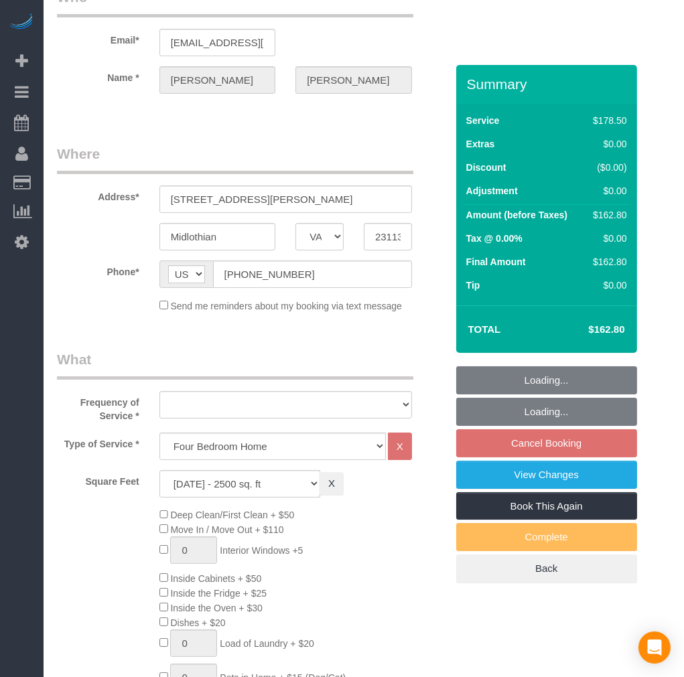
select select "object:4805"
select select "spot84"
select select "number:4"
select select "number:35"
select select "number:23"
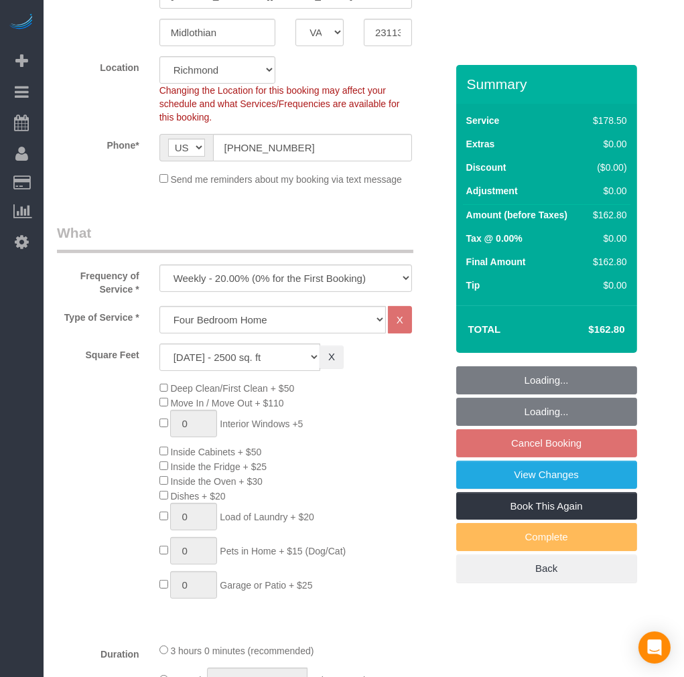
select select "object:4846"
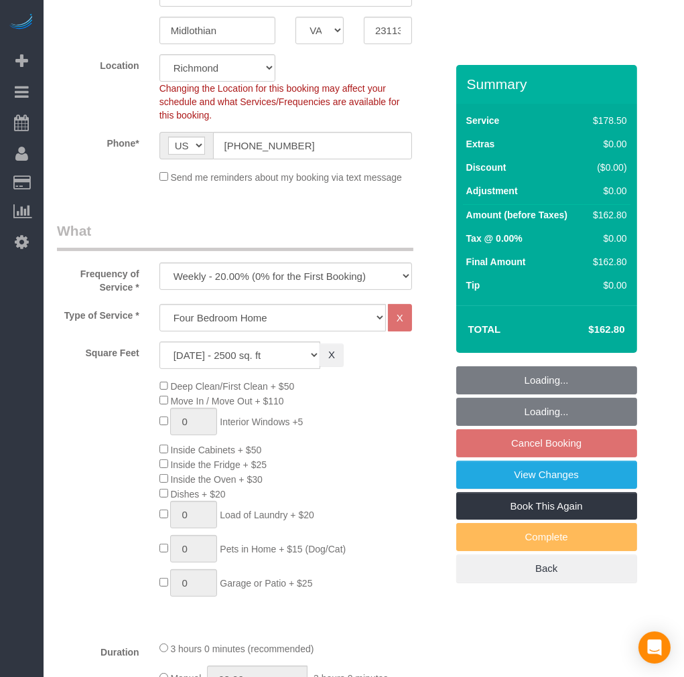
select select "spot104"
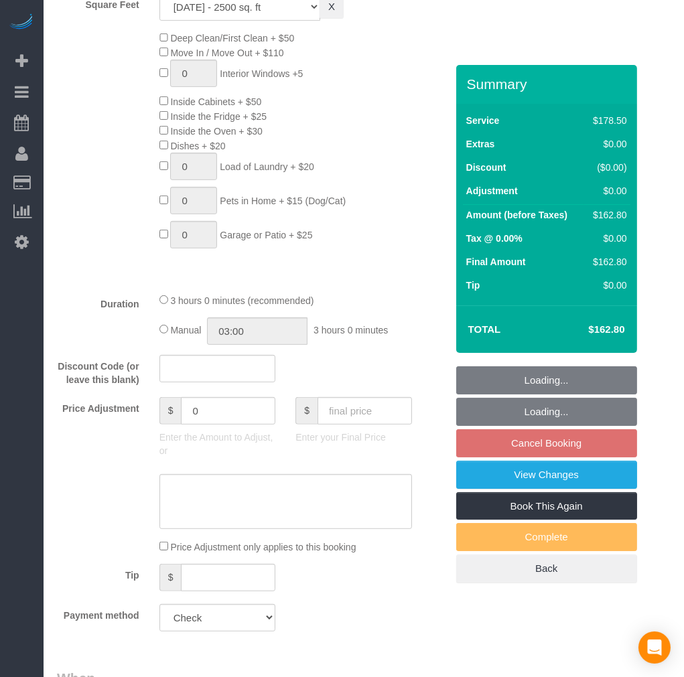
select select "2001"
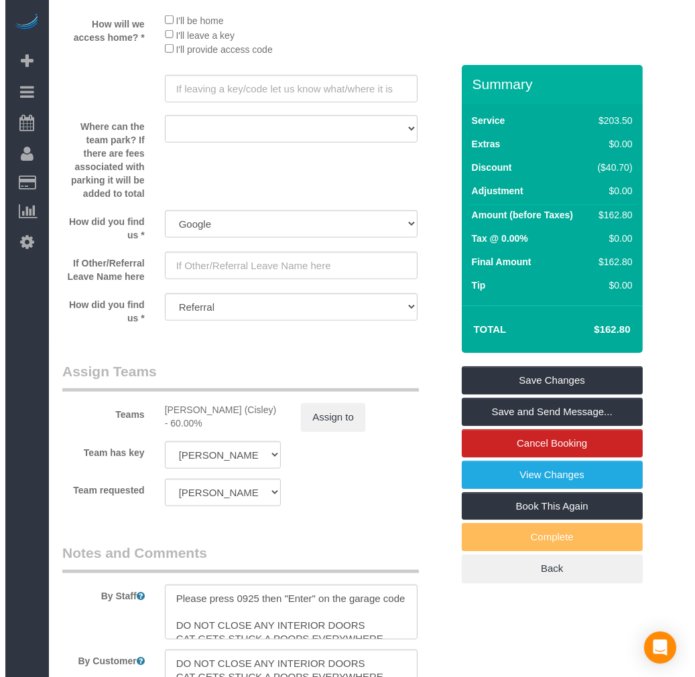
scroll to position [1786, 0]
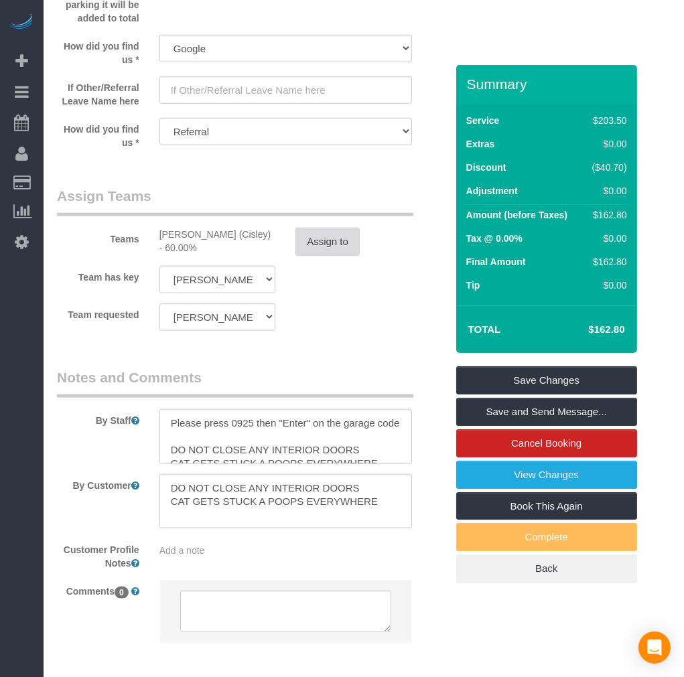
click at [325, 256] on button "Assign to" at bounding box center [327, 242] width 64 height 28
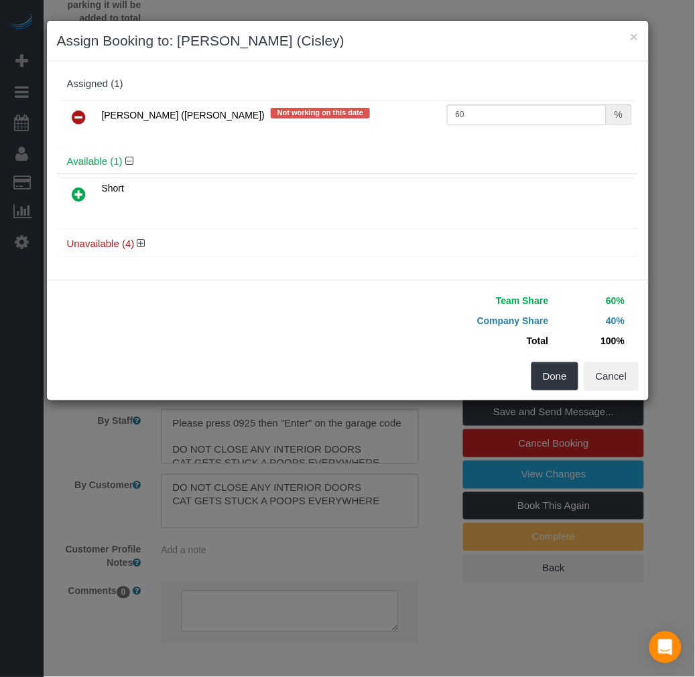
click at [80, 110] on icon at bounding box center [79, 117] width 14 height 16
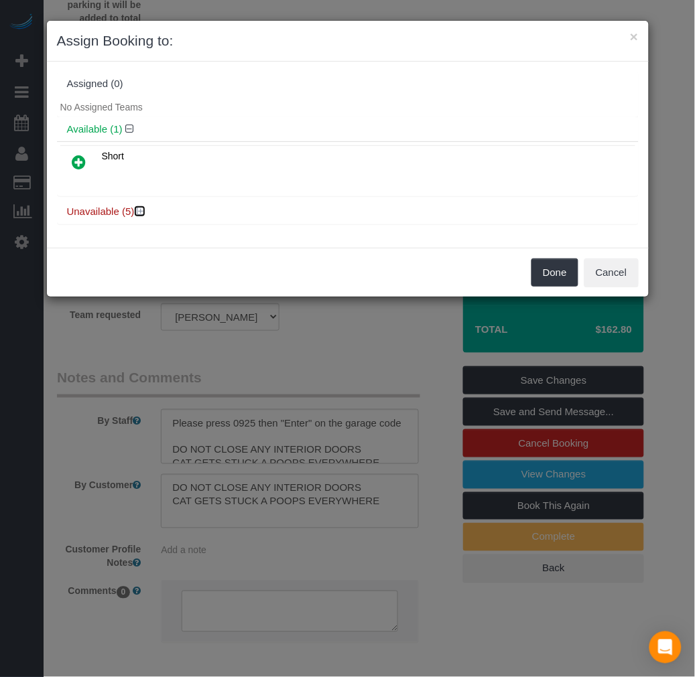
click at [141, 213] on icon at bounding box center [141, 211] width 8 height 10
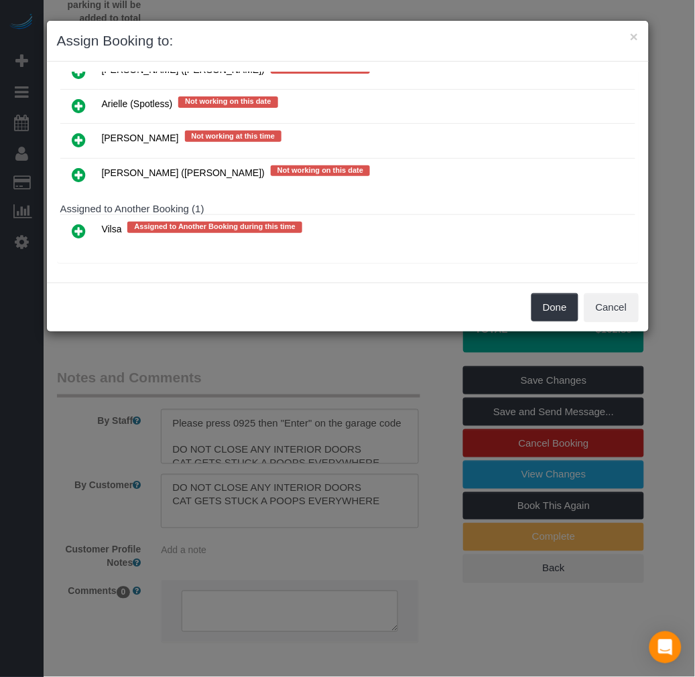
click at [76, 230] on icon at bounding box center [79, 231] width 14 height 16
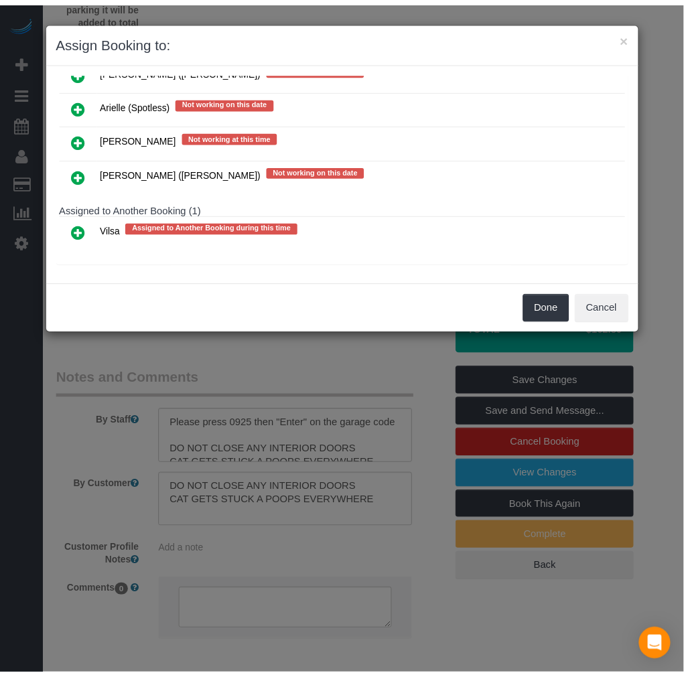
scroll to position [161, 0]
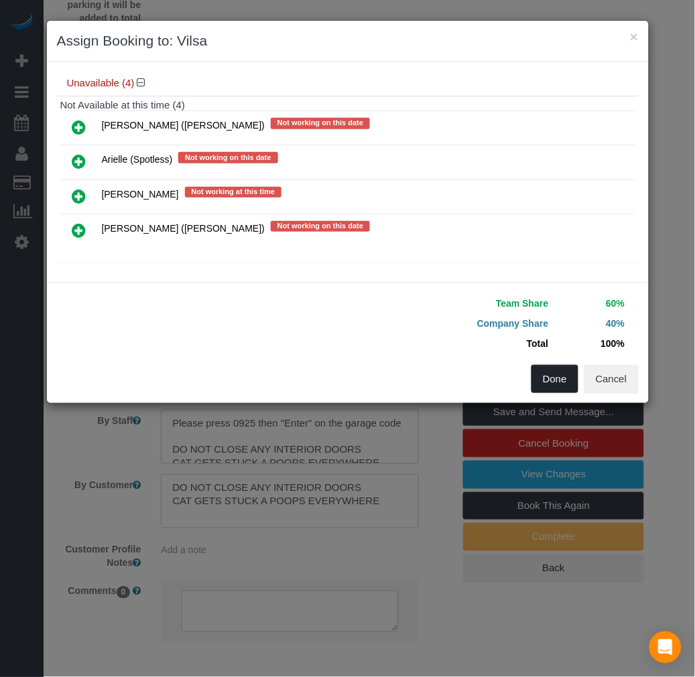
click at [552, 387] on button "Done" at bounding box center [554, 379] width 47 height 28
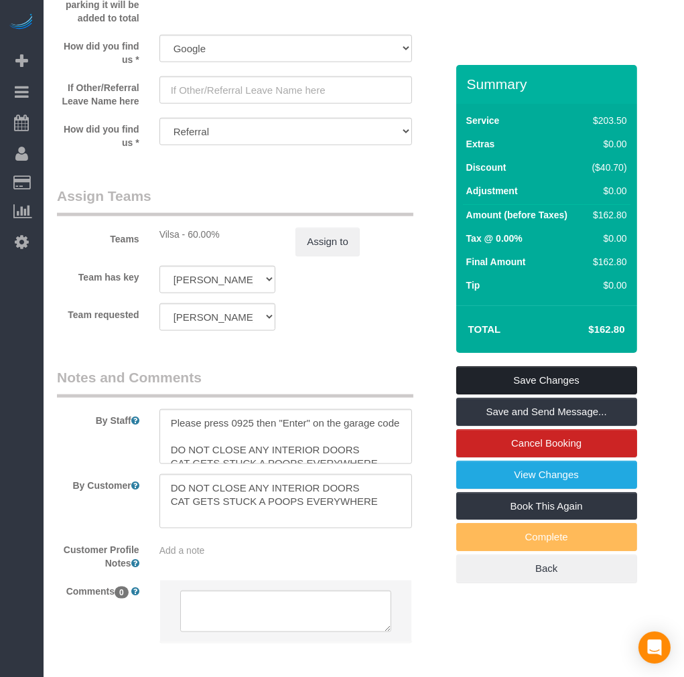
click at [514, 377] on link "Save Changes" at bounding box center [546, 381] width 181 height 28
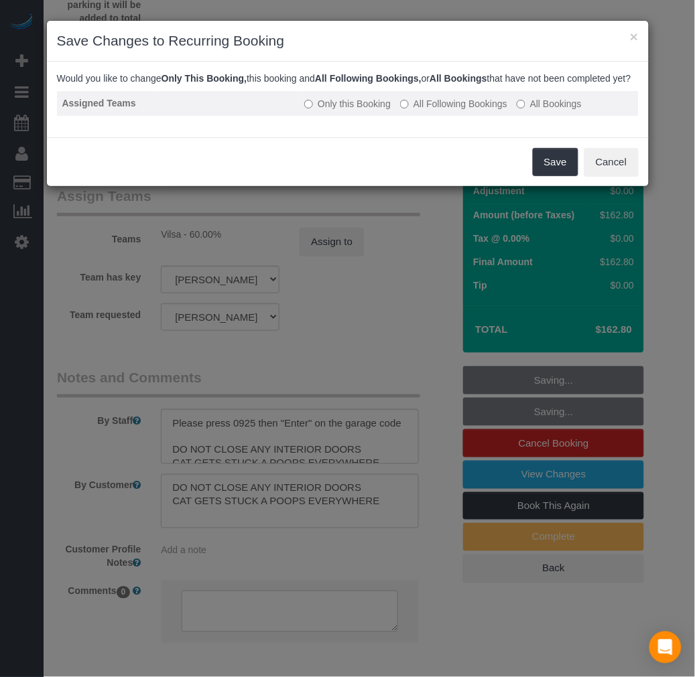
click at [533, 111] on label "All Bookings" at bounding box center [549, 103] width 65 height 13
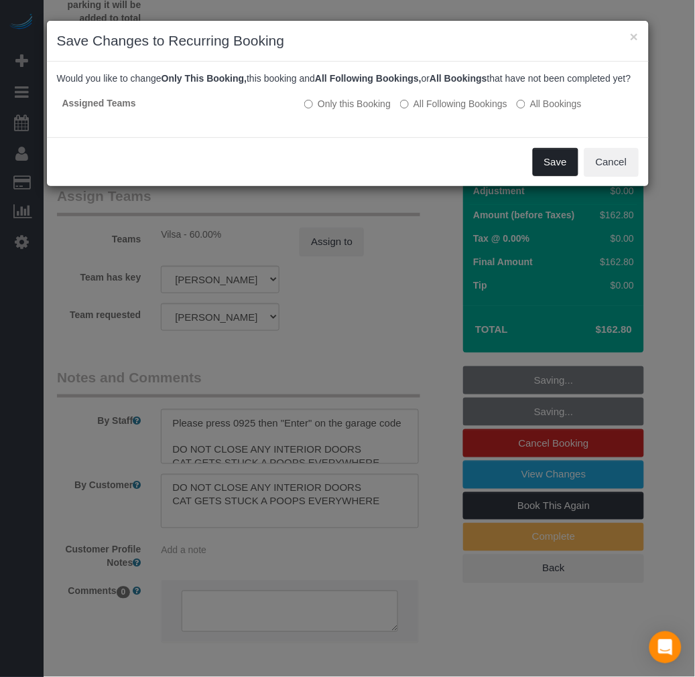
click at [558, 172] on button "Save" at bounding box center [556, 162] width 46 height 28
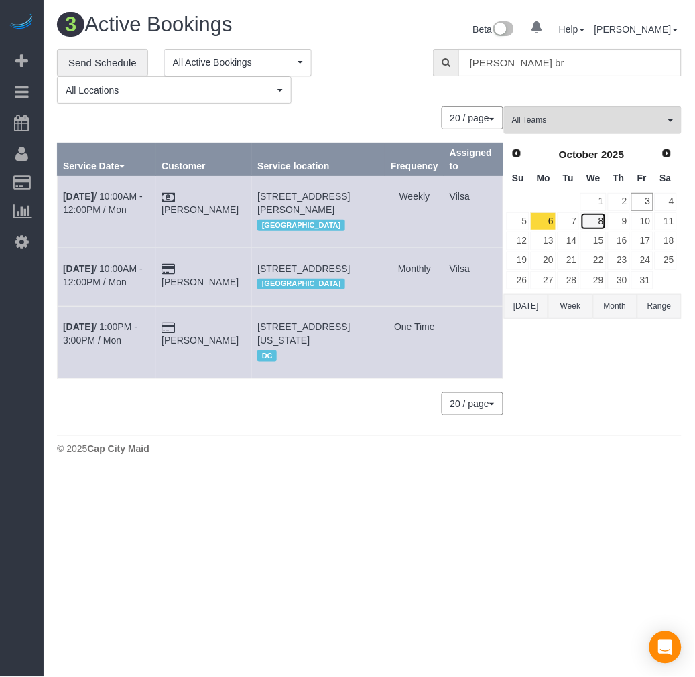
click at [595, 221] on link "8" at bounding box center [592, 221] width 25 height 18
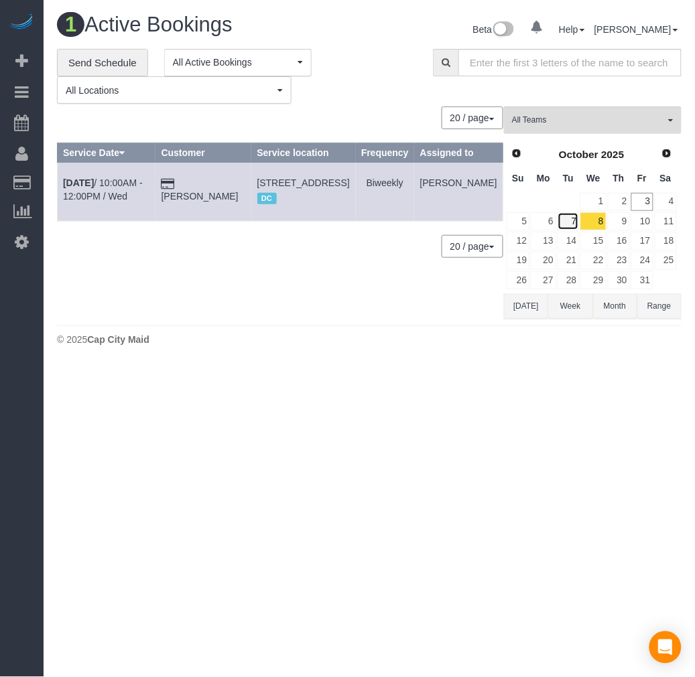
click at [566, 222] on link "7" at bounding box center [568, 221] width 22 height 18
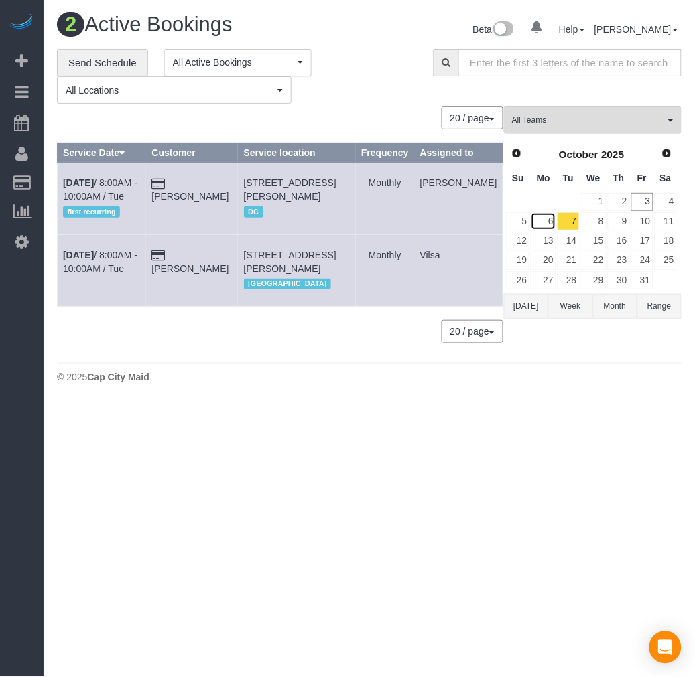
click at [550, 224] on link "6" at bounding box center [543, 221] width 25 height 18
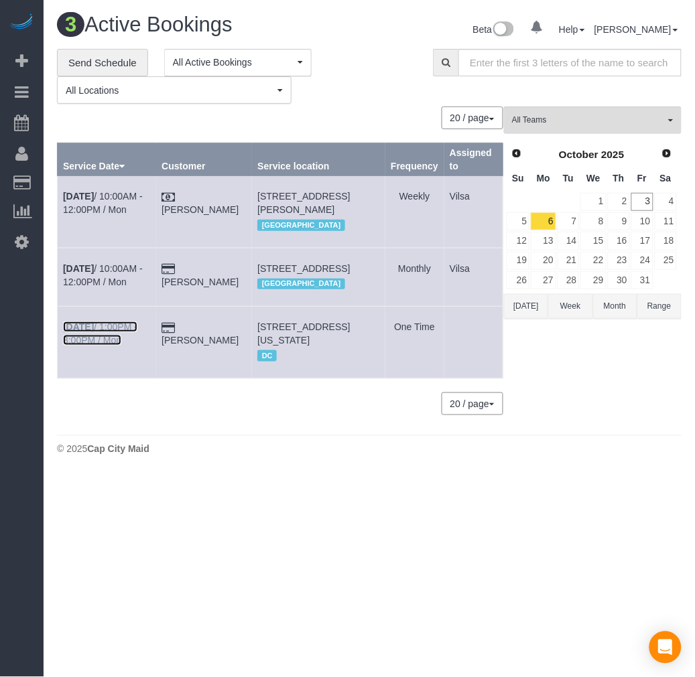
click at [76, 332] on b "[DATE]" at bounding box center [78, 327] width 31 height 11
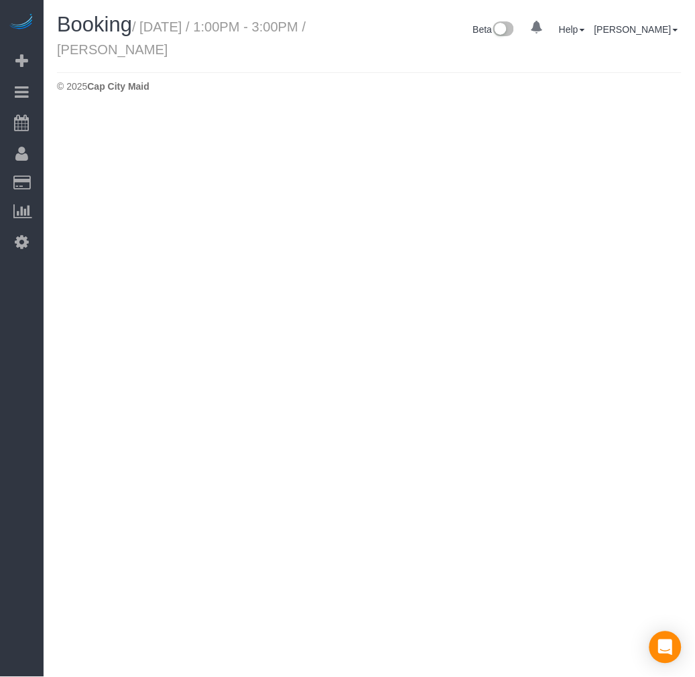
select select "DC"
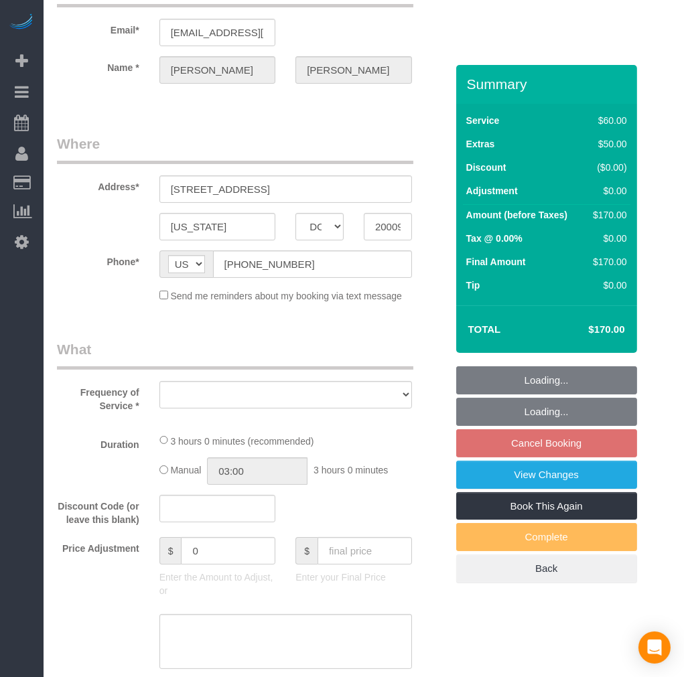
select select "object:5680"
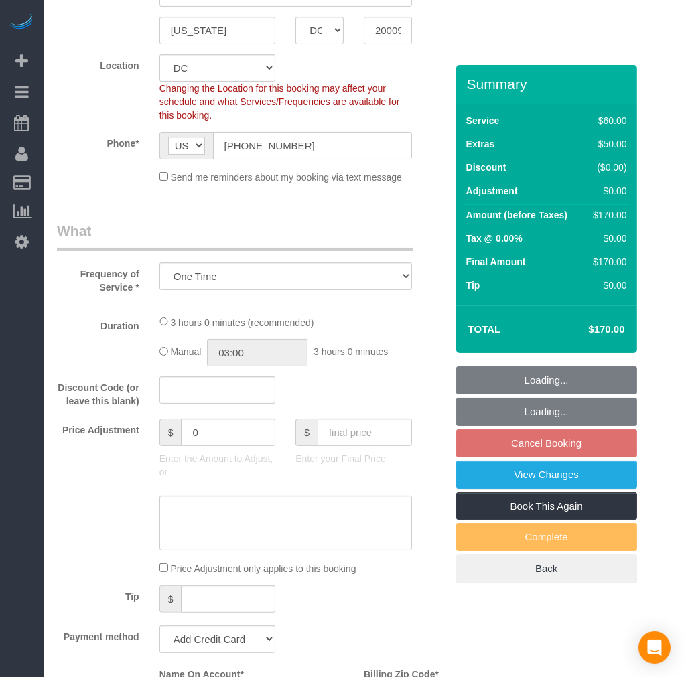
select select "number:1"
select select "number:42"
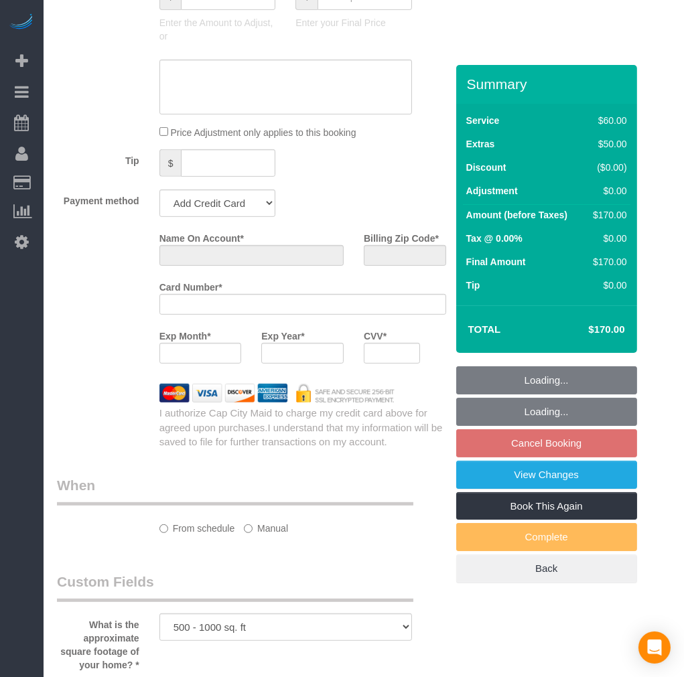
select select "object:5889"
select select "string:fspay-6f1b3e71-95e2-45a6-804e-aaf402a9409c"
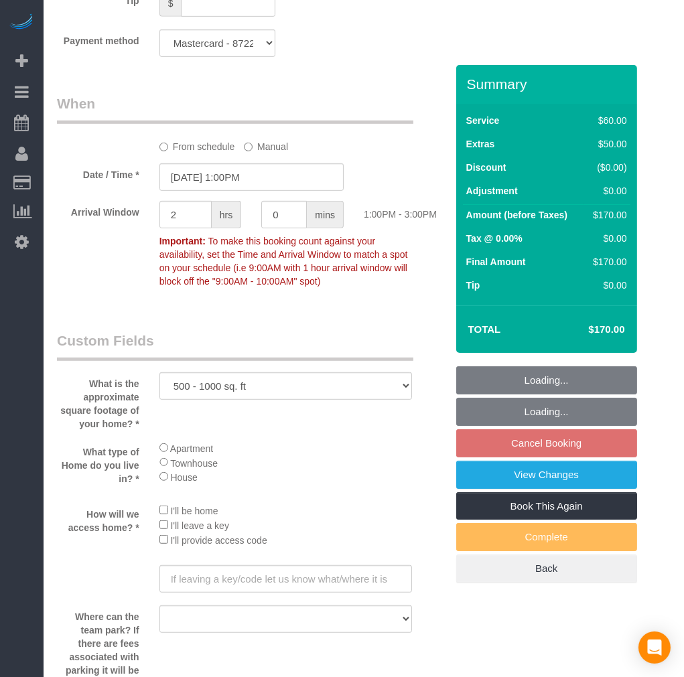
select select "1"
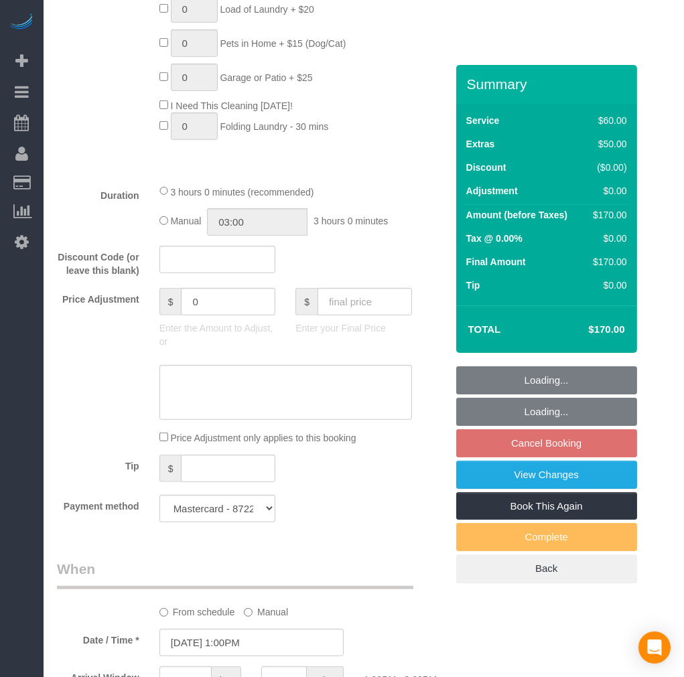
scroll to position [1516, 0]
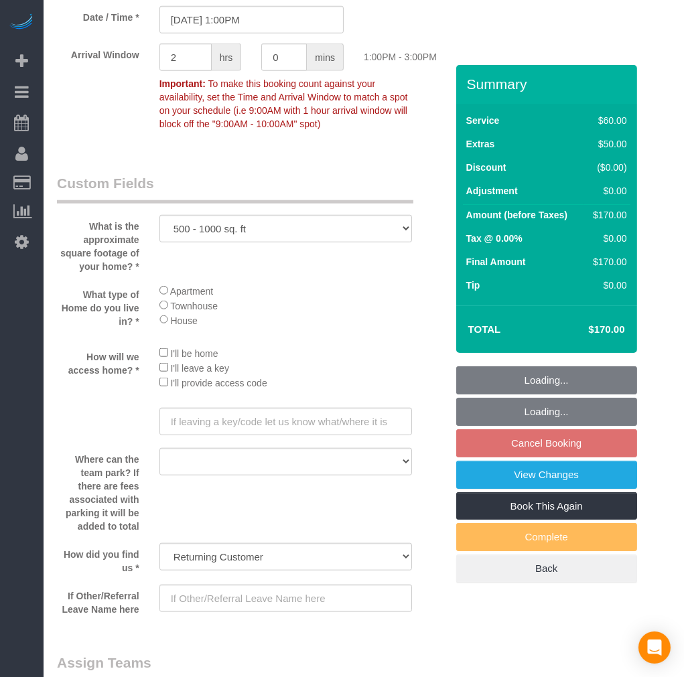
select select "1"
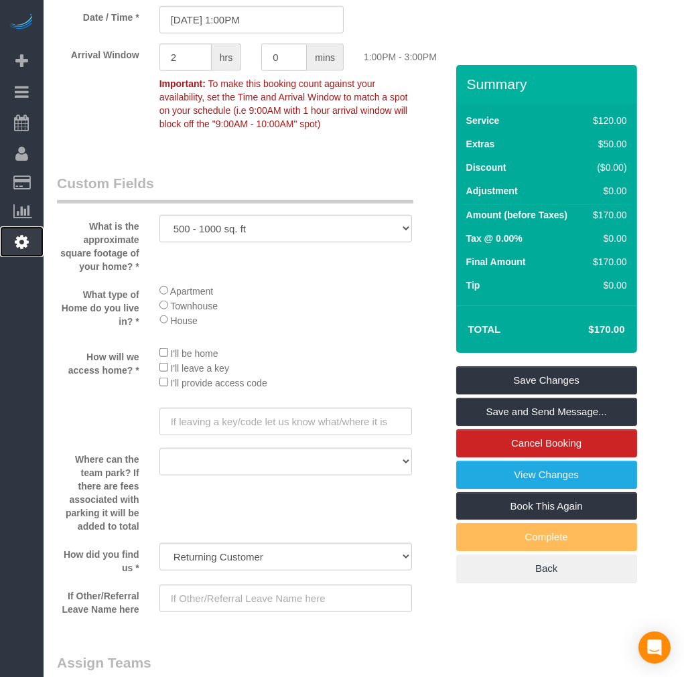
click at [23, 244] on icon at bounding box center [22, 242] width 14 height 16
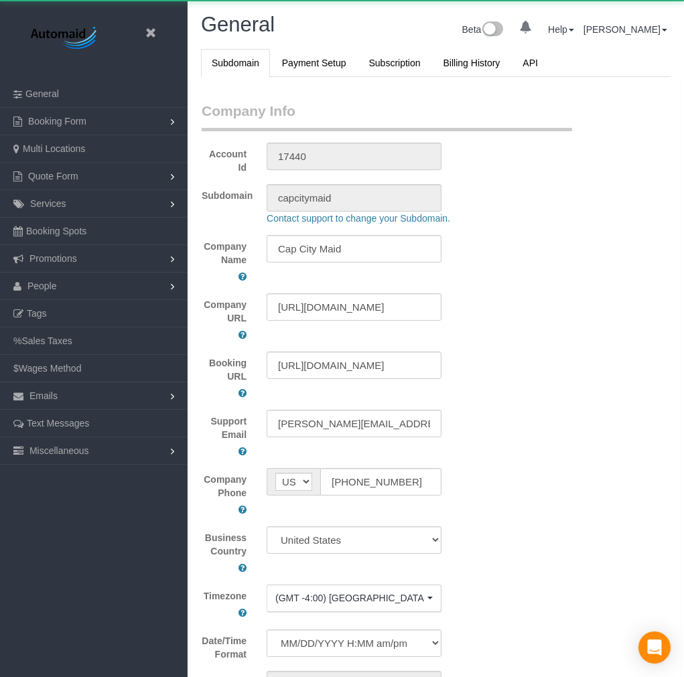
scroll to position [3084, 684]
select select "1"
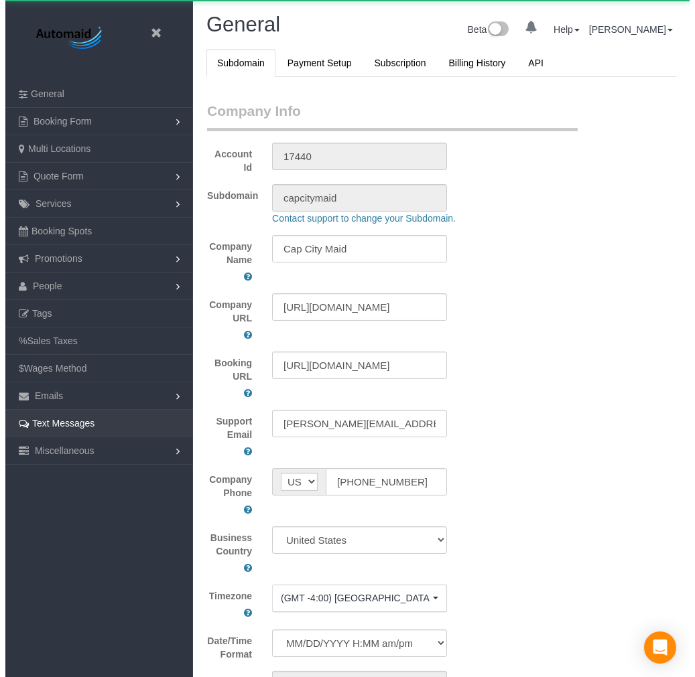
scroll to position [3085, 684]
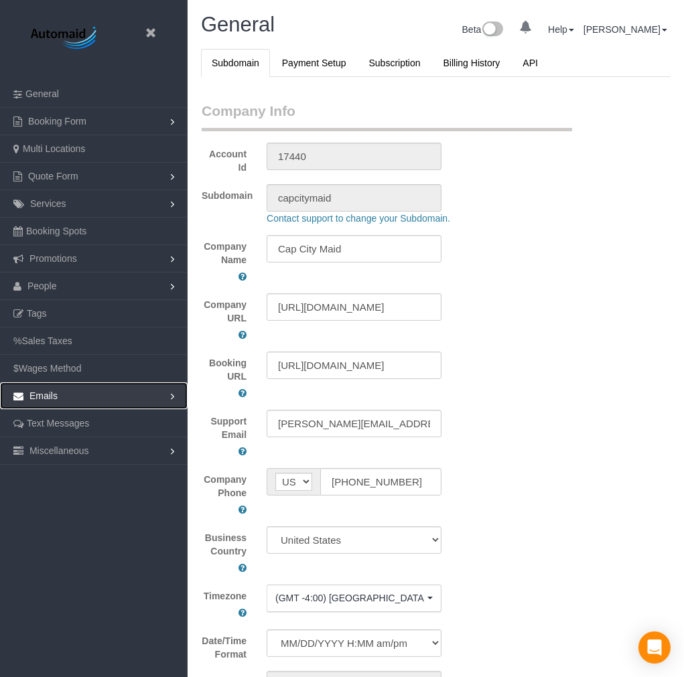
click at [88, 393] on link "Emails" at bounding box center [94, 396] width 188 height 27
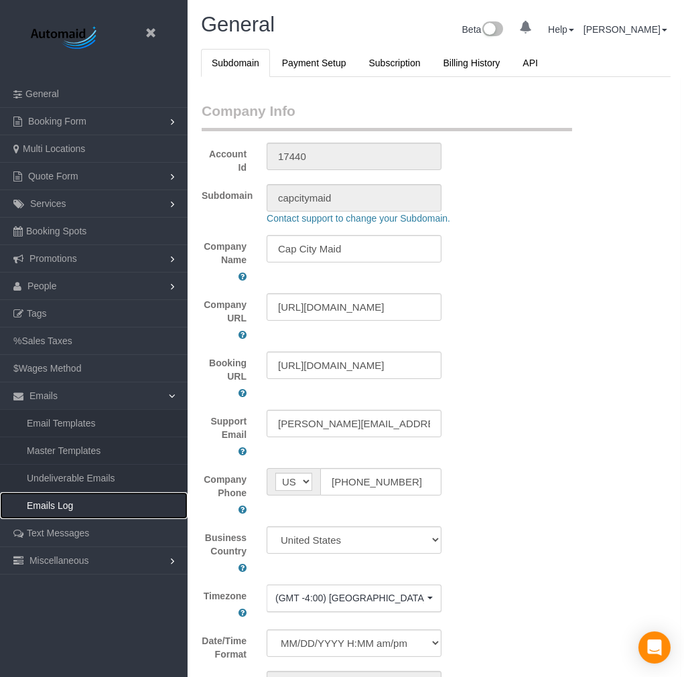
click at [92, 507] on link "Emails Log" at bounding box center [94, 505] width 188 height 27
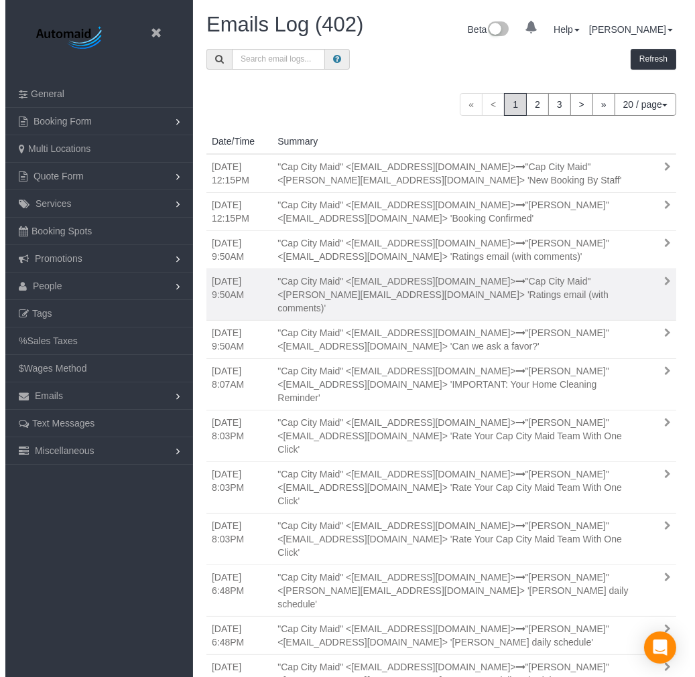
scroll to position [1015, 684]
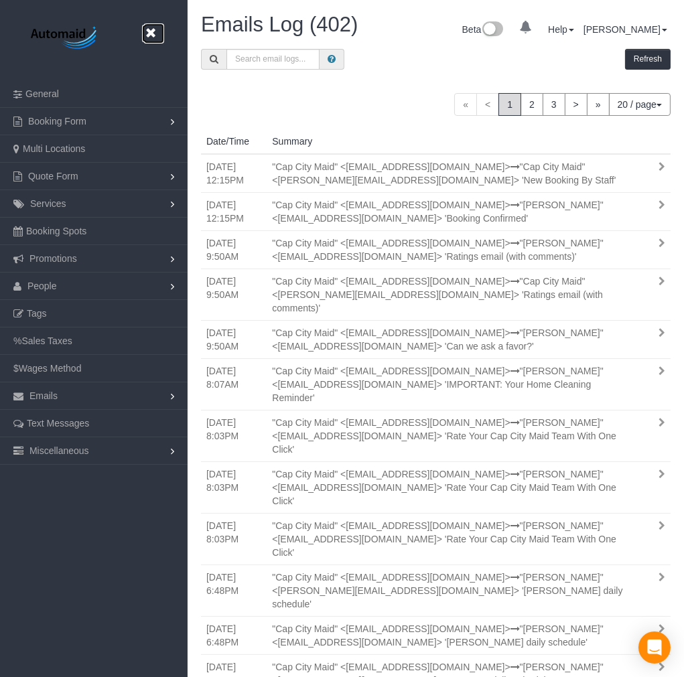
click at [151, 31] on icon at bounding box center [150, 33] width 17 height 17
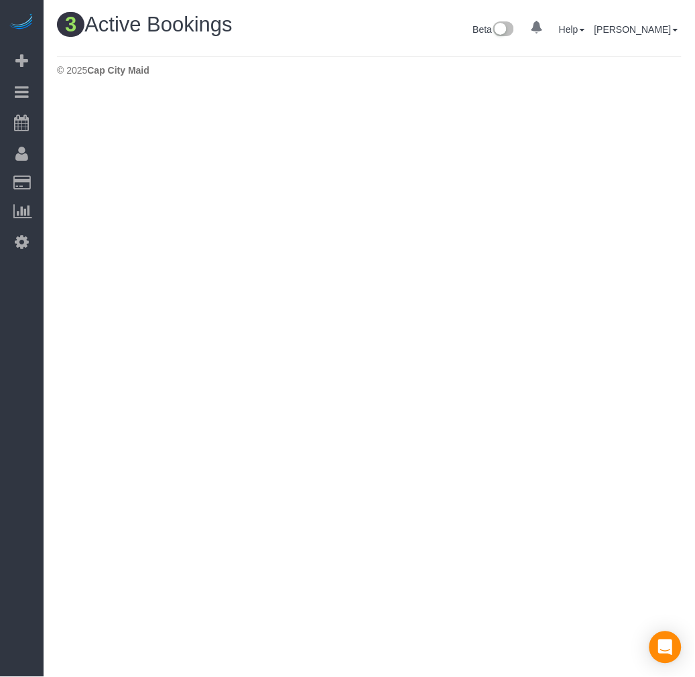
scroll to position [494, 695]
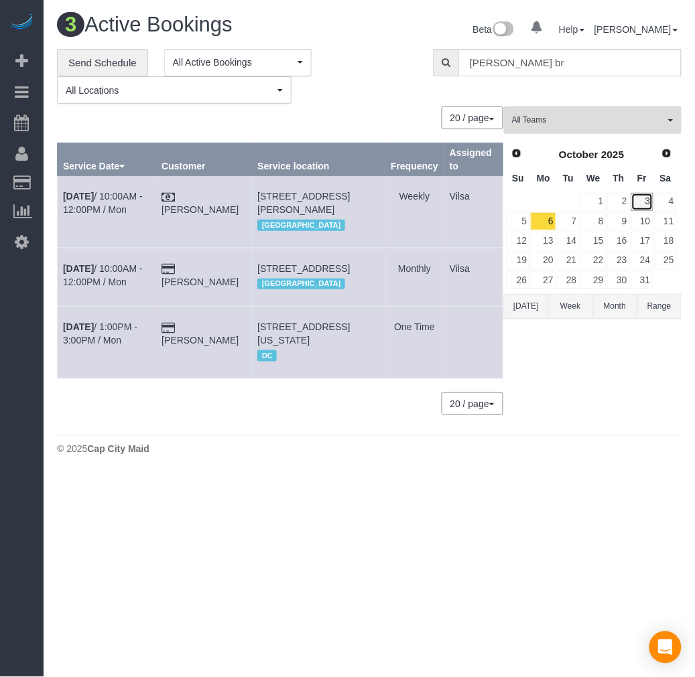
click at [643, 202] on link "3" at bounding box center [642, 202] width 22 height 18
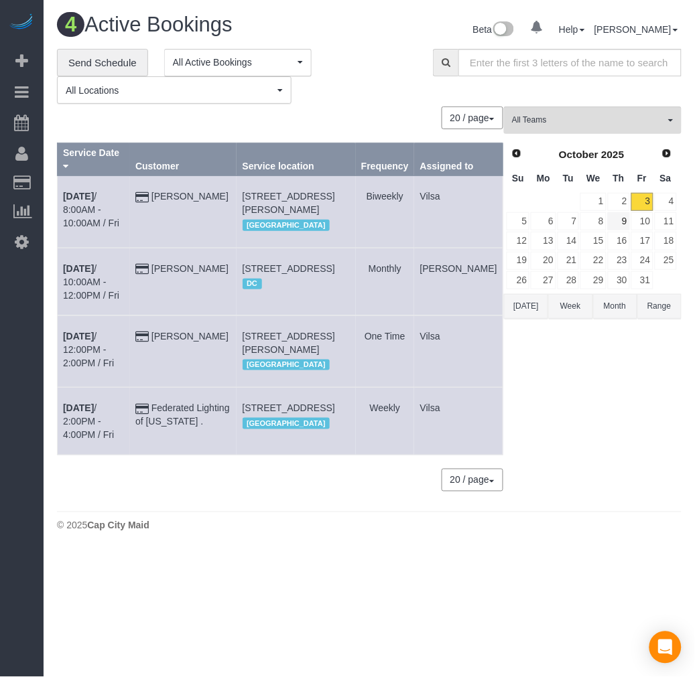
scroll to position [566, 695]
click at [671, 205] on link "4" at bounding box center [666, 202] width 22 height 18
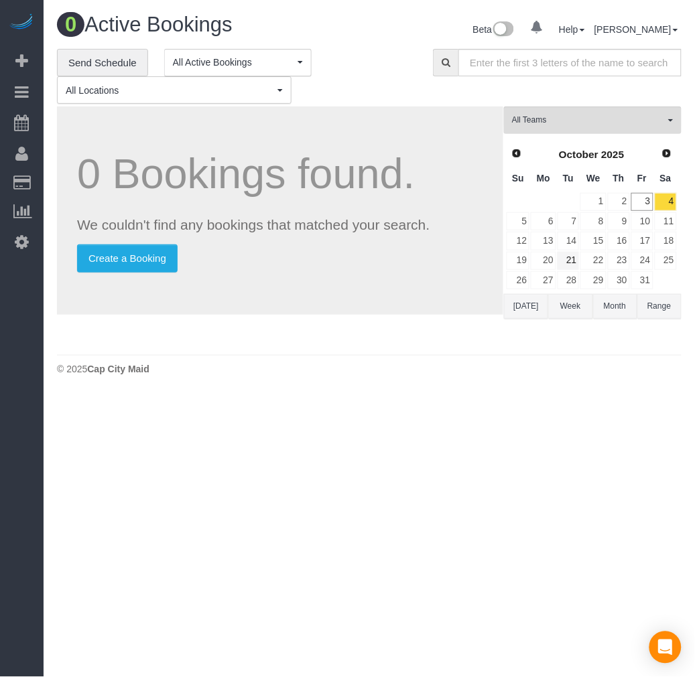
scroll to position [66605, 66307]
click at [645, 208] on link "3" at bounding box center [642, 202] width 22 height 18
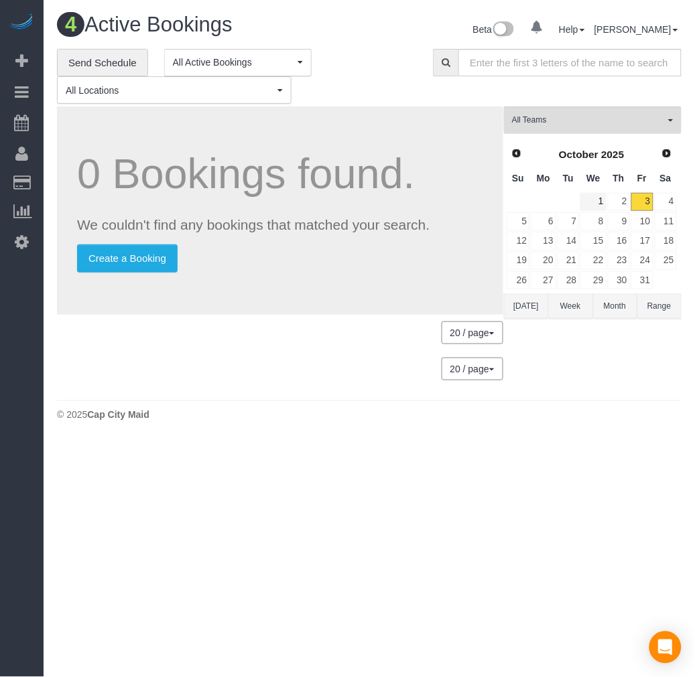
scroll to position [566, 695]
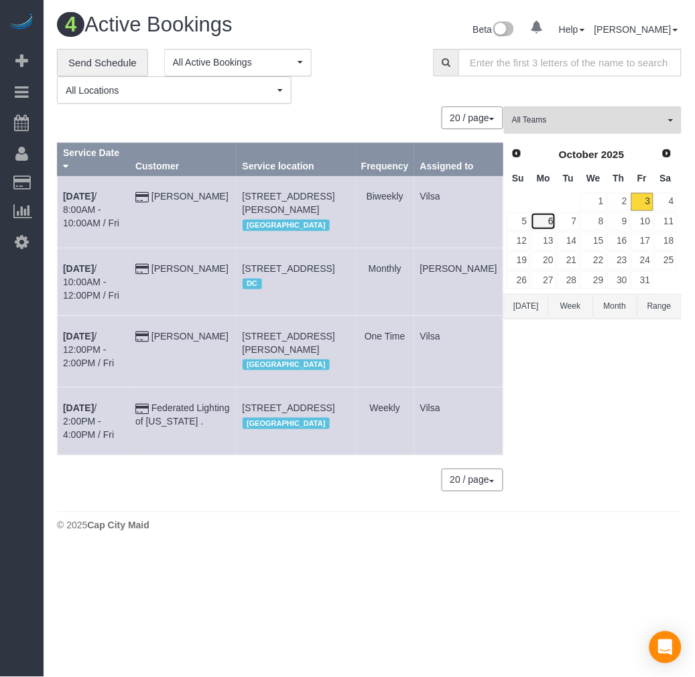
click at [549, 220] on link "6" at bounding box center [543, 221] width 25 height 18
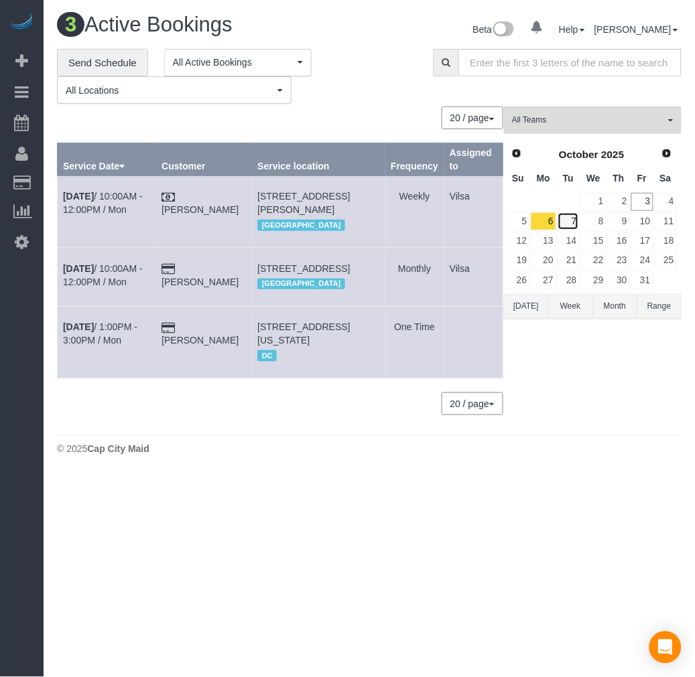
click at [573, 225] on link "7" at bounding box center [568, 221] width 22 height 18
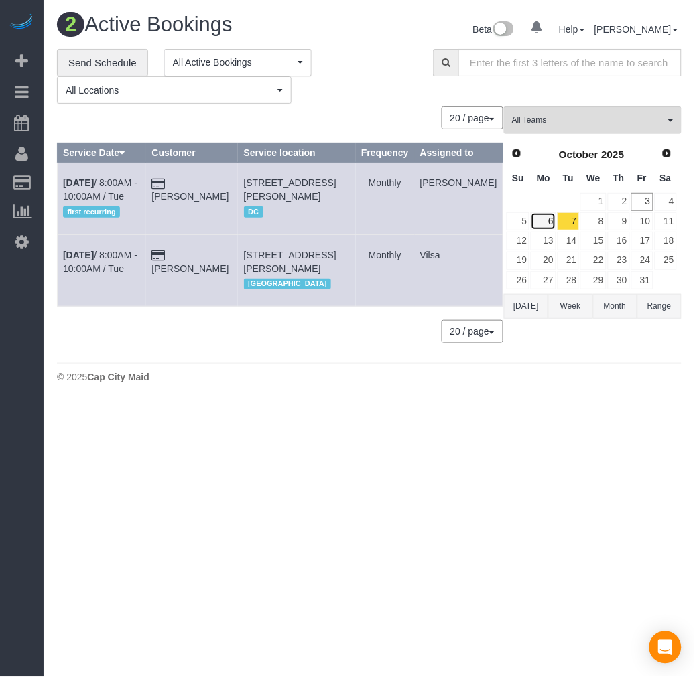
click at [547, 226] on link "6" at bounding box center [543, 221] width 25 height 18
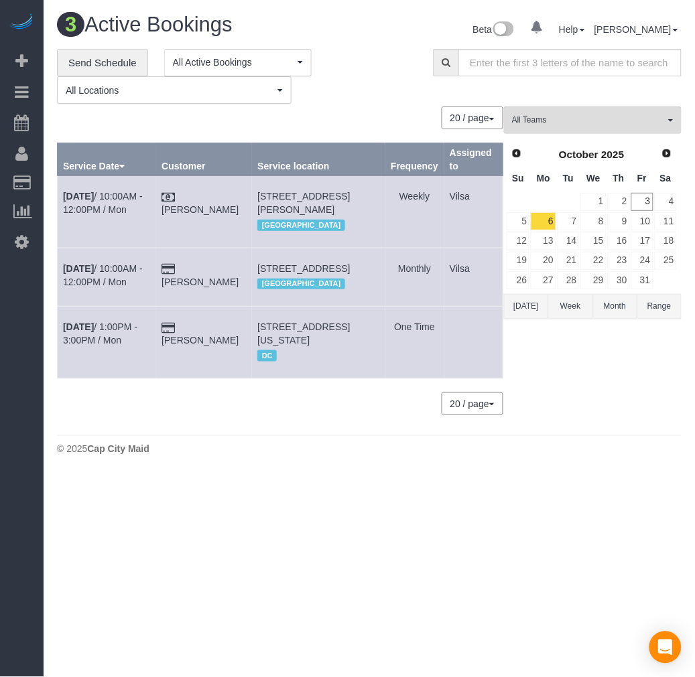
click at [85, 335] on td "[DATE] 1:00PM - 3:00PM / Mon" at bounding box center [107, 343] width 98 height 72
click at [84, 332] on b "[DATE]" at bounding box center [78, 327] width 31 height 11
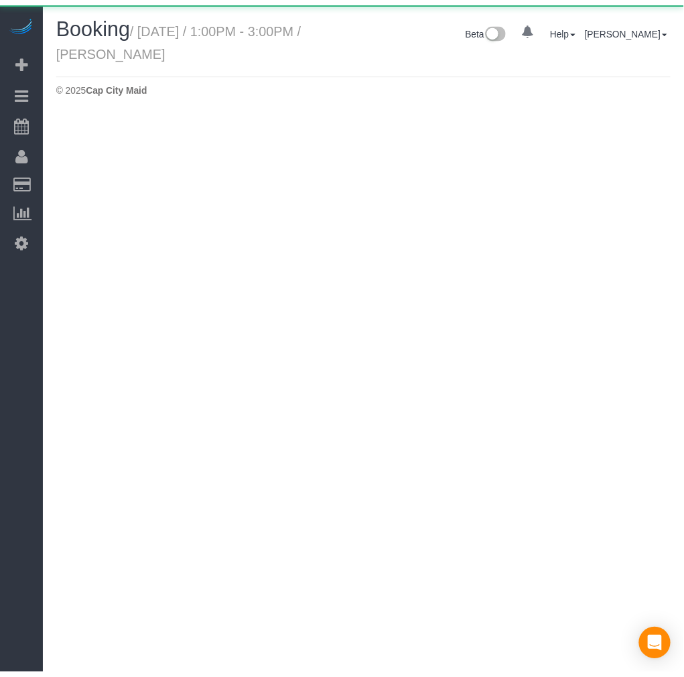
scroll to position [112, 695]
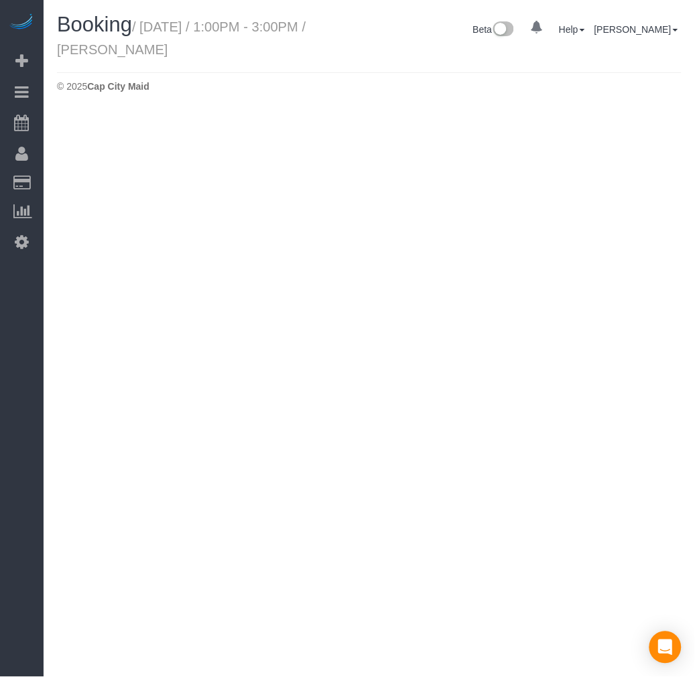
select select "DC"
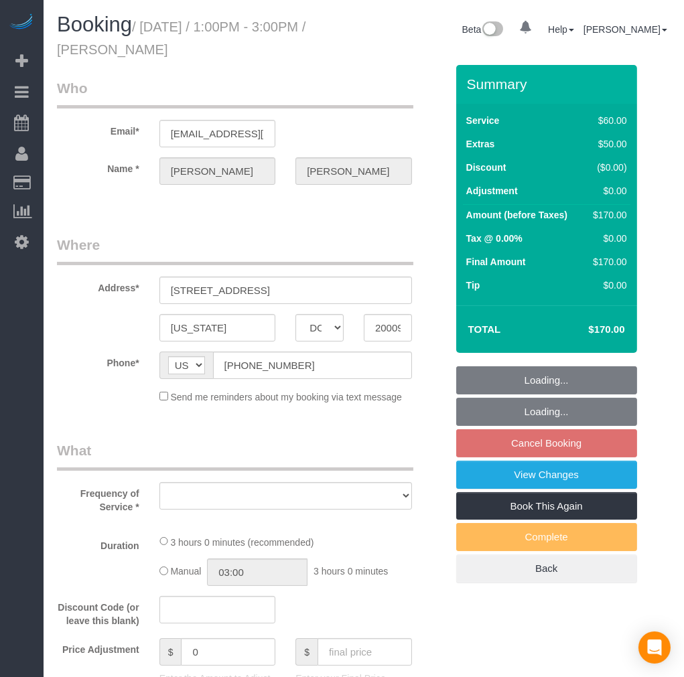
scroll to position [1640, 684]
select select "string:fspay-6f1b3e71-95e2-45a6-804e-aaf402a9409c"
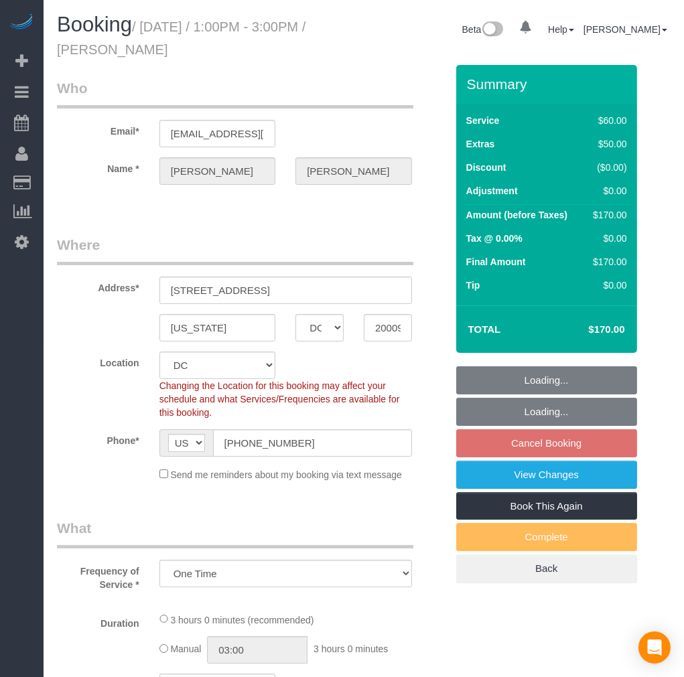
scroll to position [2115, 684]
select select "object:8175"
select select "1"
select select "number:1"
select select "number:42"
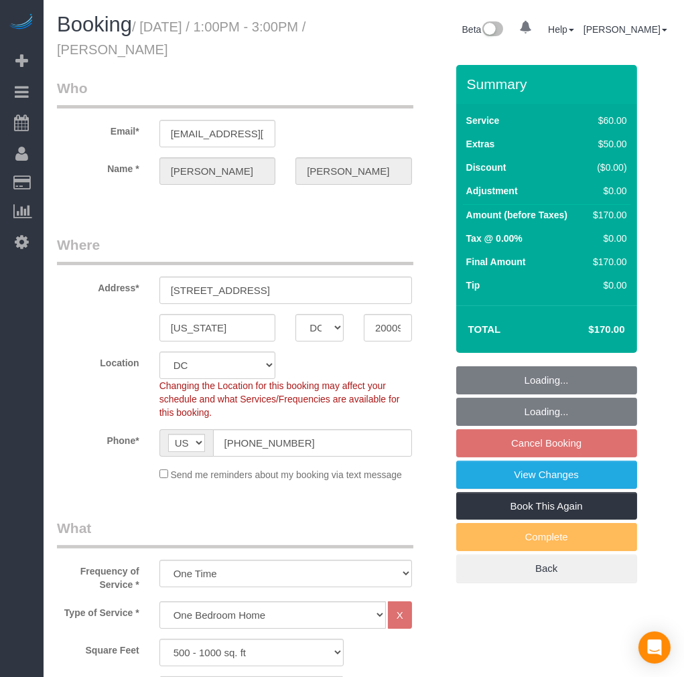
scroll to position [2742, 684]
select select "1"
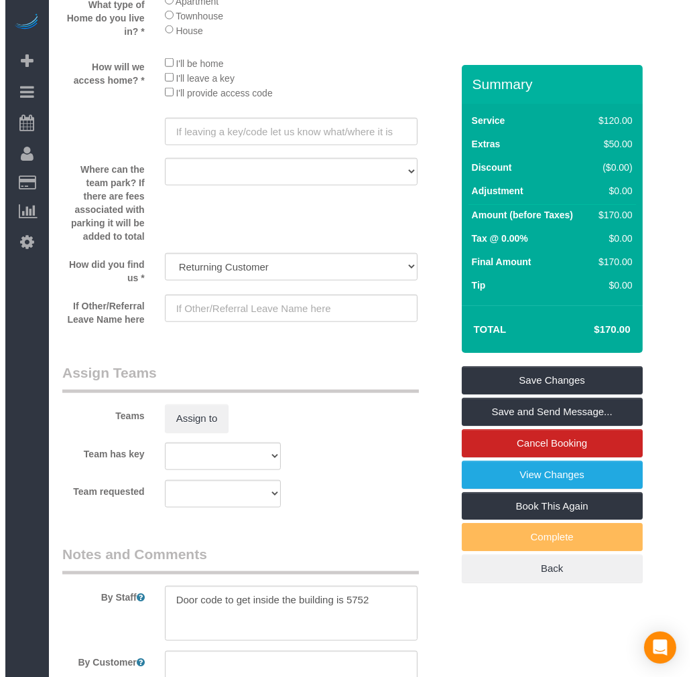
scroll to position [2010, 0]
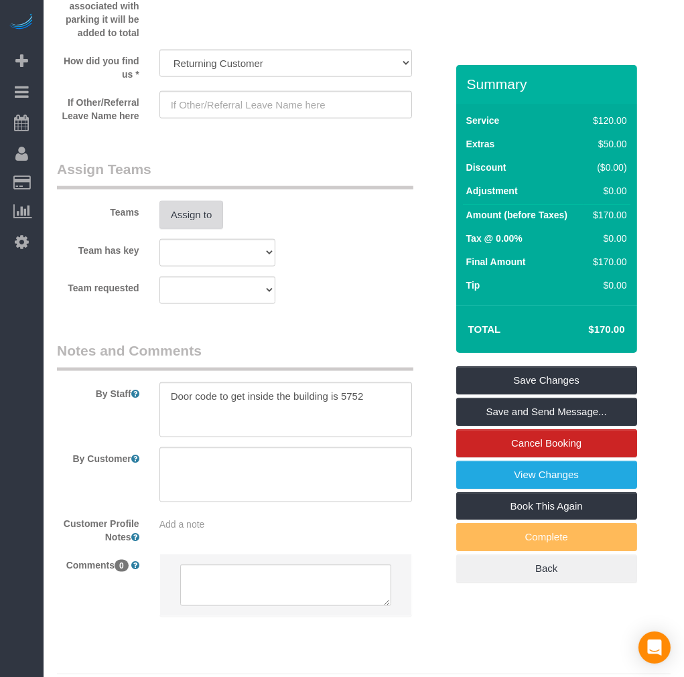
click at [197, 229] on button "Assign to" at bounding box center [191, 215] width 64 height 28
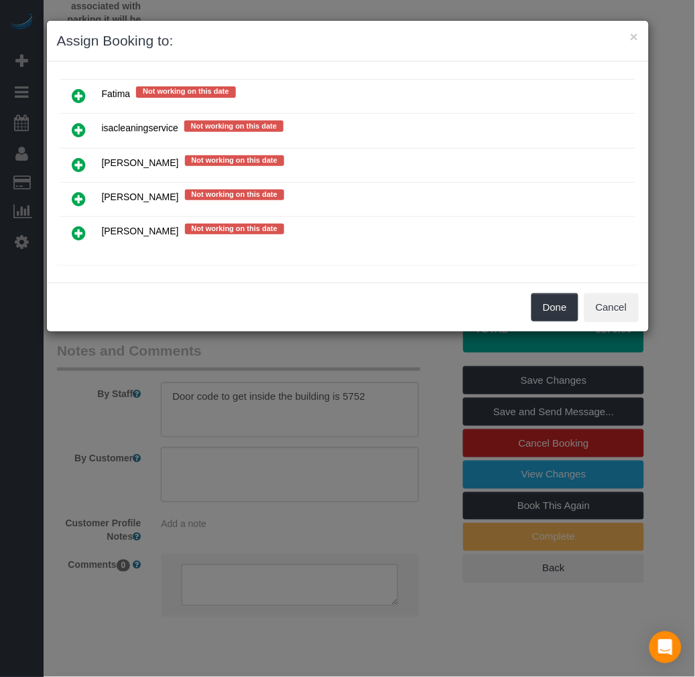
scroll to position [209, 0]
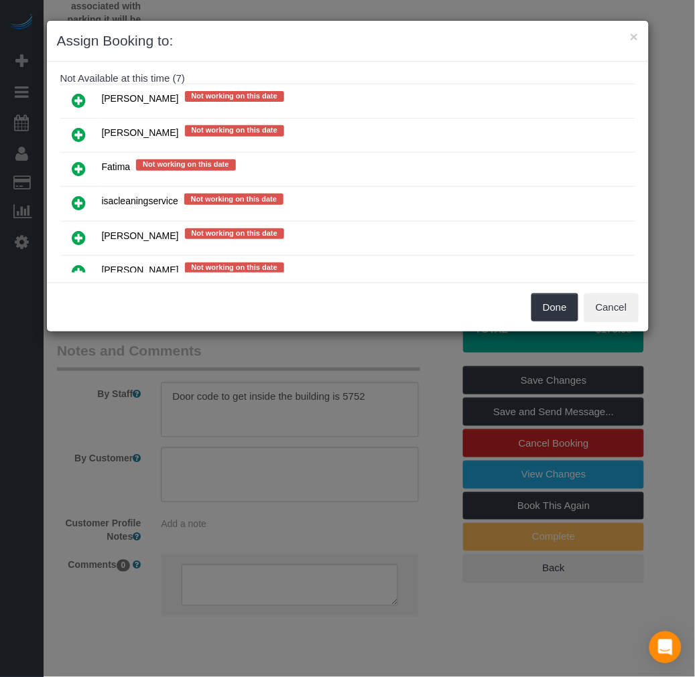
click at [88, 134] on link at bounding box center [79, 135] width 31 height 27
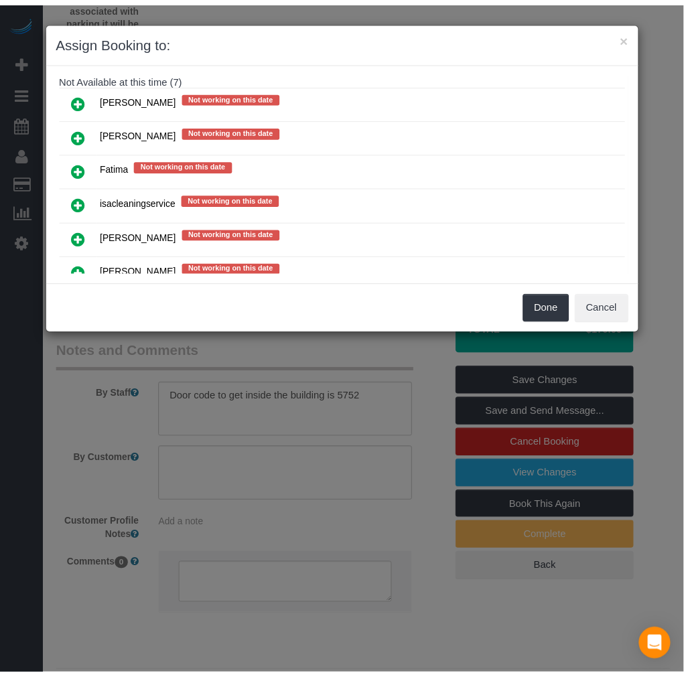
scroll to position [165, 0]
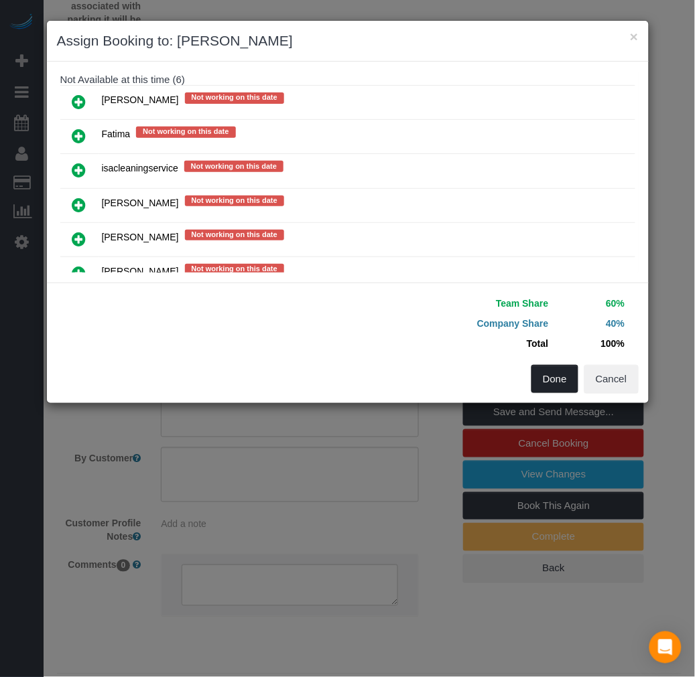
click at [546, 382] on button "Done" at bounding box center [554, 379] width 47 height 28
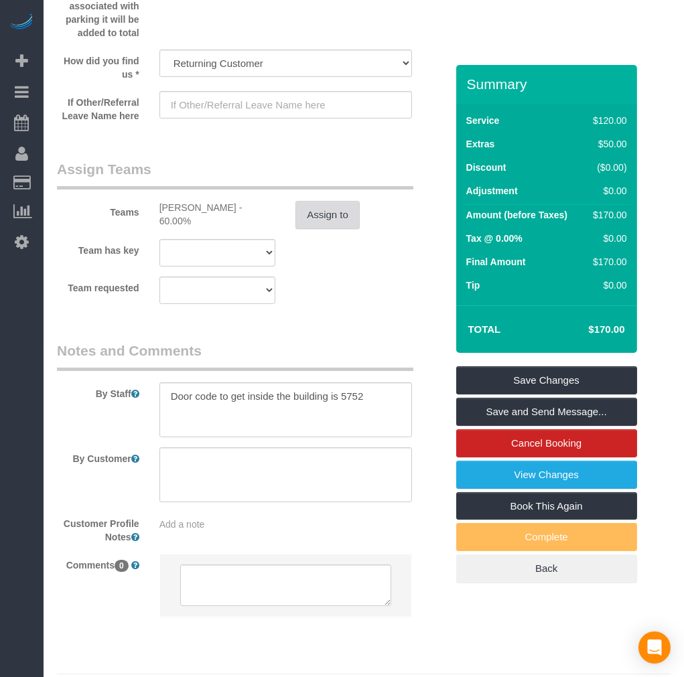
scroll to position [64260, 66318]
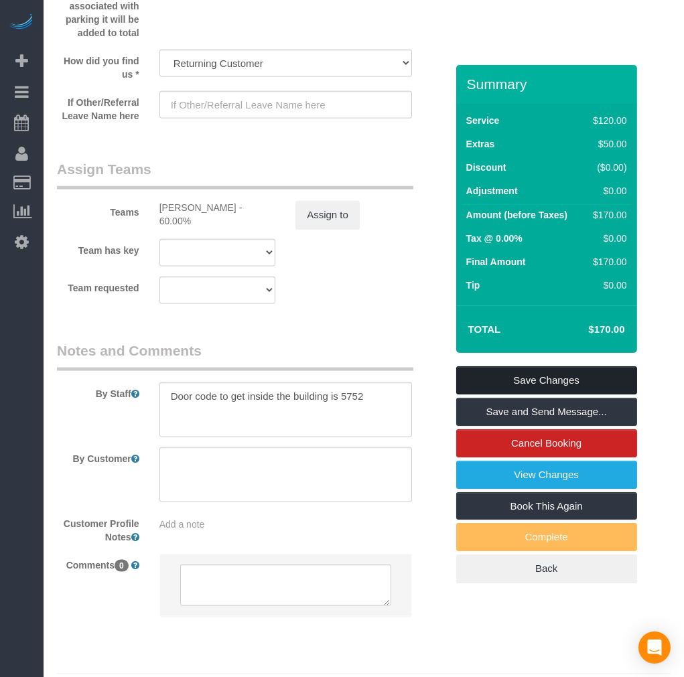
click at [526, 380] on link "Save Changes" at bounding box center [546, 381] width 181 height 28
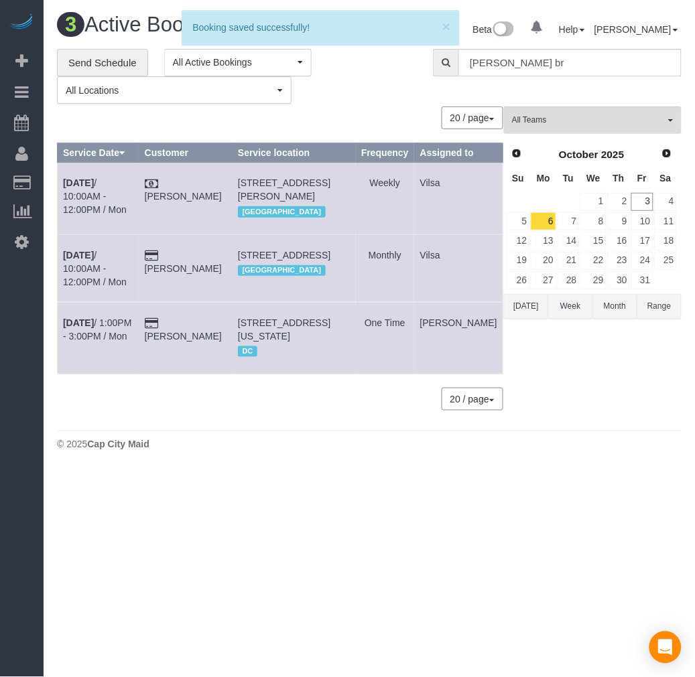
scroll to position [494, 695]
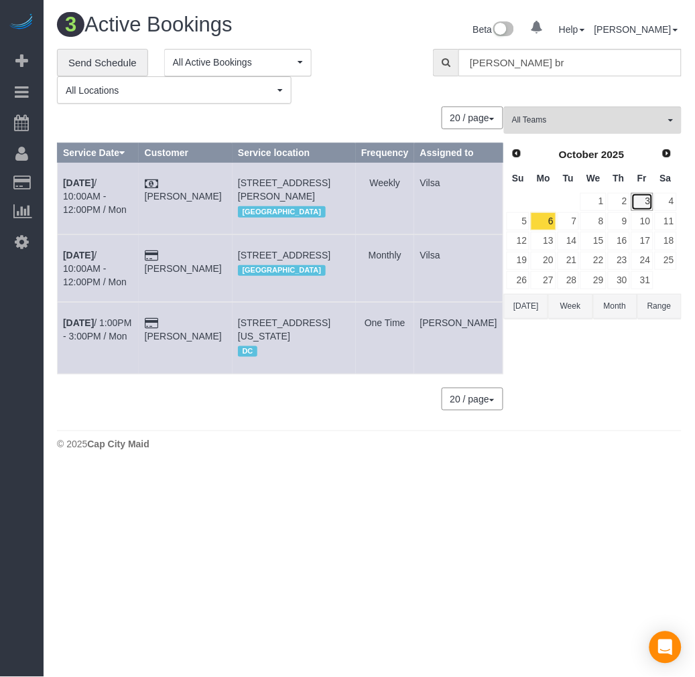
click at [641, 202] on link "3" at bounding box center [642, 202] width 22 height 18
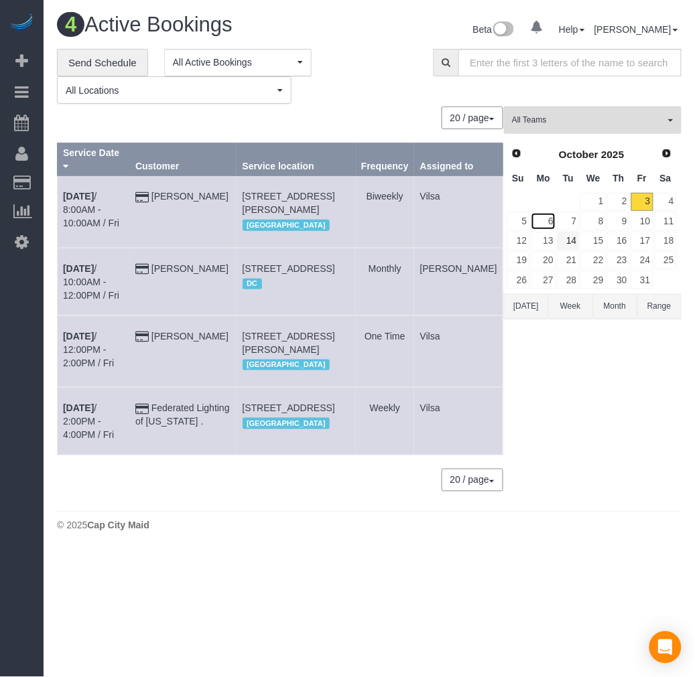
click at [550, 224] on link "6" at bounding box center [543, 221] width 25 height 18
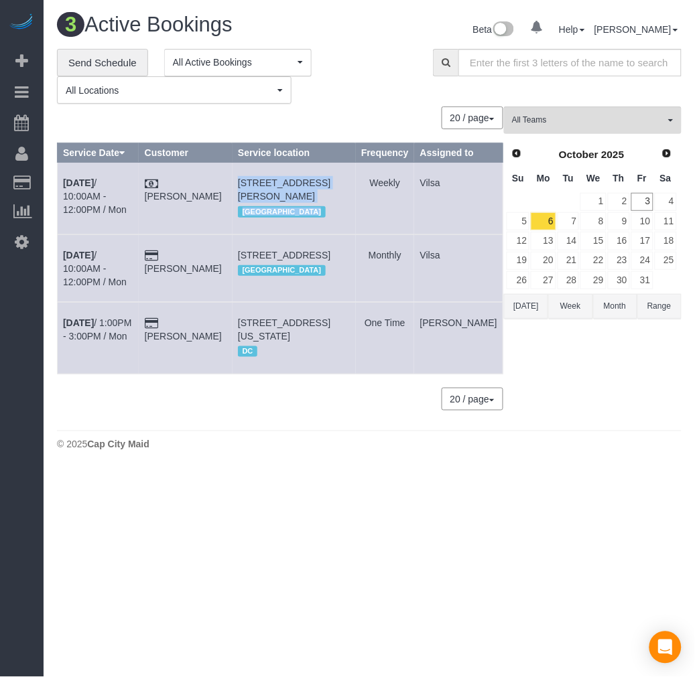
drag, startPoint x: 255, startPoint y: 195, endPoint x: 387, endPoint y: 222, distance: 135.5
click at [387, 222] on tr "[DATE] 10:00AM - 12:00PM / Mon [PERSON_NAME] [STREET_ADDRESS][PERSON_NAME] [GEO…" at bounding box center [281, 199] width 446 height 72
copy tr "[STREET_ADDRESS][PERSON_NAME]"
drag, startPoint x: 261, startPoint y: 265, endPoint x: 378, endPoint y: 286, distance: 118.5
click at [356, 286] on td "[STREET_ADDRESS] [GEOGRAPHIC_DATA]" at bounding box center [293, 269] width 123 height 68
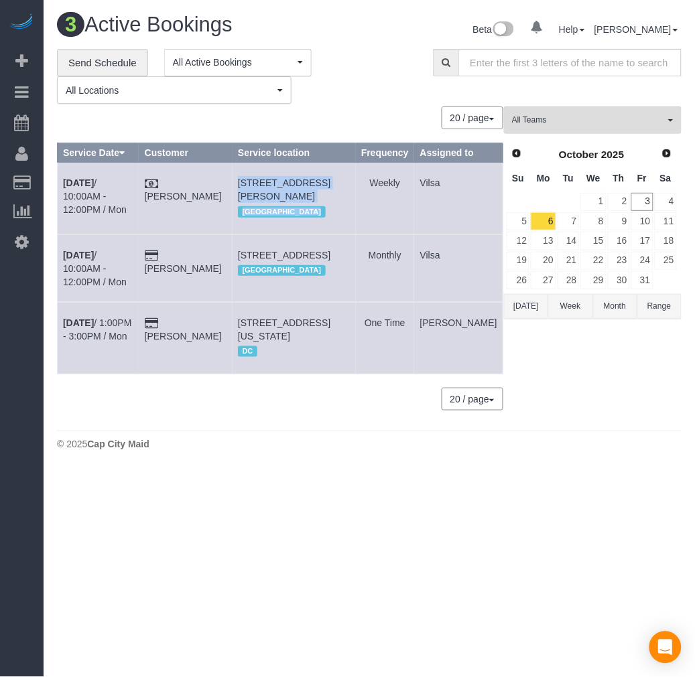
copy span "[STREET_ADDRESS]"
click at [547, 226] on link "6" at bounding box center [543, 221] width 25 height 18
click at [74, 328] on b "[DATE]" at bounding box center [78, 323] width 31 height 11
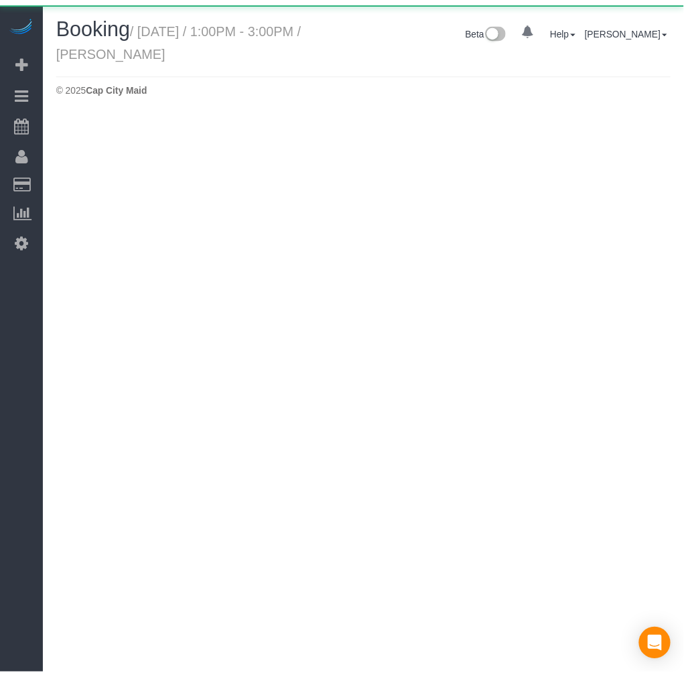
scroll to position [112, 695]
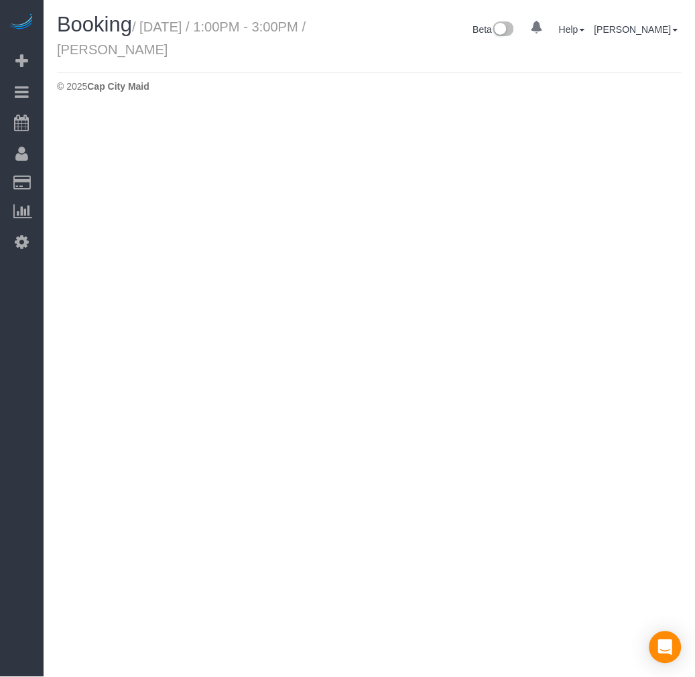
select select "DC"
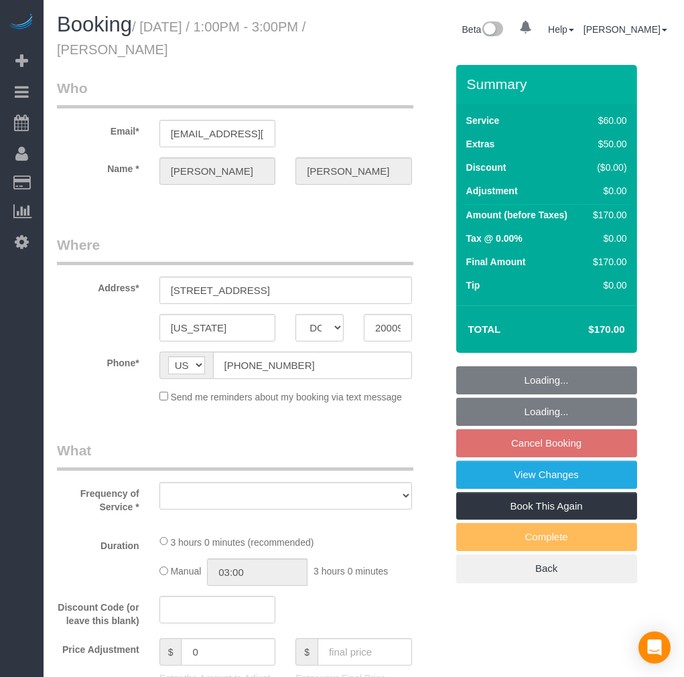
scroll to position [2402, 684]
select select "number:1"
select select "number:42"
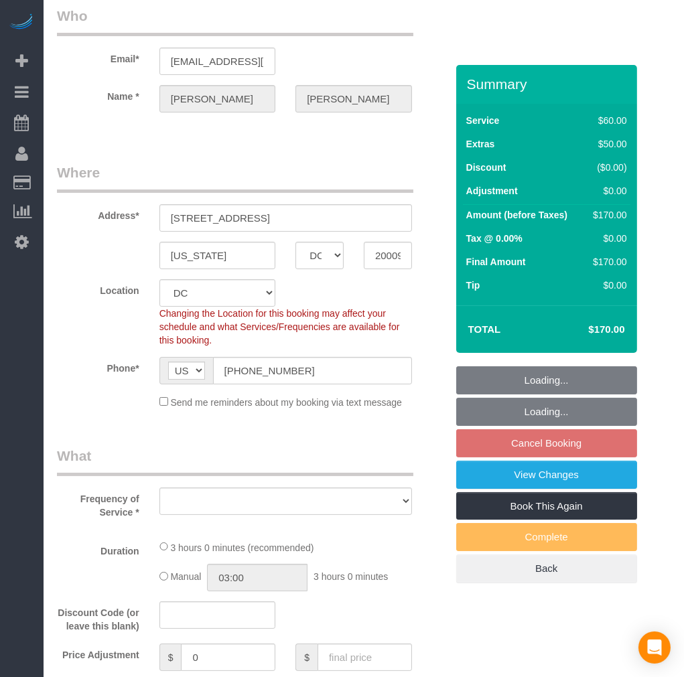
scroll to position [223, 0]
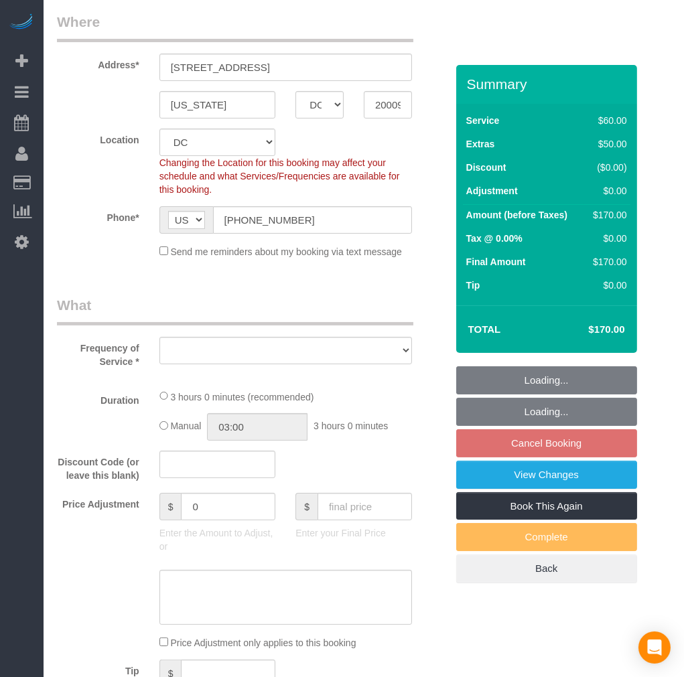
select select "object:9481"
select select "1"
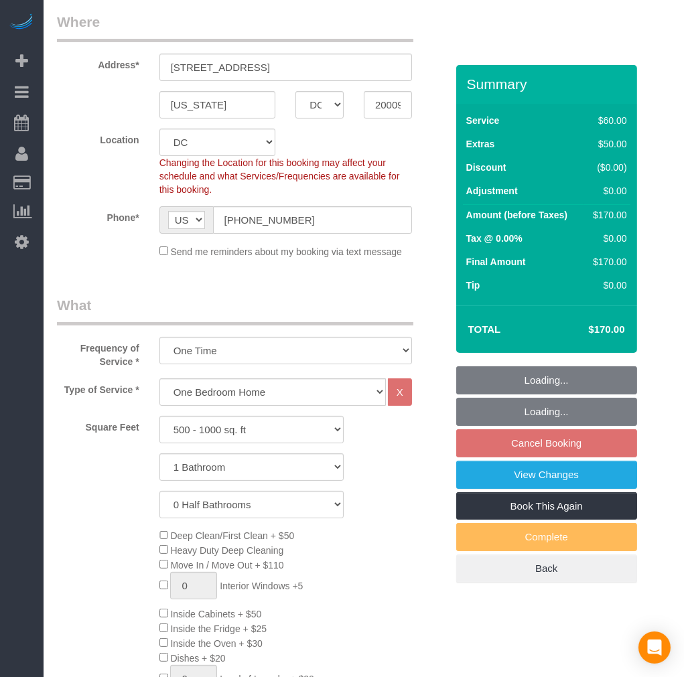
select select "object:9659"
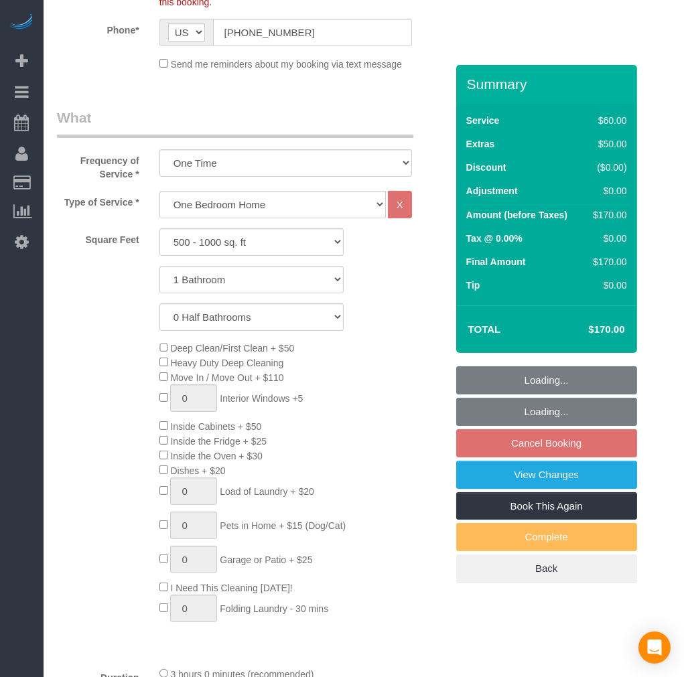
select select "1"
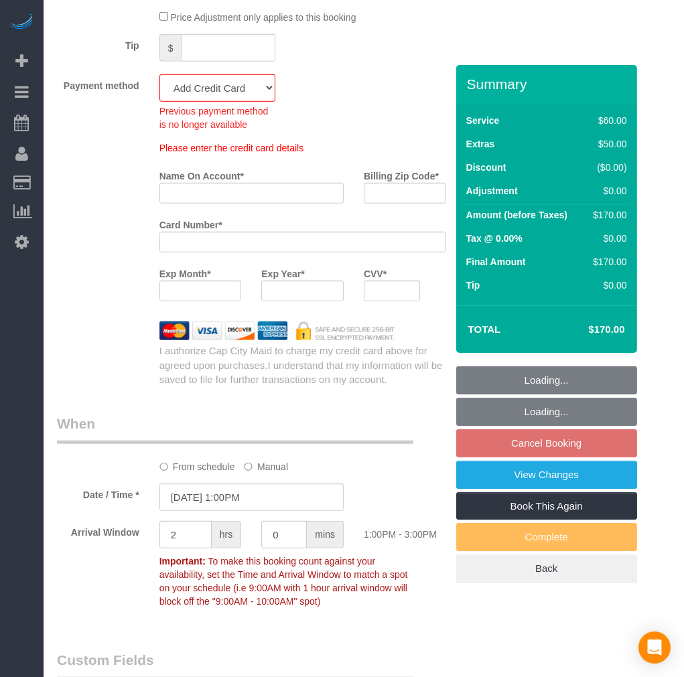
scroll to position [1340, 0]
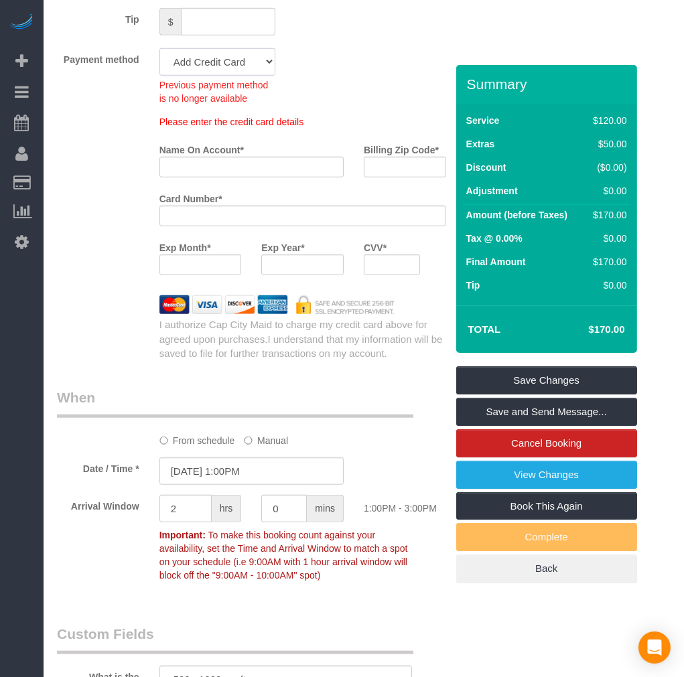
click at [240, 76] on select "Amex - 1005 - 09/2030 (Default) Add Credit Card ─────────────── Cash Check Payp…" at bounding box center [217, 61] width 117 height 27
click at [242, 76] on select "Amex - 1005 - 09/2030 (Default) Add Credit Card ─────────────── Cash Check Payp…" at bounding box center [217, 61] width 117 height 27
select select "string:fspay-9449610b-c4f9-4d1c-88e8-390e00034bb6"
click at [159, 60] on select "Amex - 1005 - 09/2030 (Default) Add Credit Card ─────────────── Cash Check Payp…" at bounding box center [217, 61] width 117 height 27
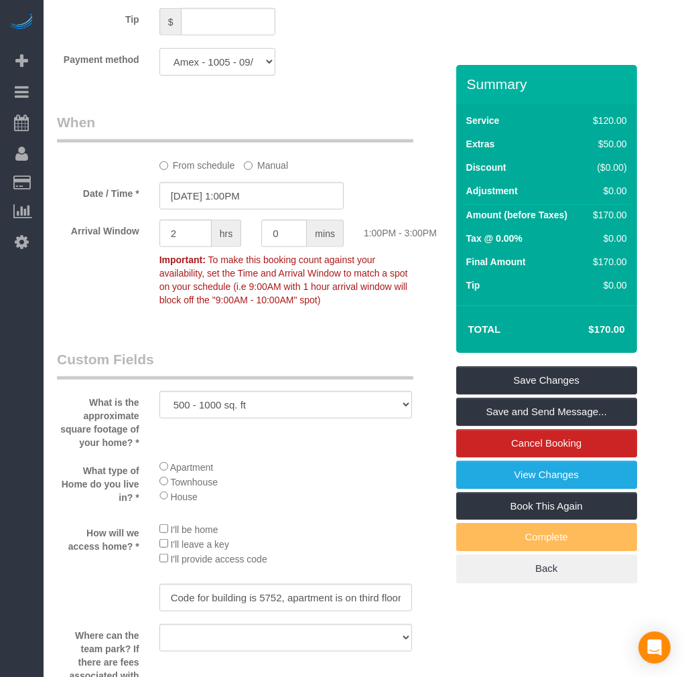
scroll to position [64260, 66318]
click at [545, 375] on link "Save Changes" at bounding box center [546, 381] width 181 height 28
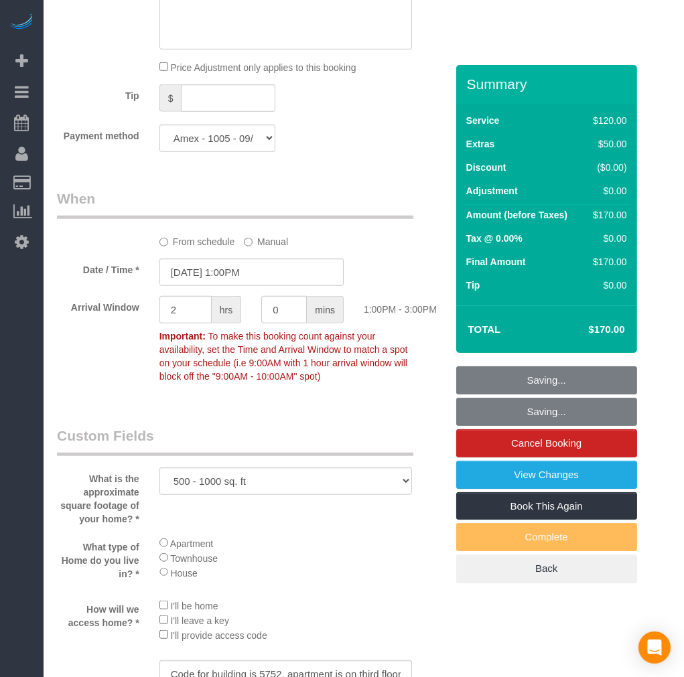
scroll to position [1116, 0]
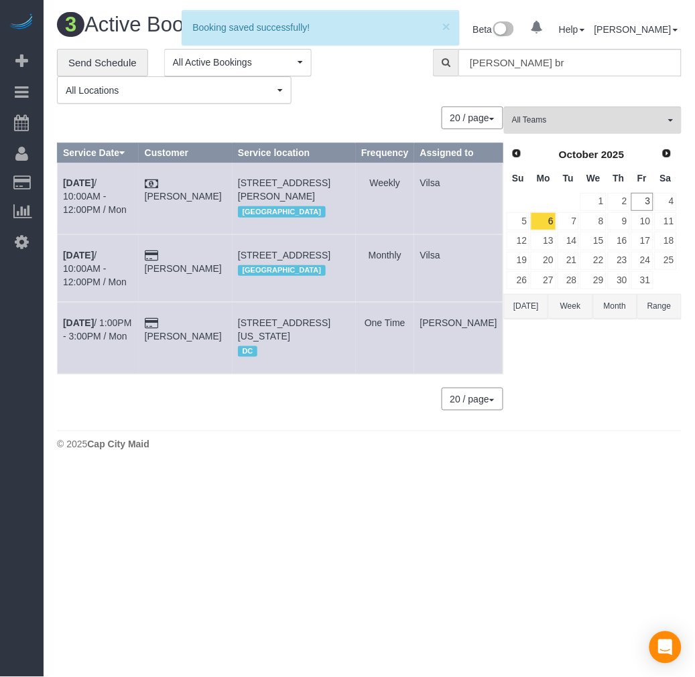
scroll to position [494, 695]
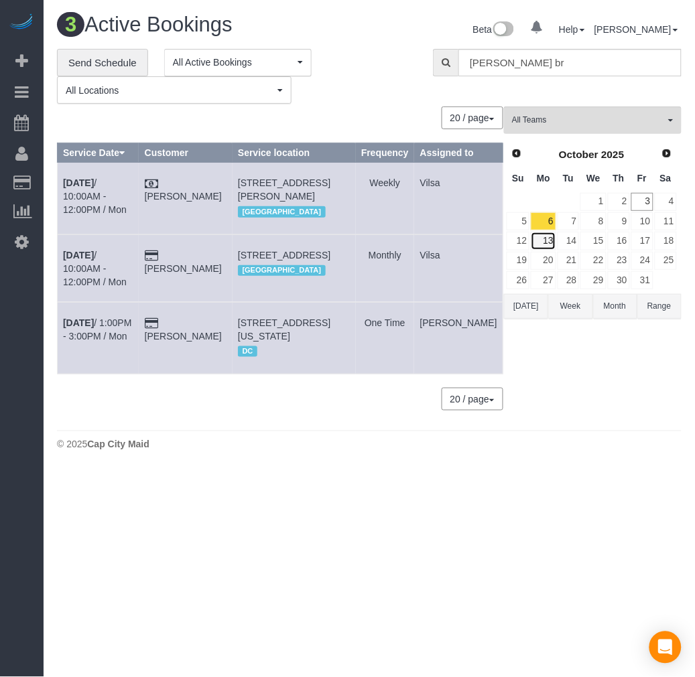
click at [547, 243] on link "13" at bounding box center [543, 241] width 25 height 18
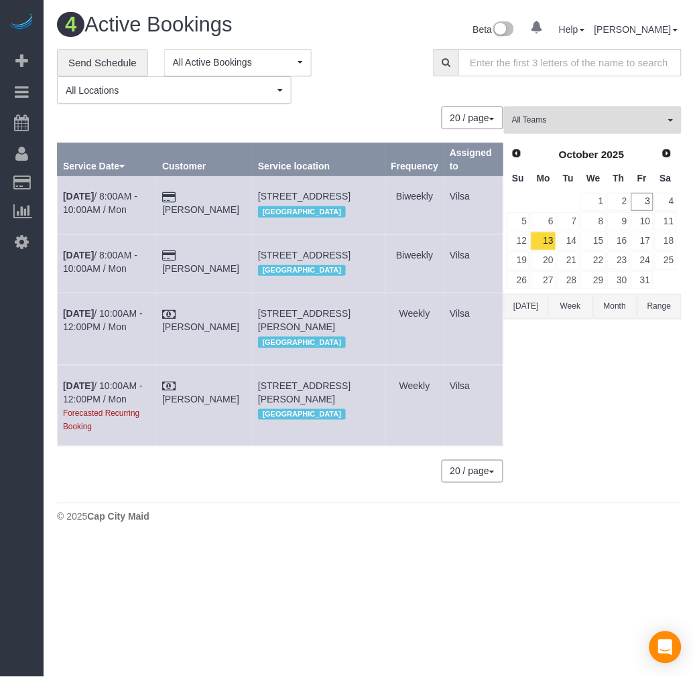
click at [600, 415] on div "All Teams Remove Team Filters [PERSON_NAME] ([PERSON_NAME]) Arielle (Spotless) …" at bounding box center [593, 301] width 178 height 389
click at [547, 219] on link "6" at bounding box center [543, 221] width 25 height 18
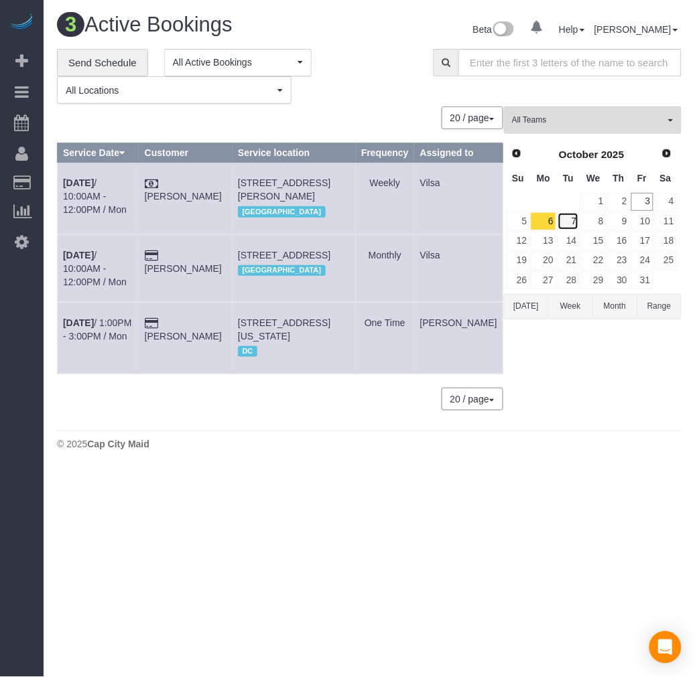
click at [574, 219] on link "7" at bounding box center [568, 221] width 22 height 18
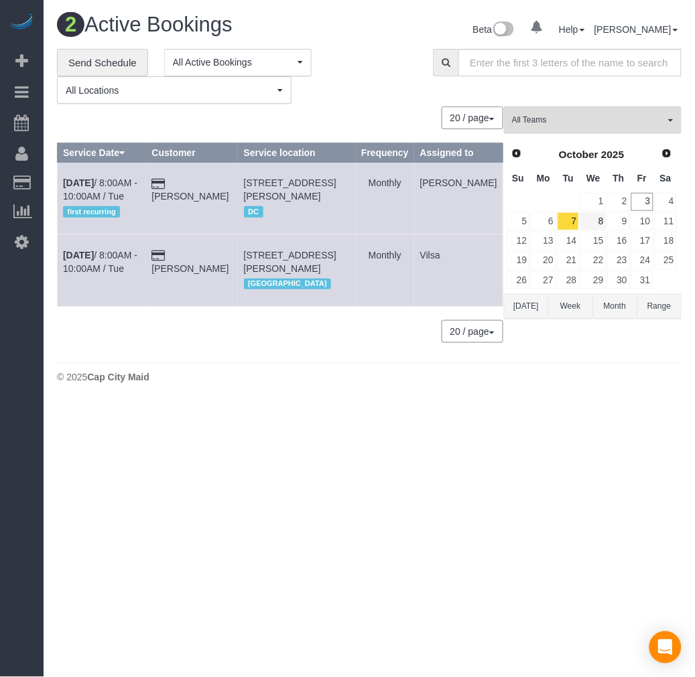
scroll to position [420, 695]
click at [598, 221] on link "8" at bounding box center [592, 221] width 25 height 18
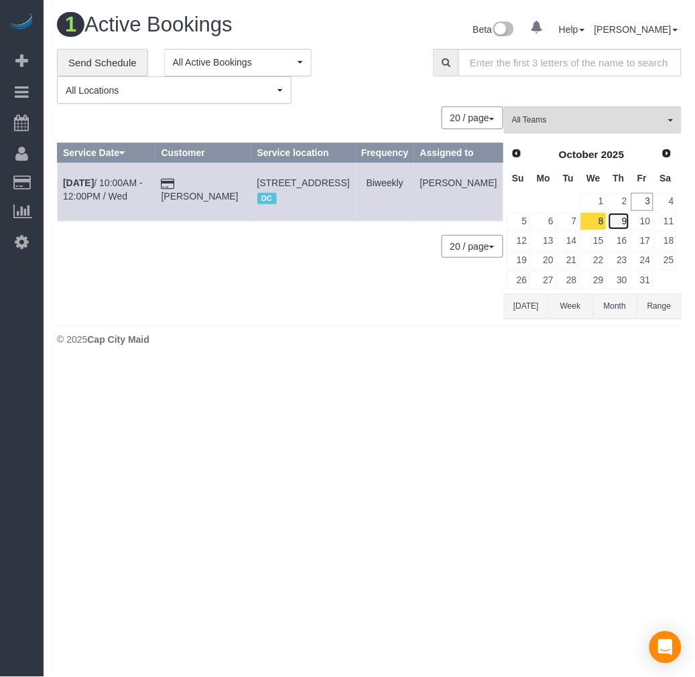
click at [623, 222] on link "9" at bounding box center [619, 221] width 22 height 18
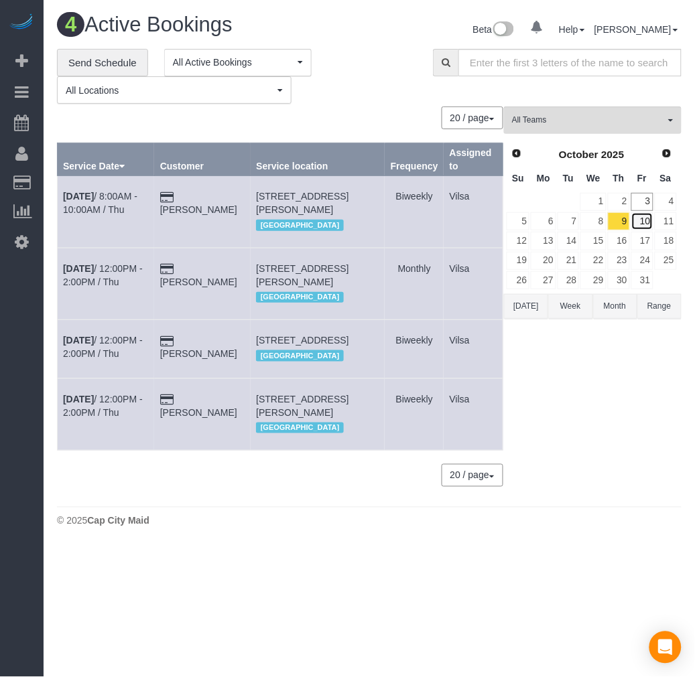
click at [647, 221] on link "10" at bounding box center [642, 221] width 22 height 18
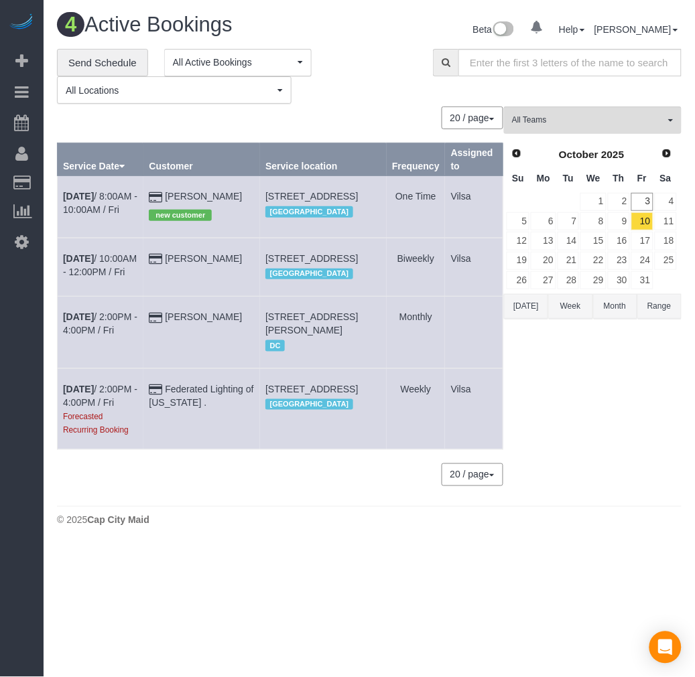
scroll to position [593, 695]
